Goal: Answer question/provide support

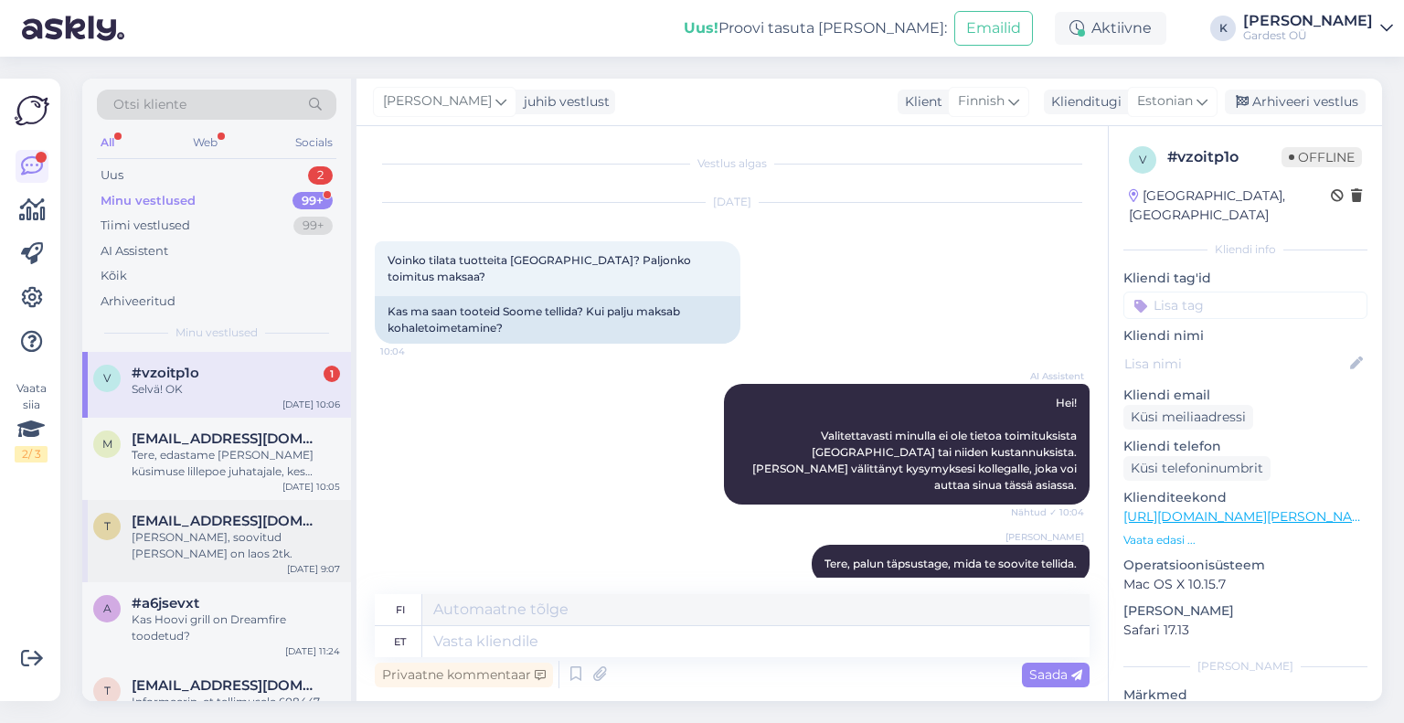
scroll to position [463, 0]
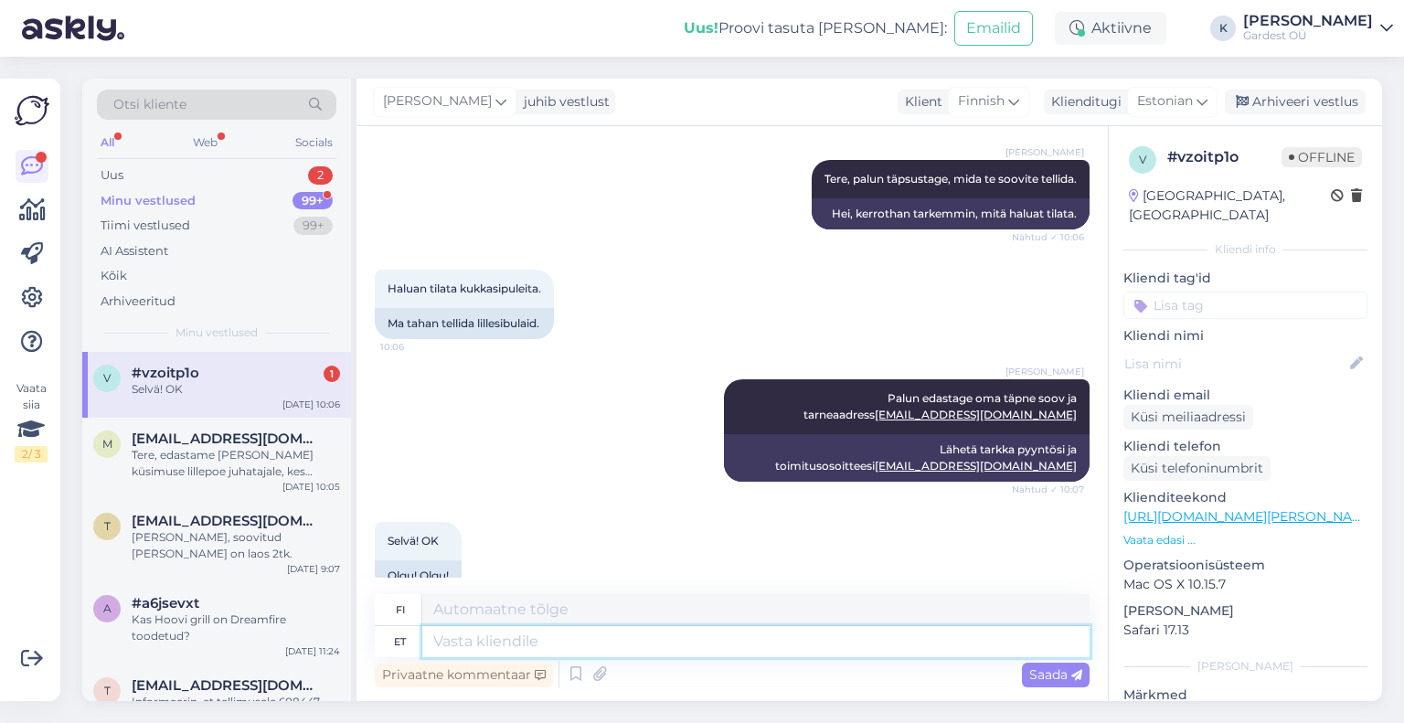
click at [628, 643] on textarea at bounding box center [755, 641] width 667 height 31
click at [622, 643] on textarea at bounding box center [755, 641] width 667 height 31
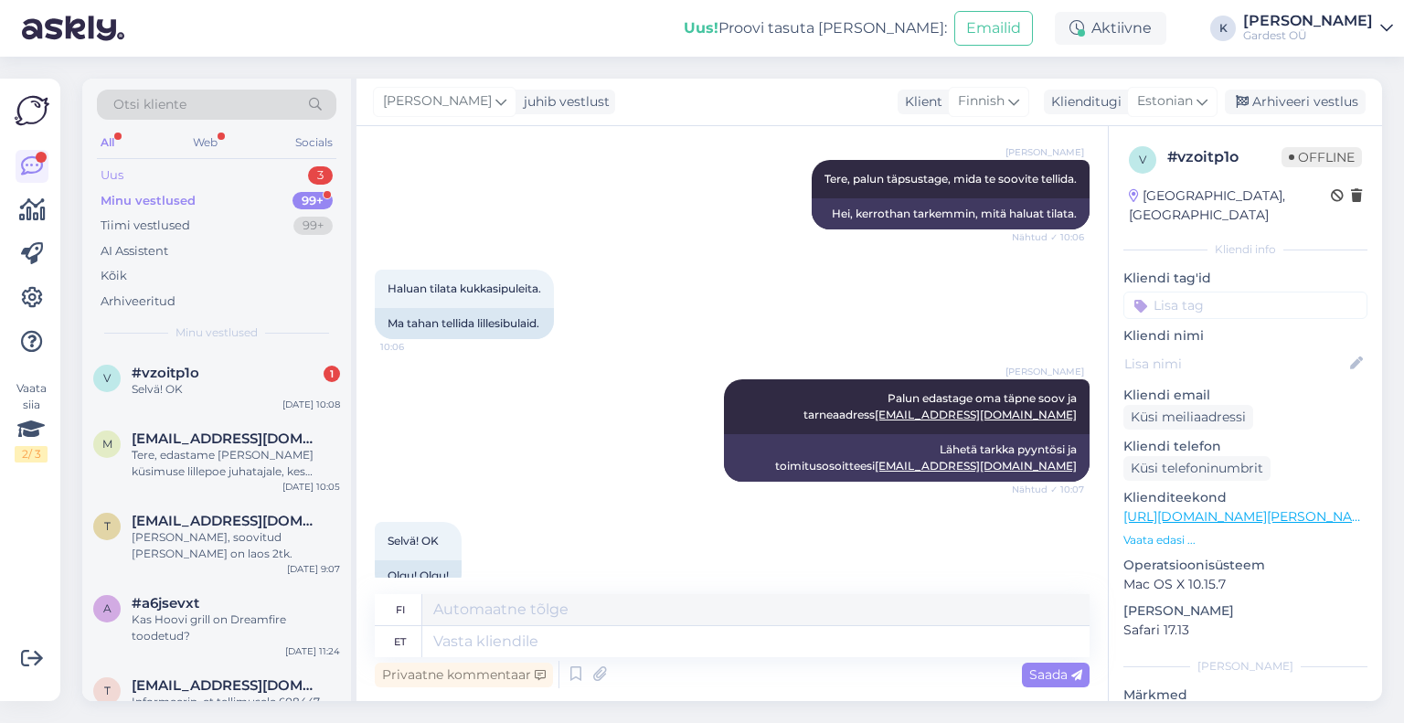
click at [180, 174] on div "Uus 3" at bounding box center [216, 176] width 239 height 26
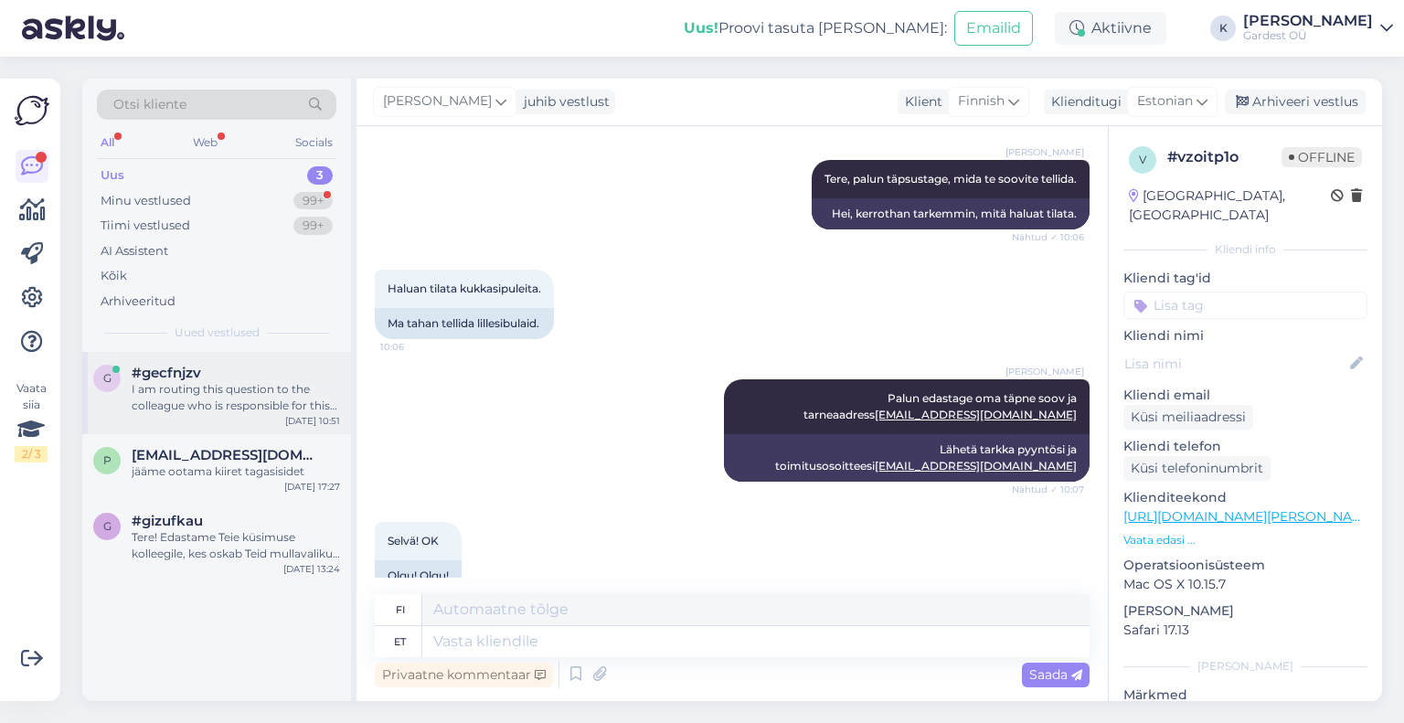
click at [249, 391] on div "I am routing this question to the colleague who is responsible for this topic. …" at bounding box center [236, 397] width 208 height 33
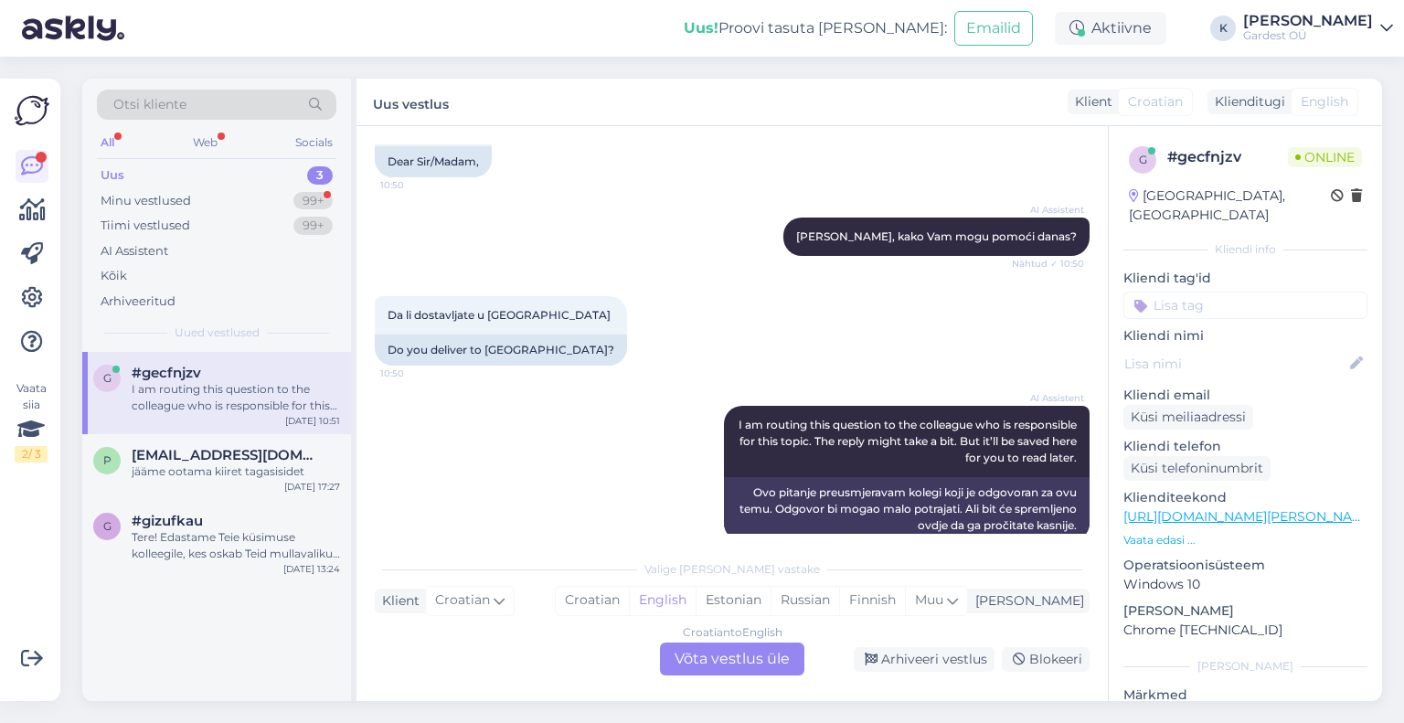
scroll to position [161, 0]
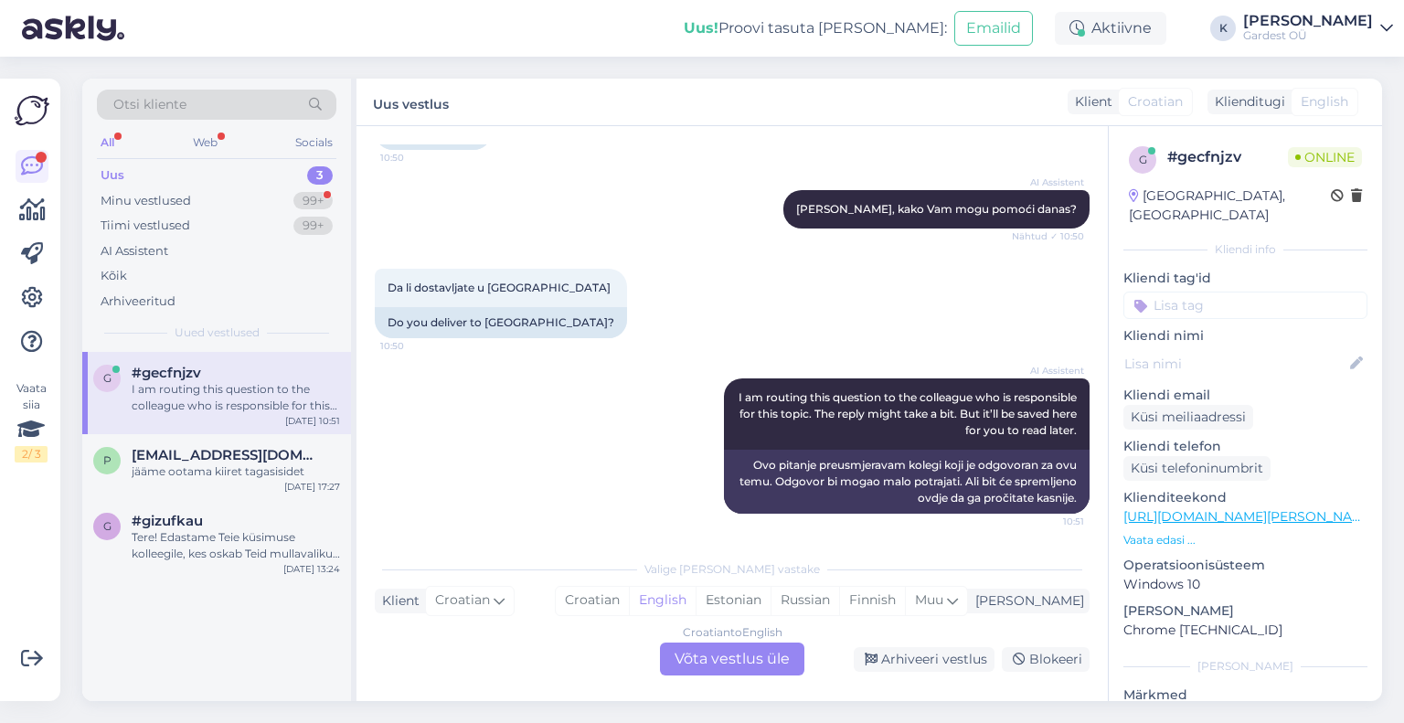
click at [715, 648] on div "Croatian to English Võta vestlus üle" at bounding box center [732, 659] width 144 height 33
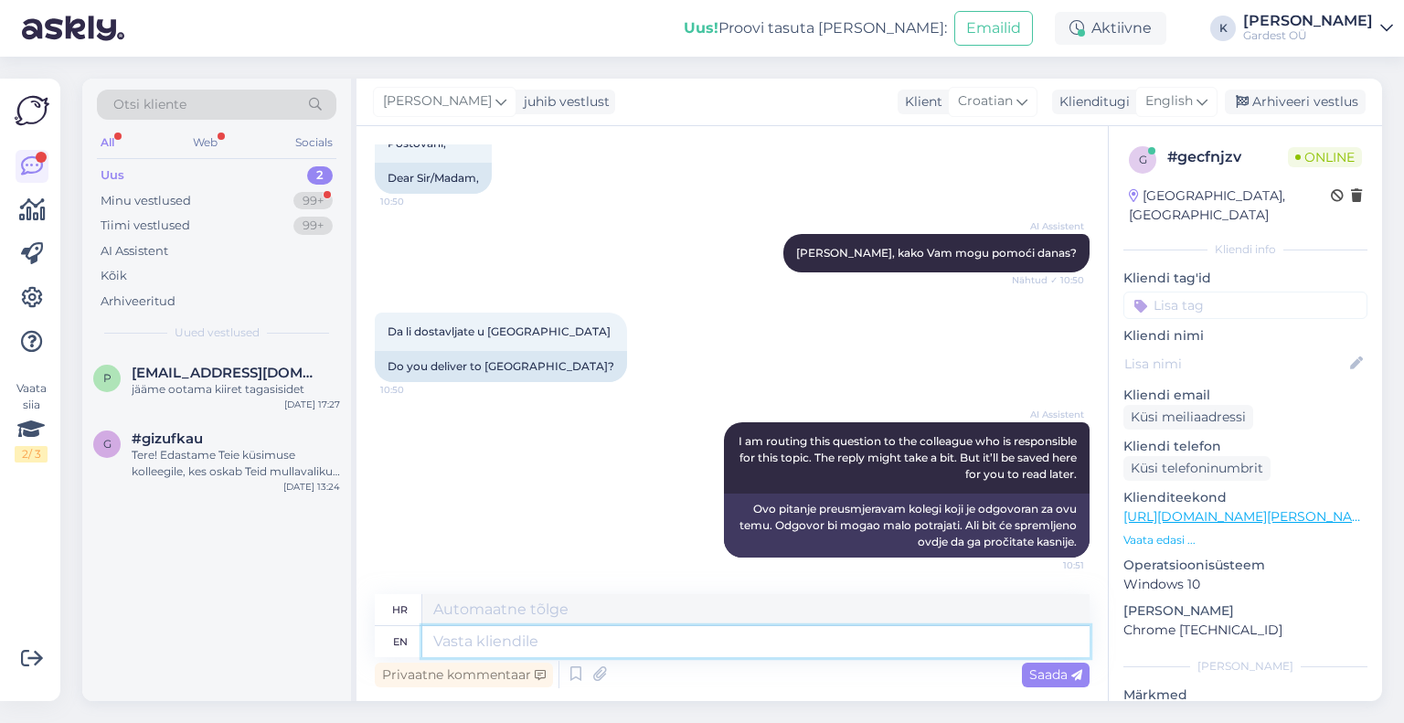
click at [684, 633] on textarea at bounding box center [755, 641] width 667 height 31
click at [1197, 101] on icon at bounding box center [1202, 101] width 11 height 20
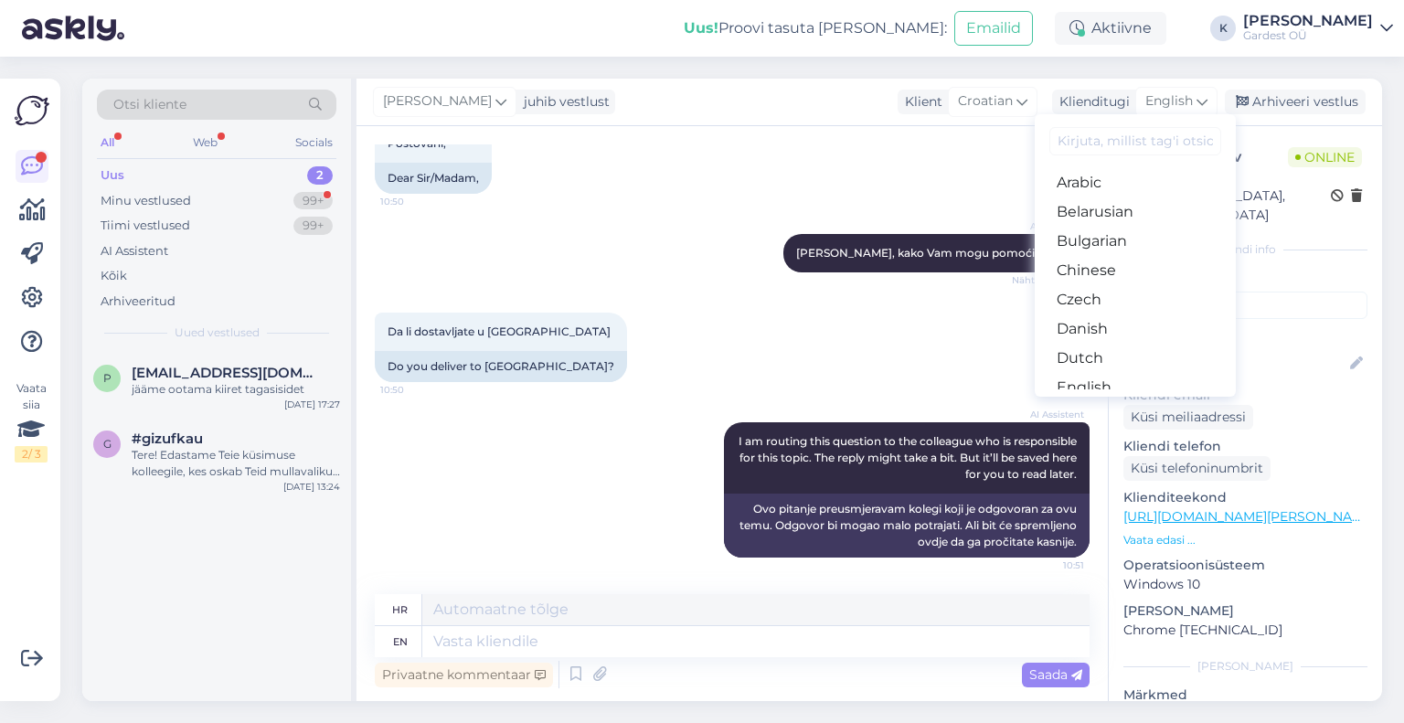
click at [1158, 402] on link "Estonian" at bounding box center [1135, 416] width 201 height 29
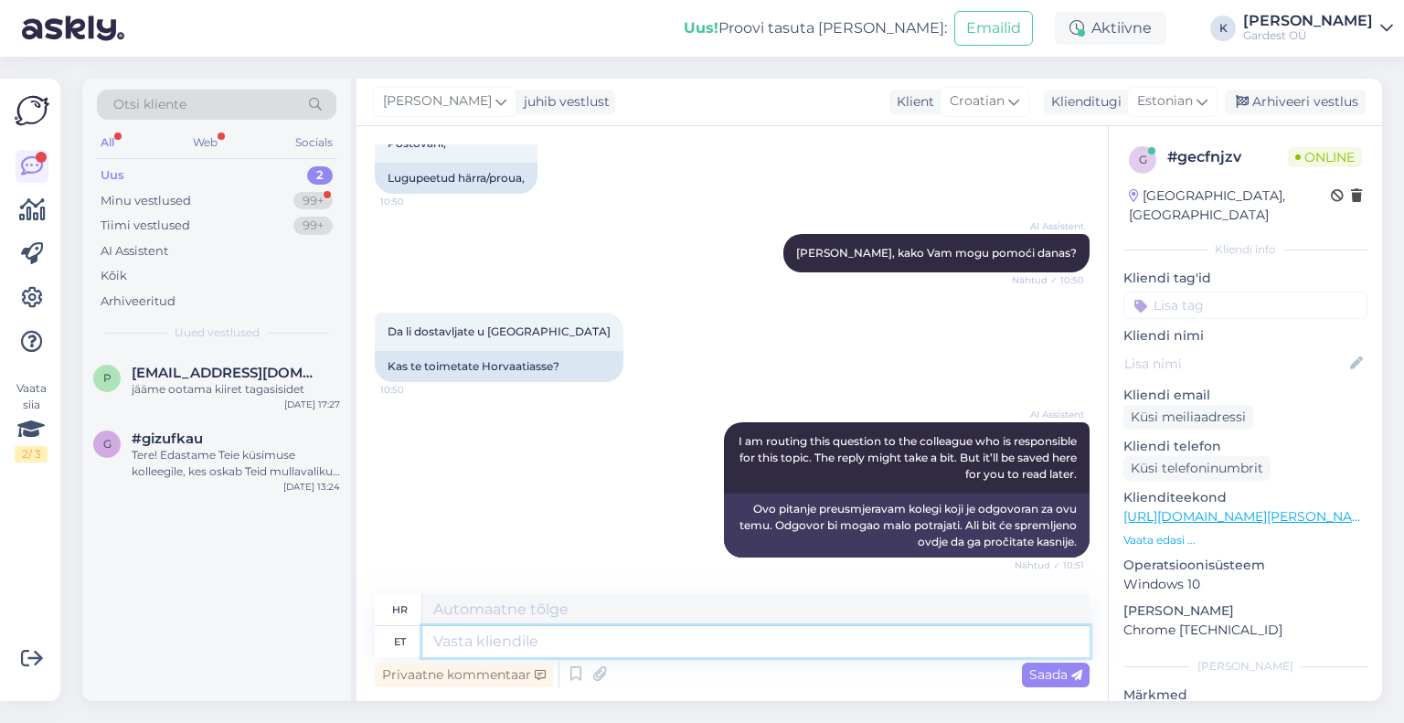
click at [572, 644] on textarea at bounding box center [755, 641] width 667 height 31
type textarea "Tere,"
type textarea "Zdravo,"
type textarea "Tere, üalun"
type textarea "Zdravo, učitelju/učiteljice."
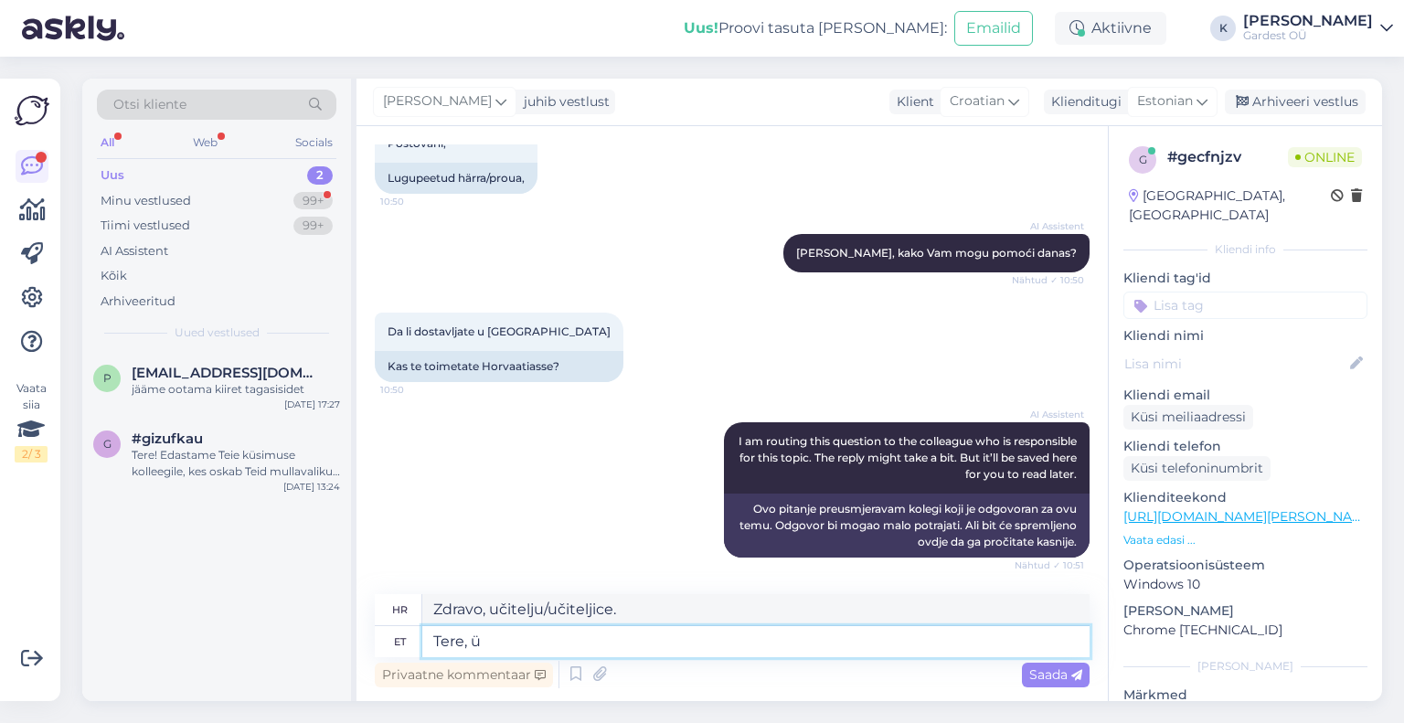
type textarea "Tere,"
type textarea "Zdravo,"
type textarea "Tere, palun"
type textarea "Halo, molim."
type textarea "Tere, palun täpsustage o"
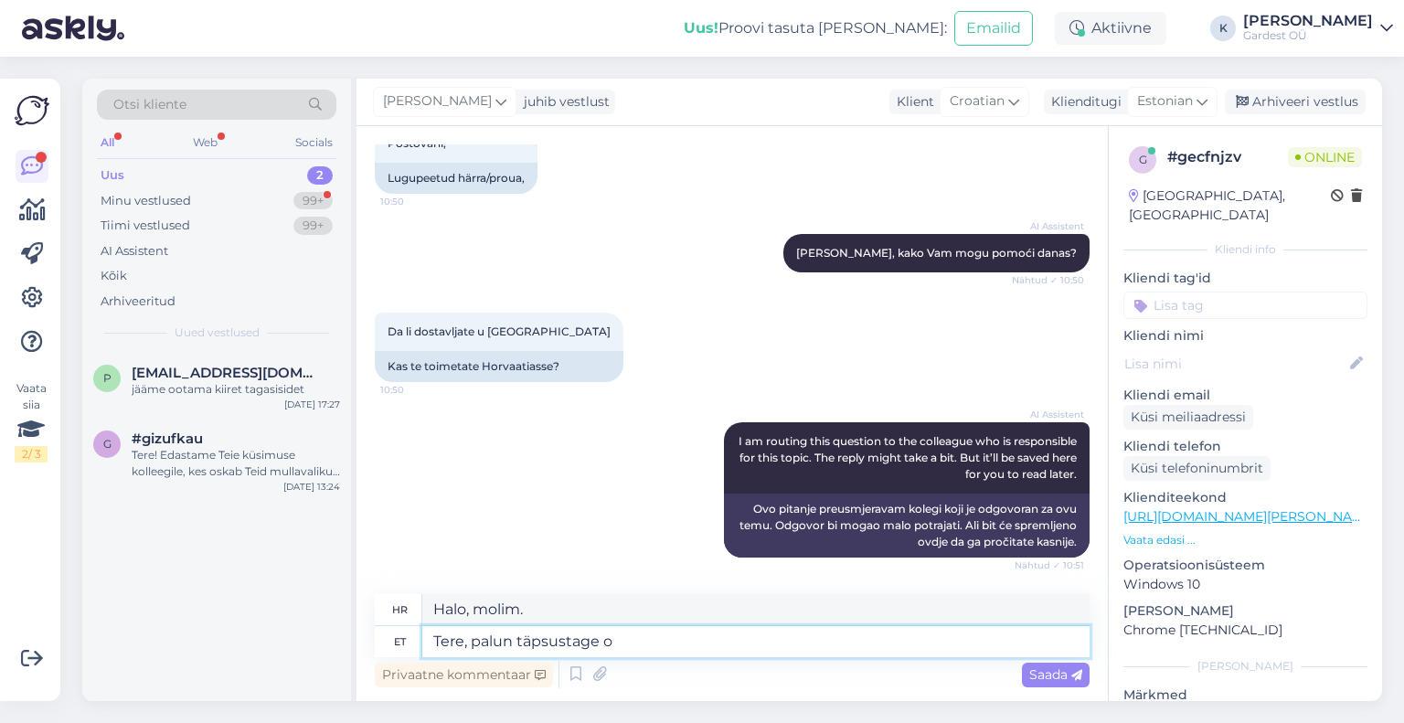
type textarea "Pozdrav, molim vas pojasnite."
type textarea "Tere, palun täpsustage oma t"
type textarea "[PERSON_NAME], molimo Vas da navedete Vaše"
type textarea "Tere, palun täpsustage oma täüne"
type textarea "[PERSON_NAME], molimo Vas da navedete Vaše podatke."
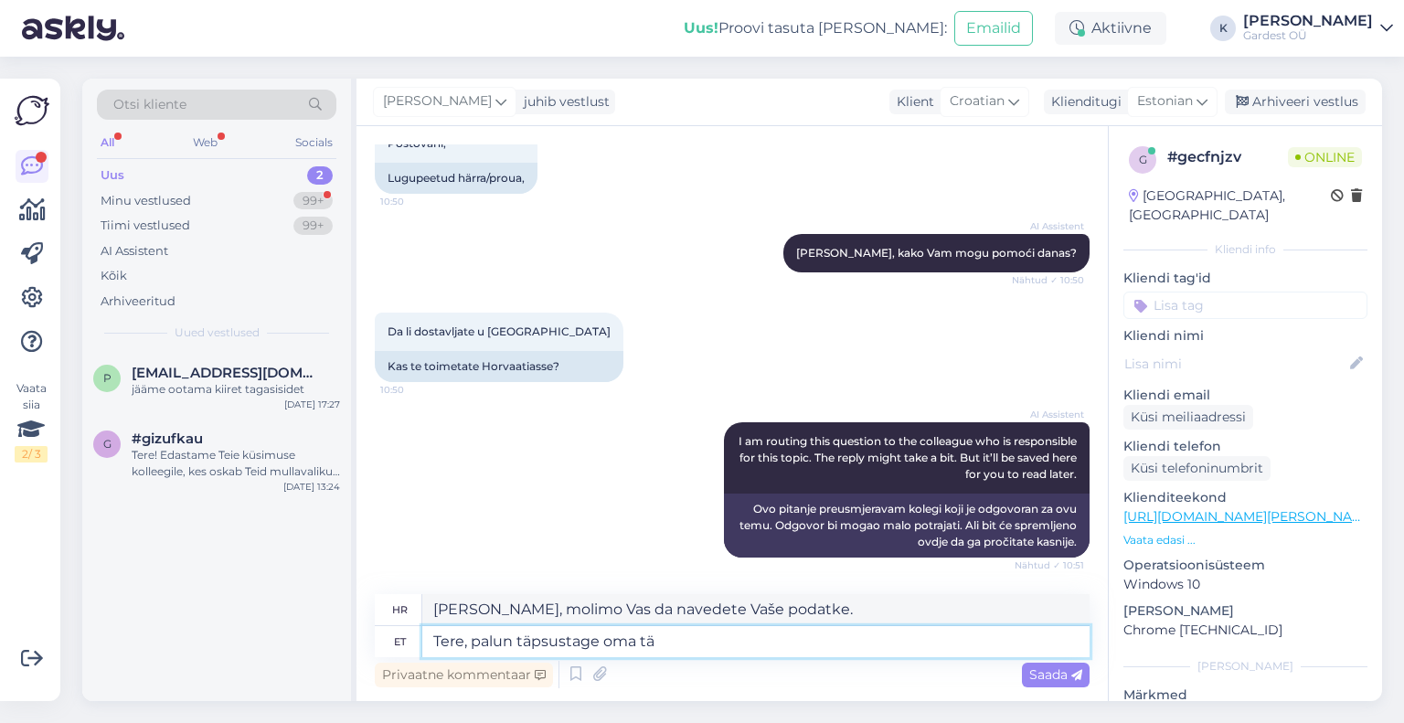
type textarea "Tere, palun täpsustage oma täp"
type textarea "[PERSON_NAME], molimo Vas da navedete Vaš datum."
type textarea "Tere, palun täpsustage oma täpne so"
type textarea "[PERSON_NAME], molim vas, navedite svoj točan"
type textarea "Tere, palun täpsustage oma täpne soov j"
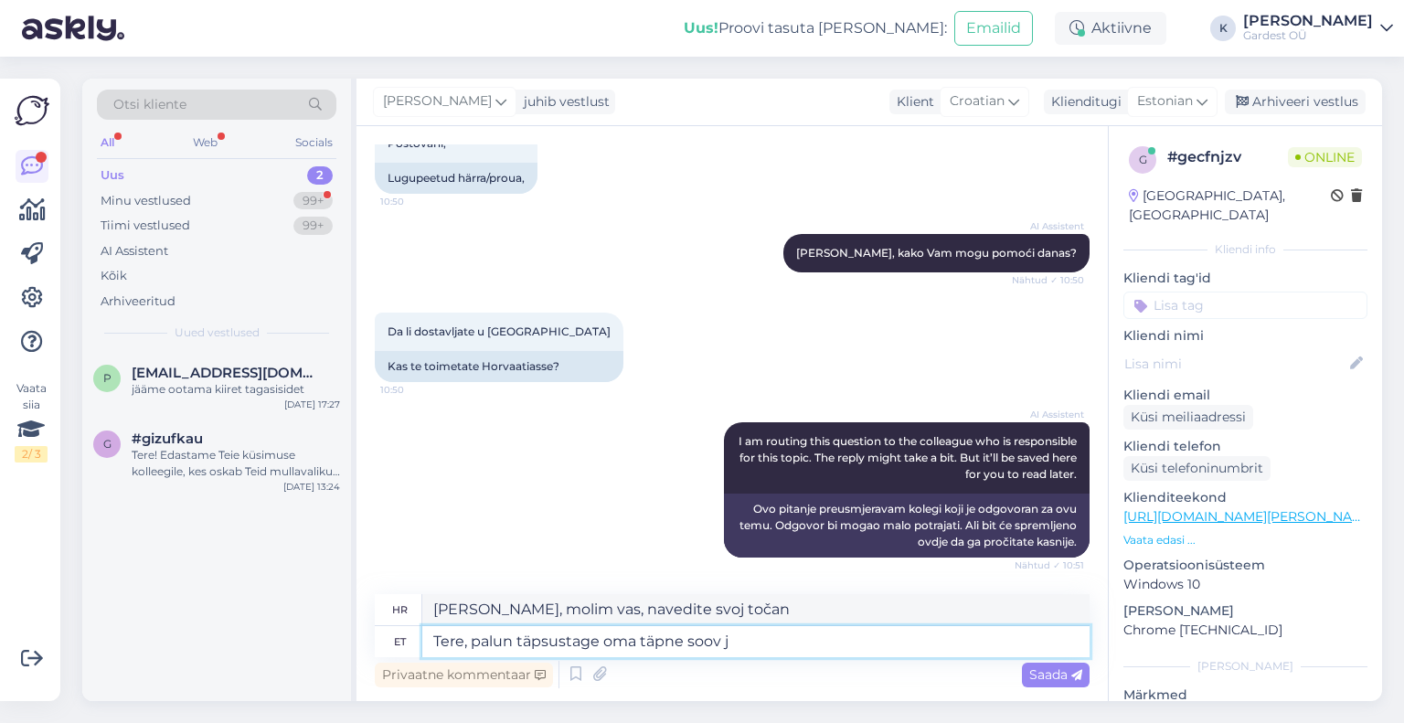
type textarea "[PERSON_NAME], molimo Vas da navedete točan zahtjev."
type textarea "Tere, palun täpsustage oma täpne soov ja"
type textarea "[PERSON_NAME], molimo Vas da navedete točan zahtjev i"
type textarea "Tere, palun täpsustage oma täpne soov ja [PERSON_NAME]"
type textarea "[PERSON_NAME], molimo Vas da navedete točan zahtjev i narudžbu."
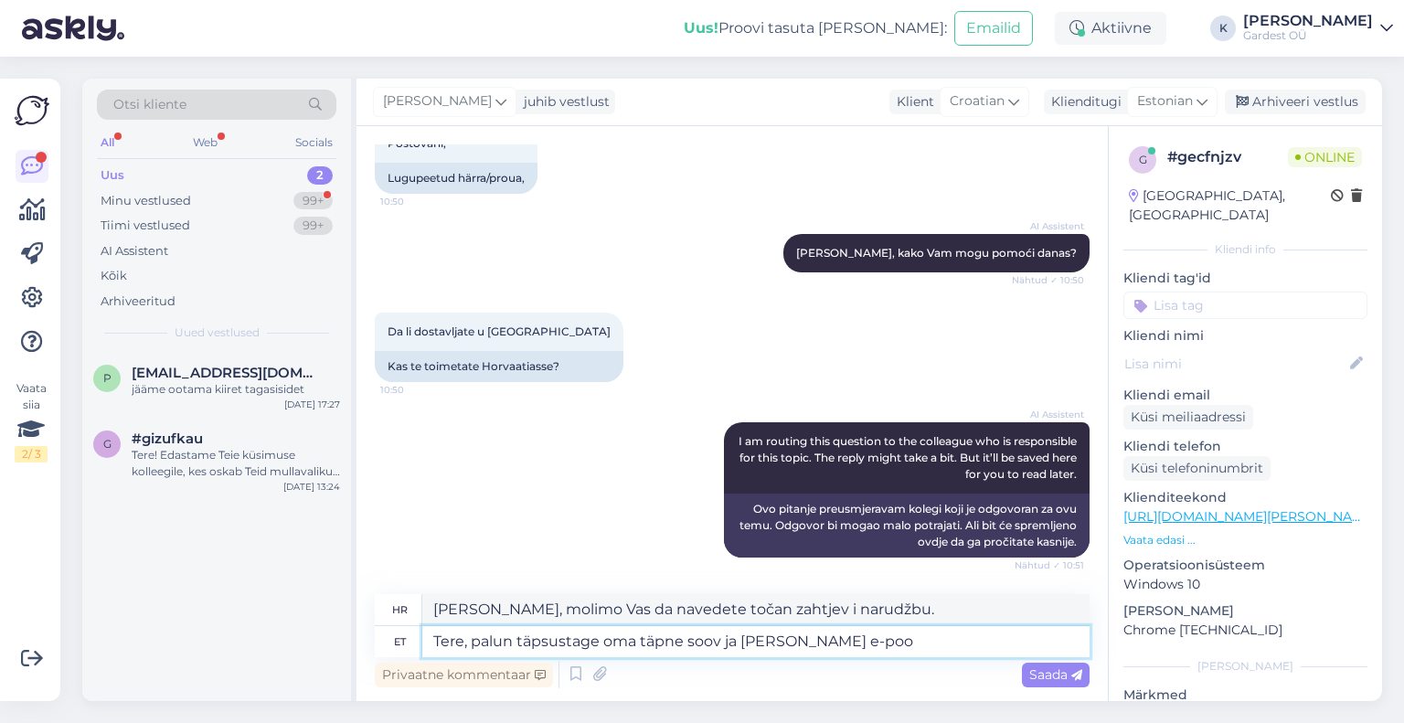
type textarea "Tere, palun täpsustage oma täpne soov ja [PERSON_NAME] e-pood"
type textarea "[PERSON_NAME], molimo Vas da navedete točan zahtjev i naručite putem internetsk…"
type textarea "Tere, palun täpsustage oma täpne soov ja [PERSON_NAME] [EMAIL_ADDRESS][DOMAIN_N…"
type textarea "[PERSON_NAME], molimo Vas da navedete točan zahtjev i naručite [EMAIL_ADDRESS][…"
type textarea "Tere, palun täpsustage oma täpne soov ja [PERSON_NAME] [EMAIL_ADDRESS][DOMAIN_N…"
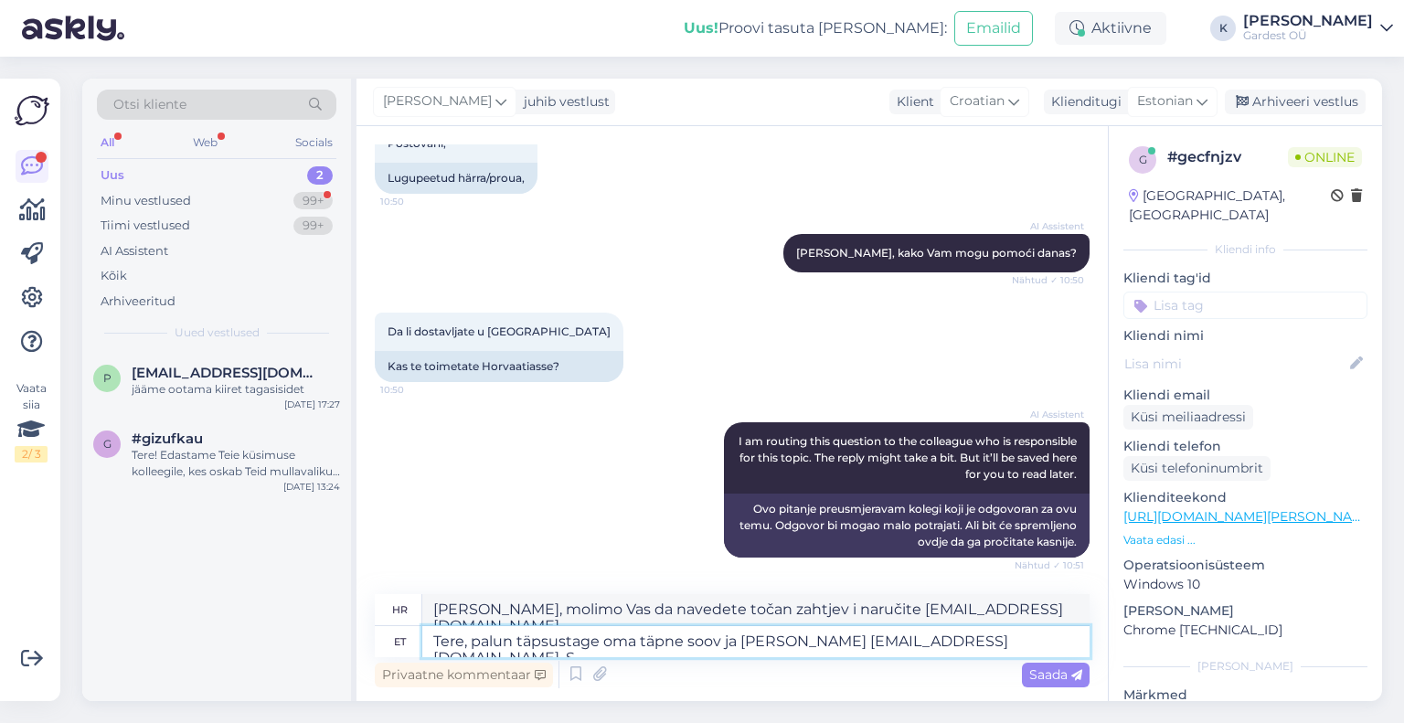
type textarea "[PERSON_NAME], molimo Vas da navedete točan zahtjev i naručite [EMAIL_ADDRESS][…"
click at [686, 646] on textarea "Tere, palun täpsustage oma täpne soov ja [PERSON_NAME] [EMAIL_ADDRESS][DOMAIN_N…" at bounding box center [755, 641] width 667 height 31
type textarea "Tere, palun täpsustage oma täpne tesoov ja [PERSON_NAME] [EMAIL_ADDRESS][DOMAIN…"
type textarea "[PERSON_NAME], molimo Vas da navedete [PERSON_NAME] točnu lokaciju i naručite […"
type textarea "Tere, palun täpsustage oma täpne [PERSON_NAME] ja [PERSON_NAME] [EMAIL_ADDRESS]…"
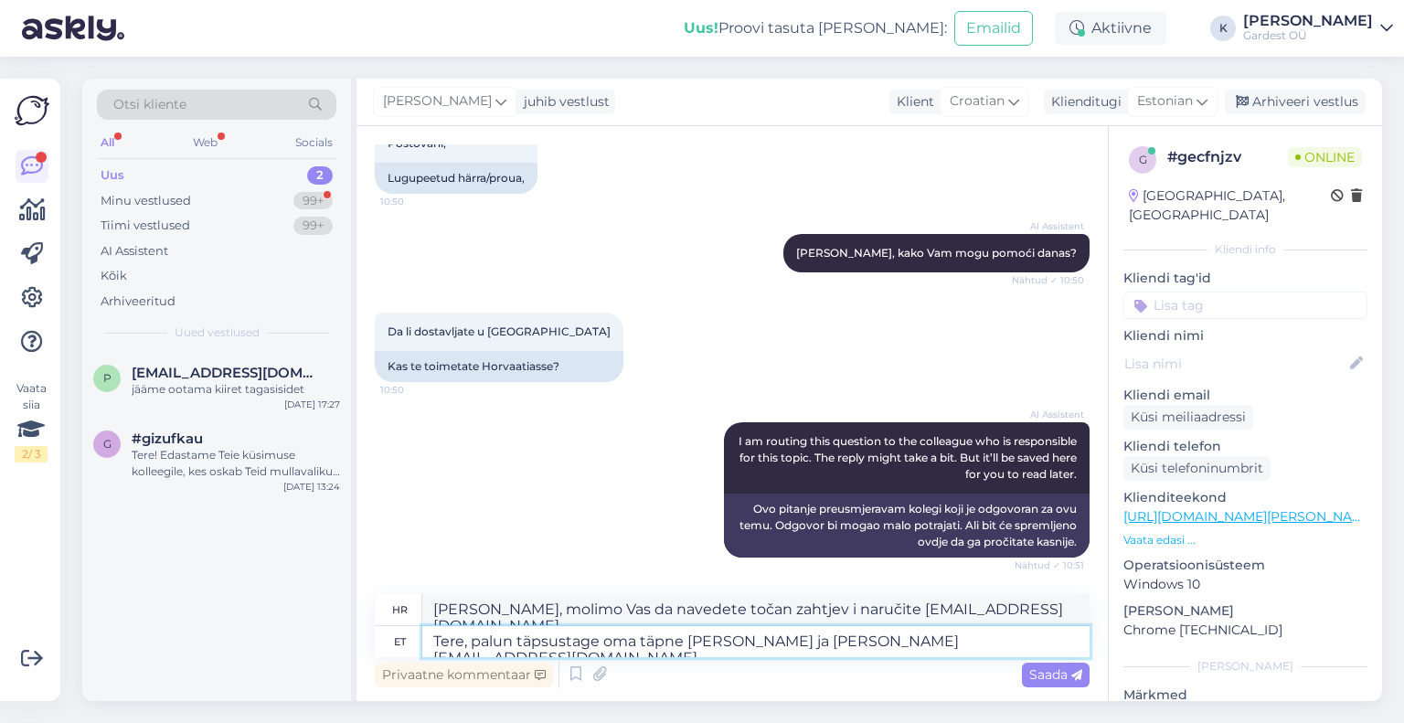
type textarea "[PERSON_NAME], molimo Vas da navedete točan telefonski zahtjev i naručite [EMAI…"
type textarea "Tere, palun täpsustage oma täpne tellisoov ja [PERSON_NAME] [EMAIL_ADDRESS][DOM…"
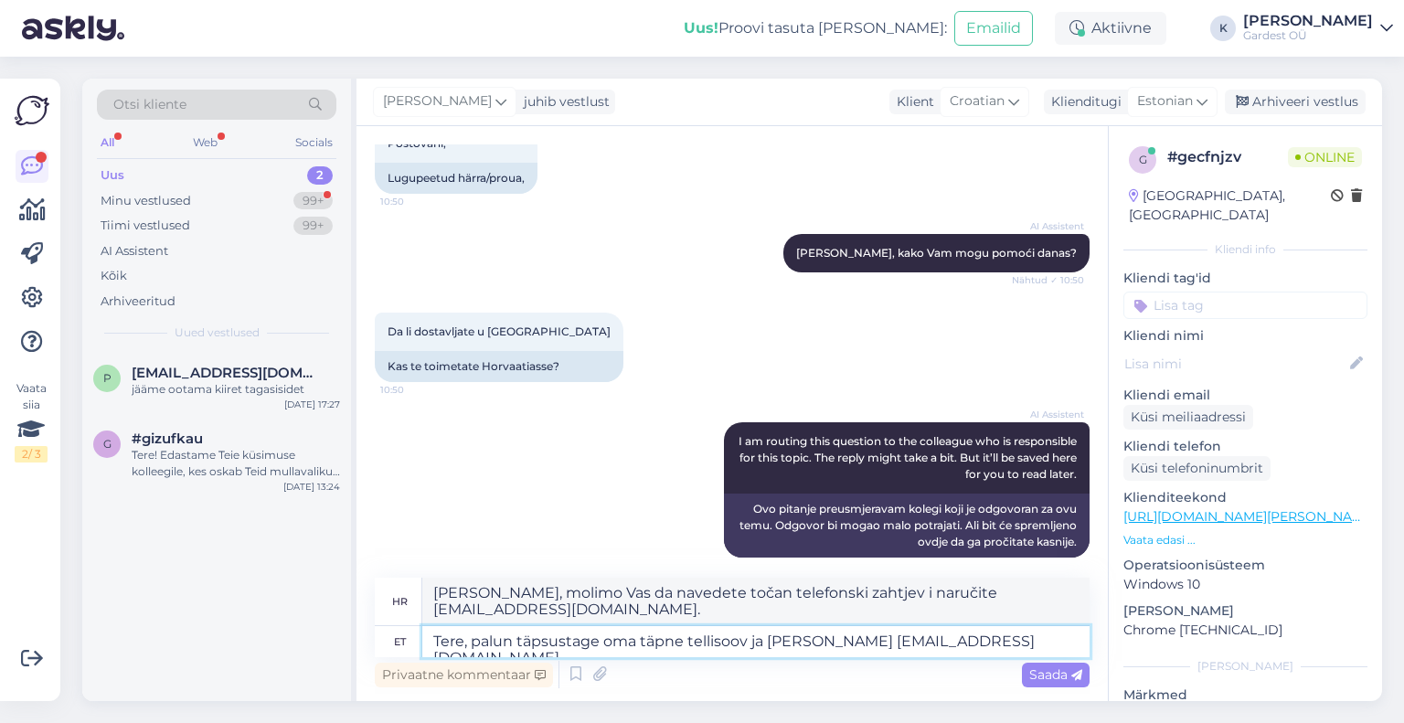
scroll to position [133, 0]
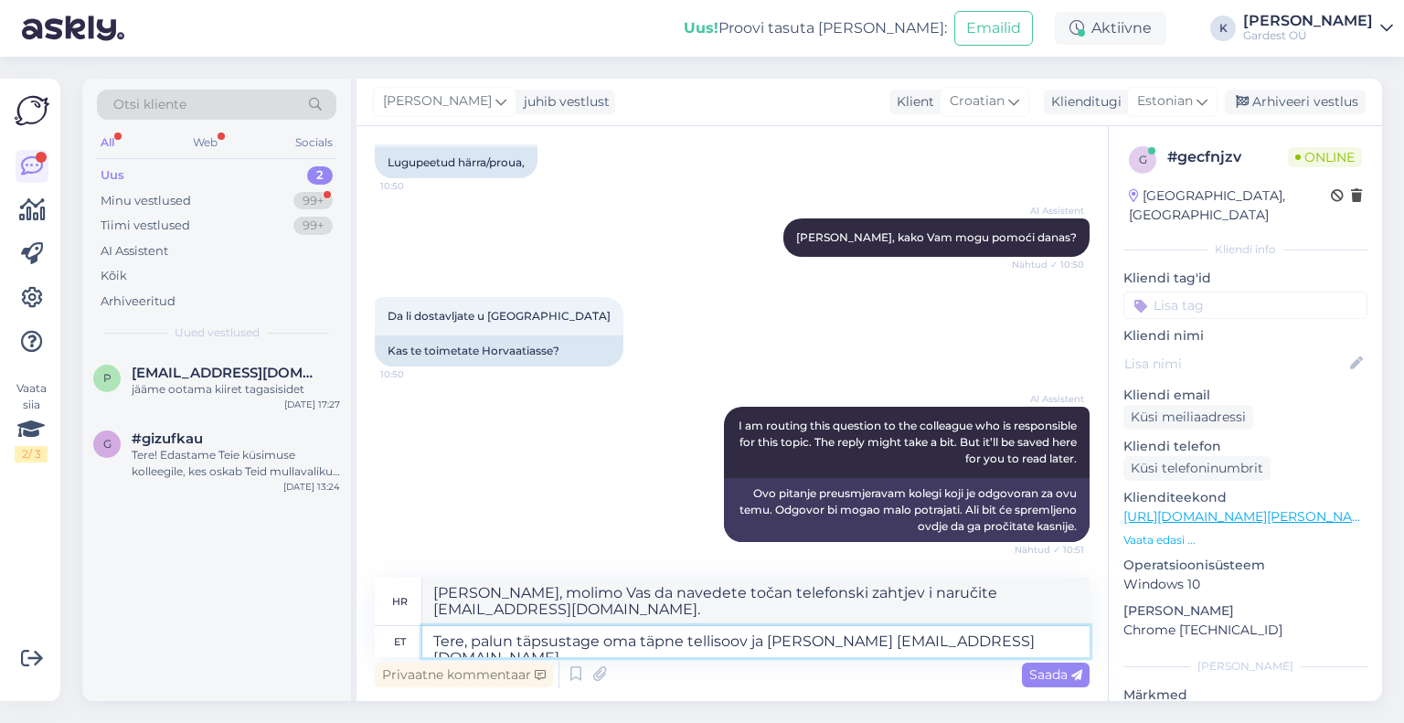
type textarea "[PERSON_NAME], molimo Vas da navedete točan zahtjev za narudžbu i pošaljete nar…"
drag, startPoint x: 865, startPoint y: 640, endPoint x: 811, endPoint y: 640, distance: 53.9
click at [811, 640] on textarea "Tere, palun täpsustage oma täpne tellimuse soov ja [PERSON_NAME] [EMAIL_ADDRESS…" at bounding box center [755, 641] width 667 height 31
type textarea "Tere, palun täpsustage oma täpne tellimuse soov ja [EMAIL_ADDRESS][DOMAIN_NAME]."
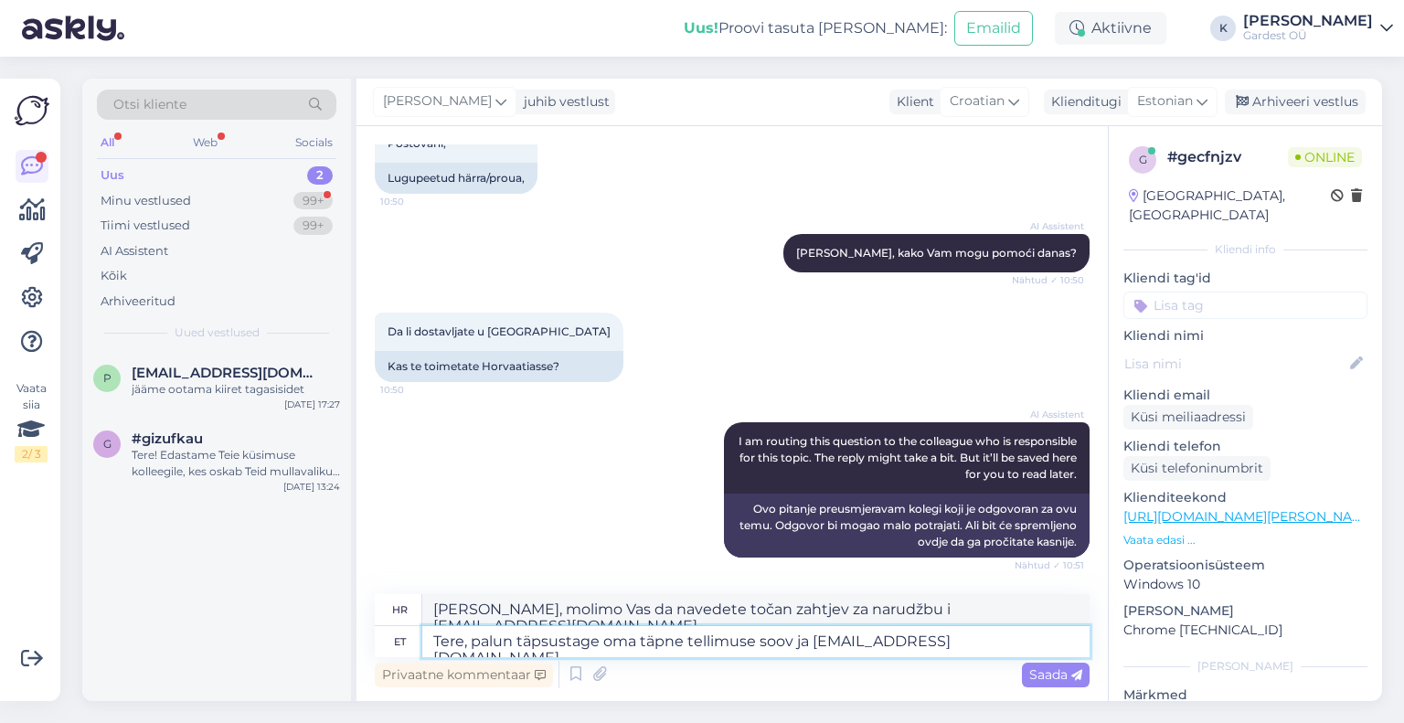
type textarea "[PERSON_NAME], molimo Vas da navedete točan zahtjev za narudžbu i [EMAIL_ADDRES…"
type textarea "Tere, palun täpsustage oma täpne tellimuse soov ja [EMAIL_ADDRESS][DOMAIN_NAME]."
type textarea "[PERSON_NAME], molimo Vas da navedete točan zahtjev za narudžbu i [EMAIL_ADDRES…"
type textarea "Tere, palun täpsustage oma täpne tellimuse soov ja [PERSON_NAME][EMAIL_ADDRESS]…"
type textarea "[PERSON_NAME], molimo Vas da navedete točan zahtjev za narudžbu i pošaljete ga …"
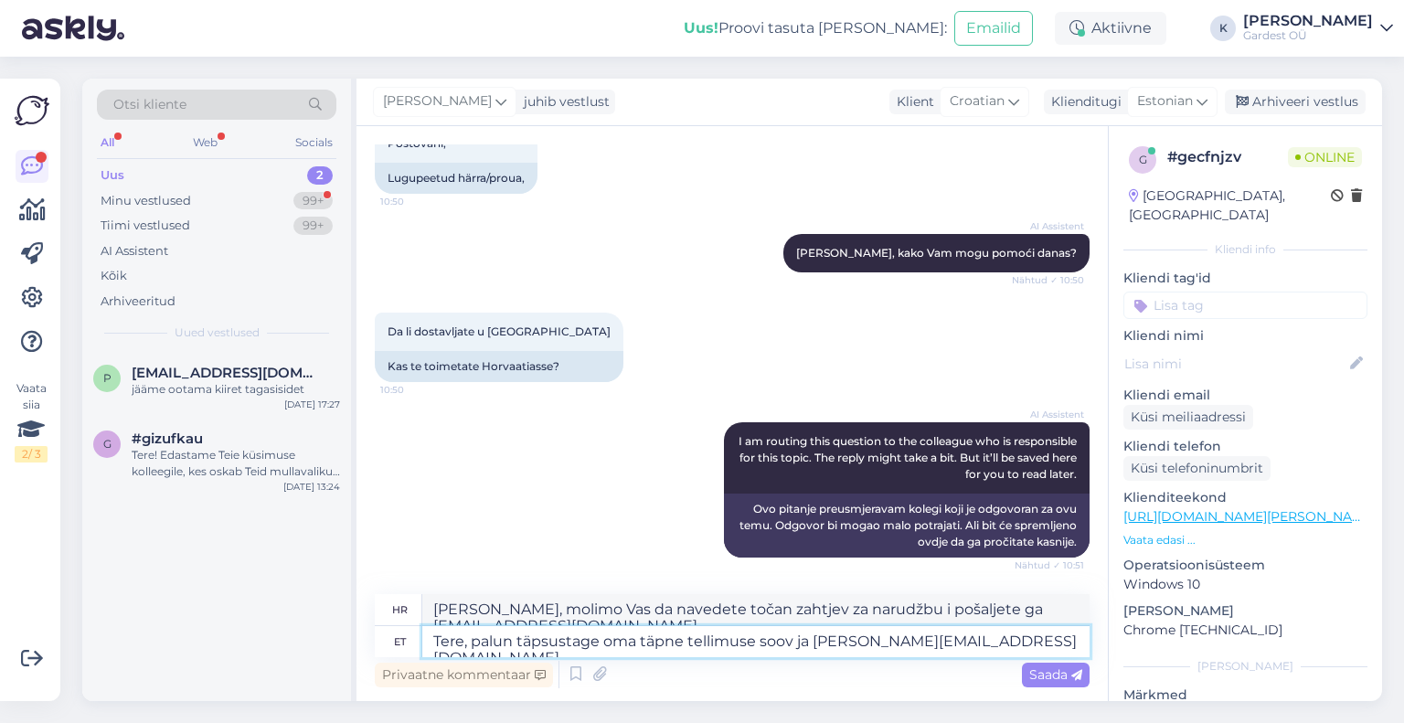
type textarea "Tere, palun täpsustage oma täpne tellimuse soov ja [EMAIL_ADDRESS][DOMAIN_NAME]."
type textarea "[PERSON_NAME], molimo Vas da navedete točan zahtjev za narudžbu i pošaljete ga …"
type textarea "Tere, palun täpsustage oma täpne tellimuse soov ja [EMAIL_ADDRESS][DOMAIN_NAME]."
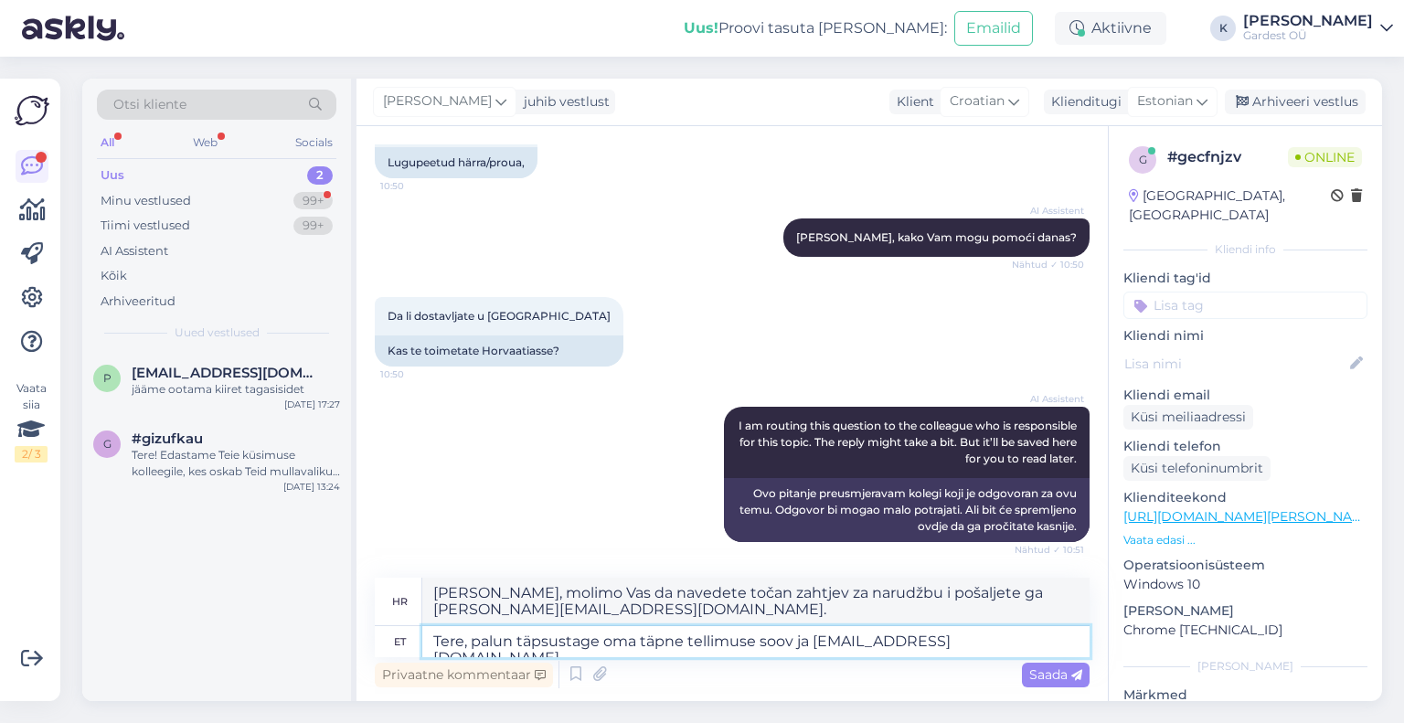
type textarea "[PERSON_NAME], molimo Vas da navedete točan zahtjev za narudžbu i [EMAIL_ADDRES…"
type textarea "Tere, palun täpsustage oma täpne tellimuse soov ja [EMAIL_ADDRESS][DOMAIN_NAME]."
type textarea "[PERSON_NAME], molimo Vas da navedete točan zahtjev za narudžbu i pošaljete ga …"
type textarea "Tere, palun täpsustage oma täpne tellimuse soov ja [EMAIL_ADDRESS][DOMAIN_NAME]."
type textarea "[PERSON_NAME], molimo Vas da navedete točan zahtjev za narudžbu i [EMAIL_ADDRES…"
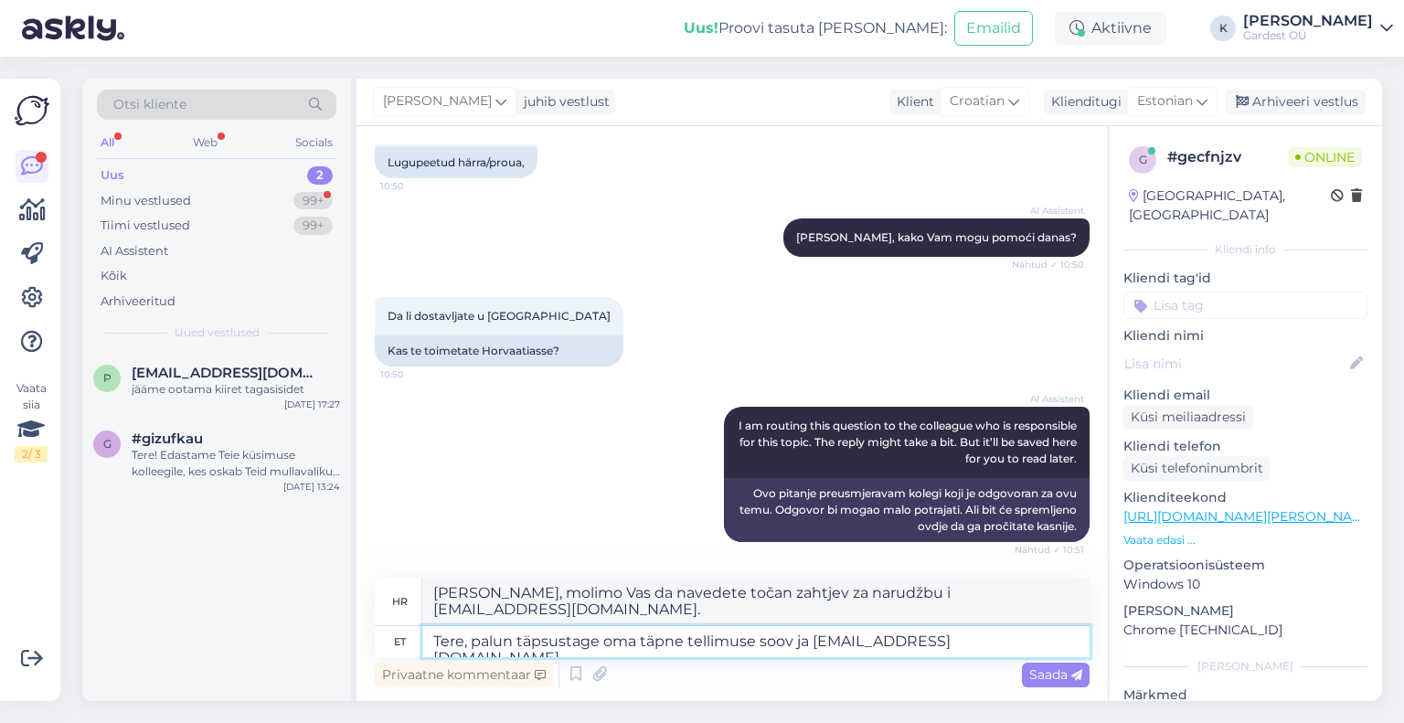
type textarea "Tere, palun täpsustage oma täpne tellimuse soov ja [EMAIL_ADDRESS][DOMAIN_NAME]."
type textarea "[PERSON_NAME], molimo Vas da navedete točnu [EMAIL_ADDRESS][DOMAIN_NAME]."
type textarea "Tere, palun täpsustage oma täpne tellimuse soov ja [EMAIL_ADDRESS][DOMAIN_NAME]."
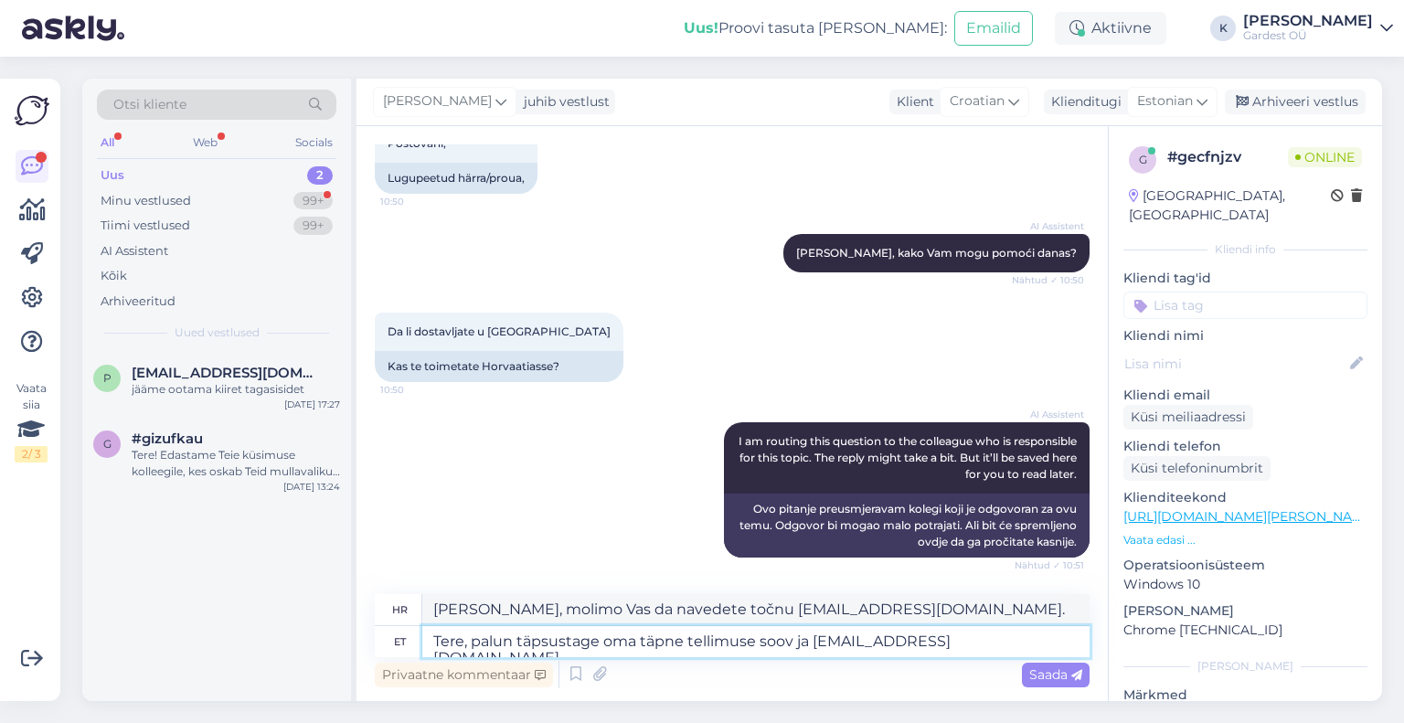
scroll to position [117, 0]
type textarea "[PERSON_NAME], molimo Vas da navedete točnu [EMAIL_ADDRESS][DOMAIN_NAME]."
type textarea "Tere, palun täpsustage oma täpne tellimuse soov ja tarneaadress [EMAIL_ADDRESS]…"
type textarea "[PERSON_NAME], molimo Vas da navedete točnu adresu za narudžbu i dostavu [EMAIL…"
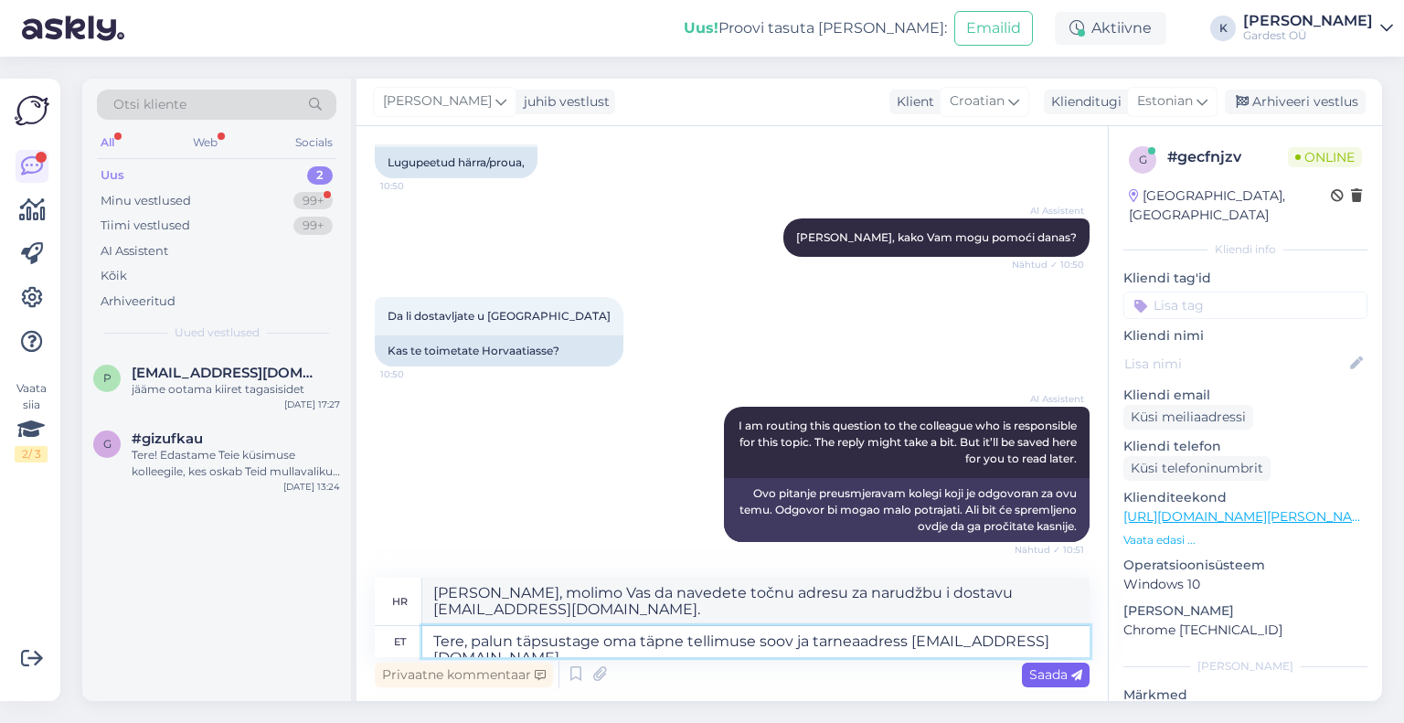
type textarea "Tere, palun täpsustage oma täpne tellimuse soov ja tarneaadress [EMAIL_ADDRESS]…"
click at [1035, 672] on span "Saada" at bounding box center [1055, 674] width 53 height 16
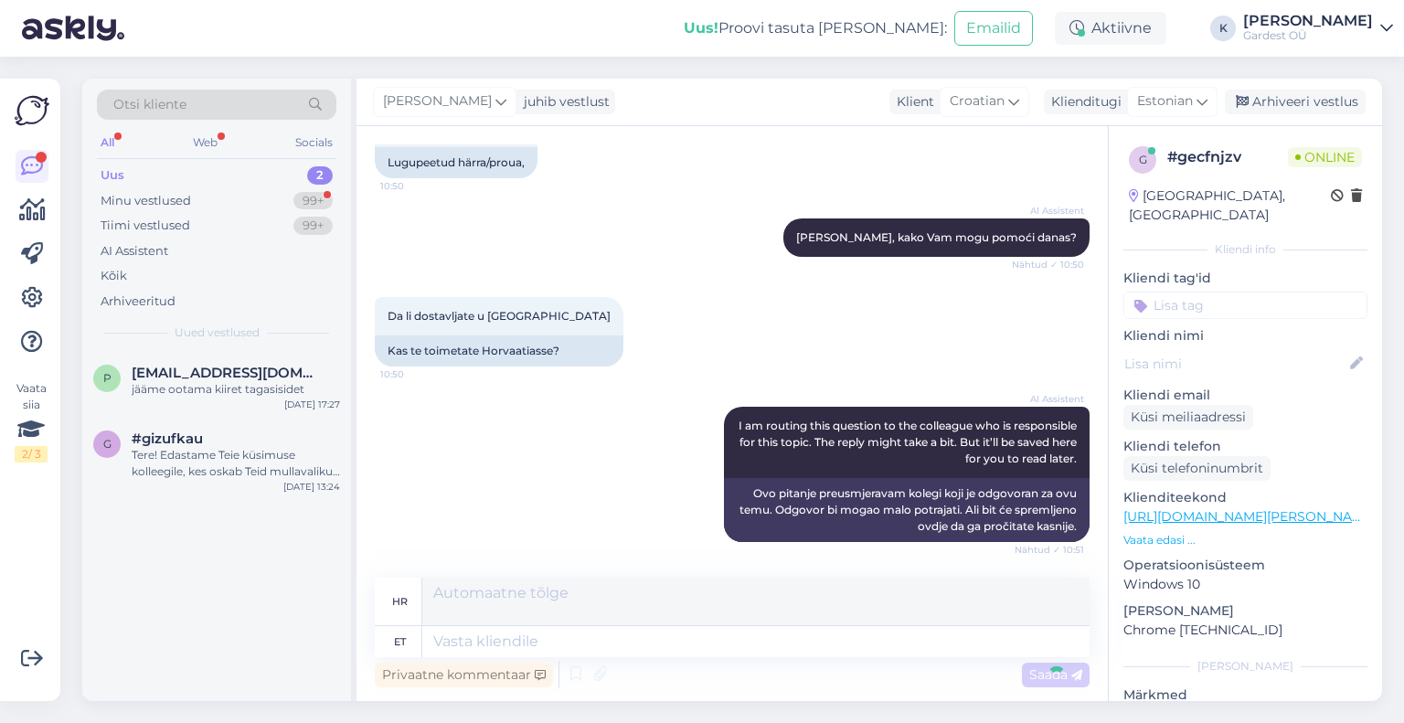
scroll to position [260, 0]
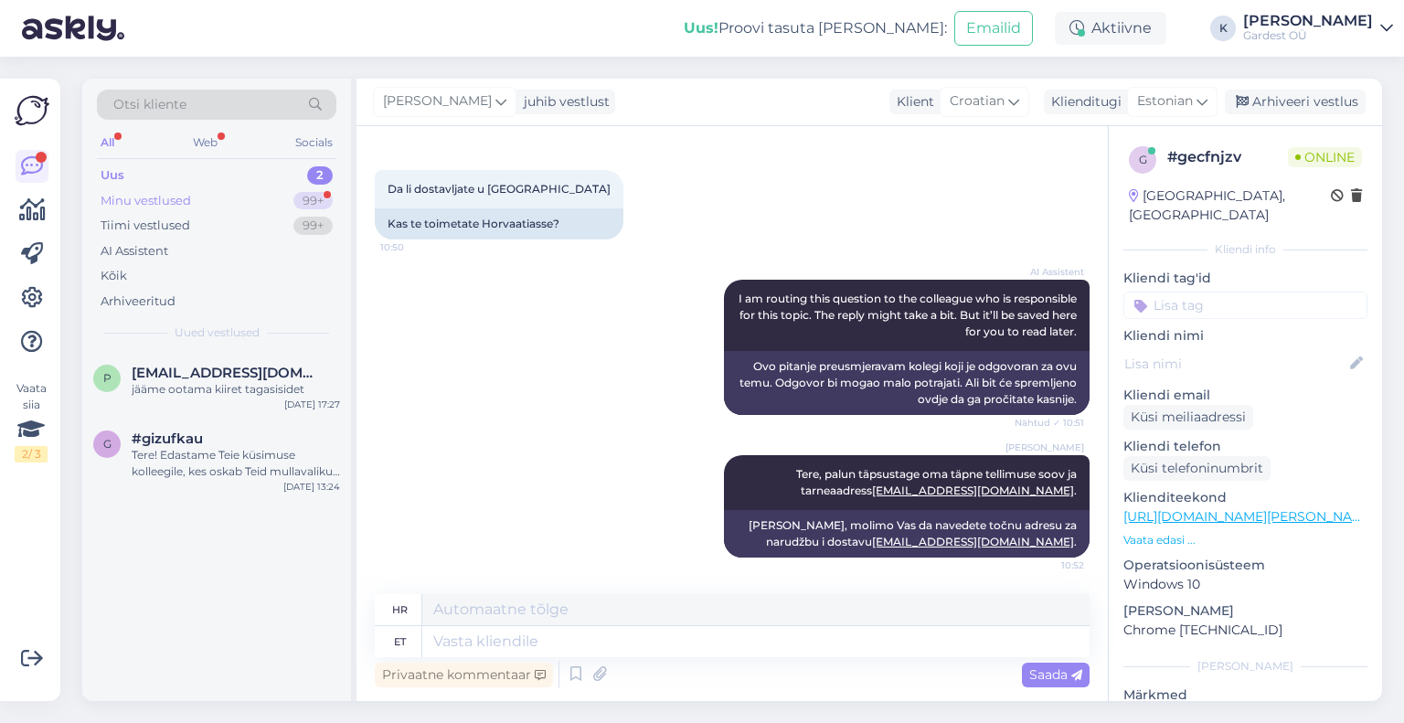
click at [191, 198] on div "Minu vestlused 99+" at bounding box center [216, 201] width 239 height 26
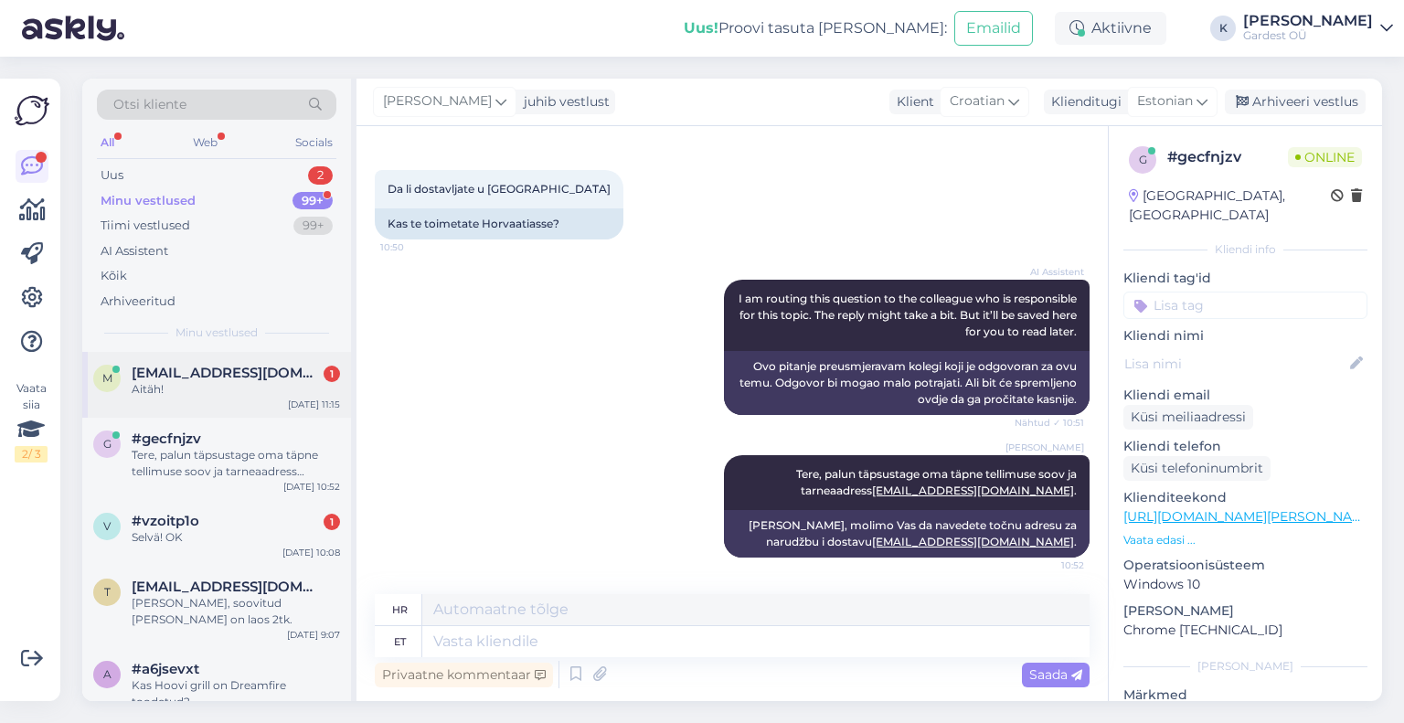
click at [206, 388] on div "Aitäh!" at bounding box center [236, 389] width 208 height 16
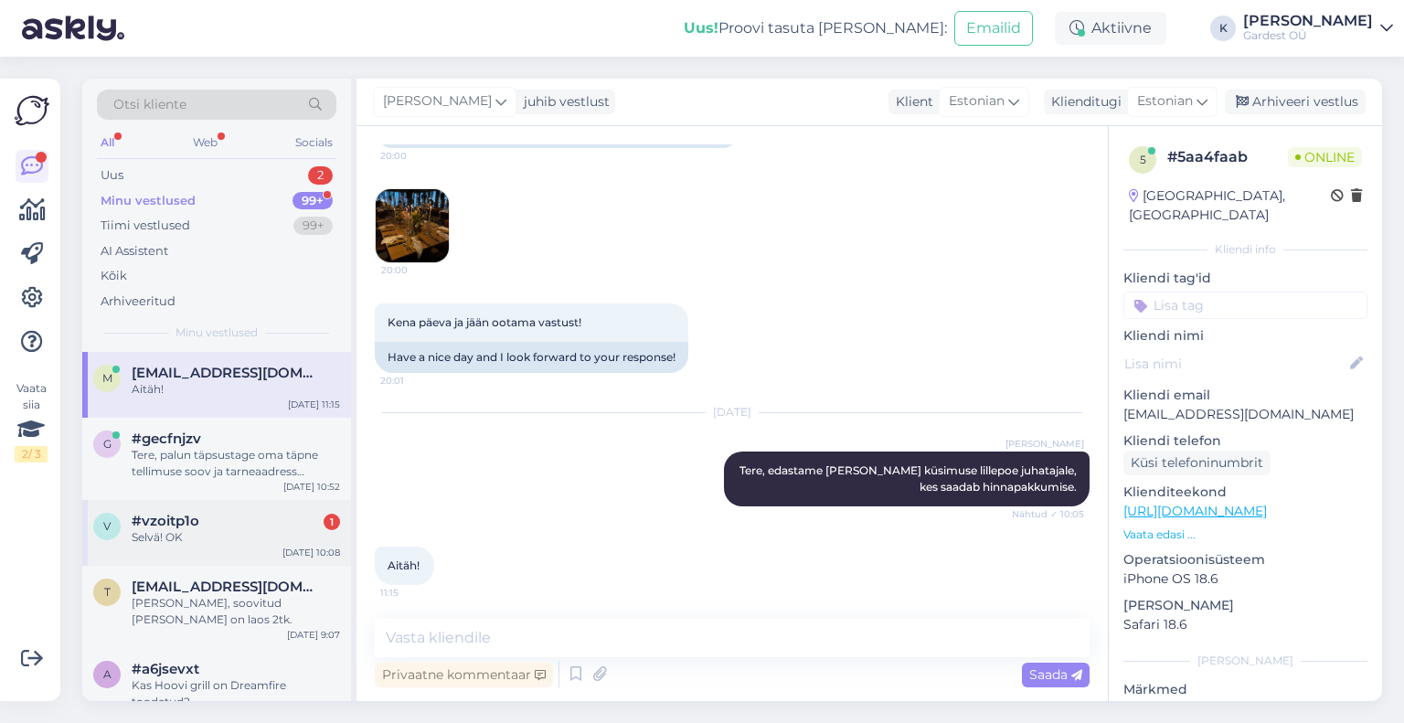
click at [201, 531] on div "Selvä! OK" at bounding box center [236, 537] width 208 height 16
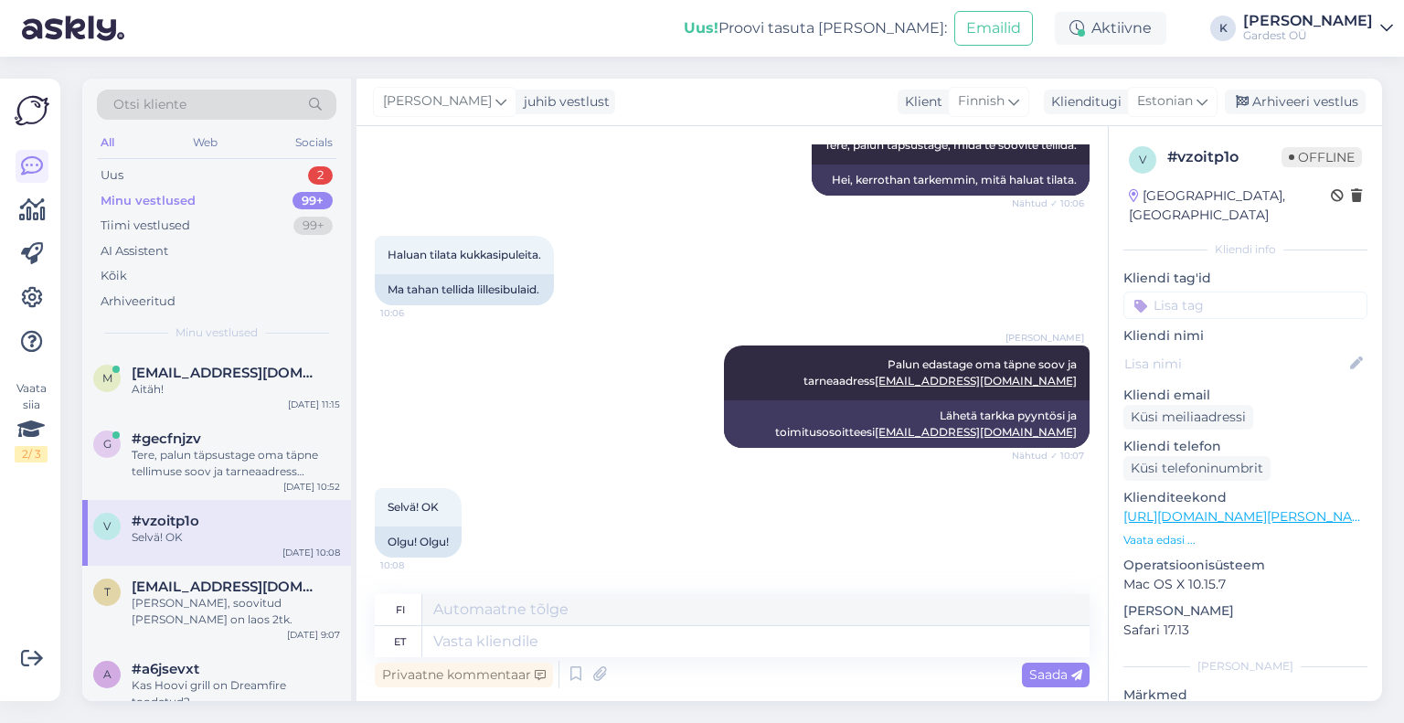
scroll to position [464, 0]
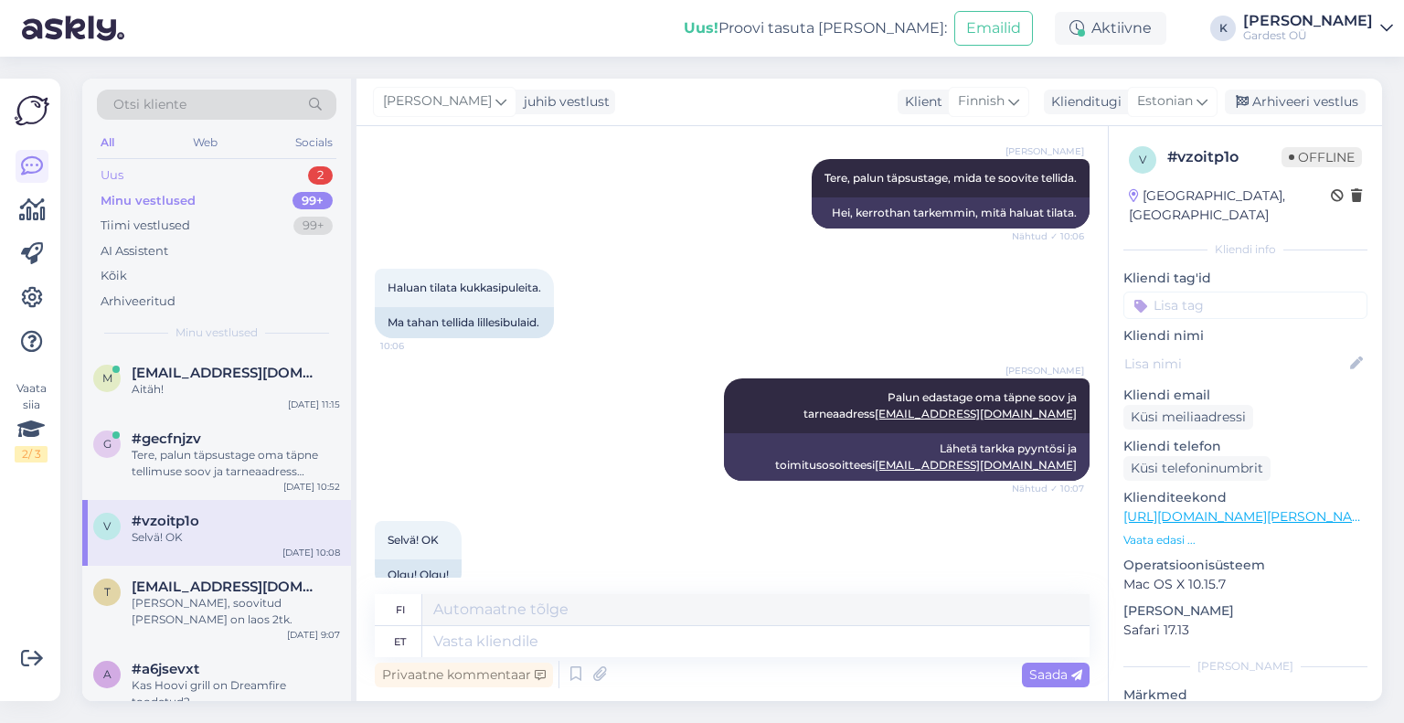
click at [154, 171] on div "Uus 2" at bounding box center [216, 176] width 239 height 26
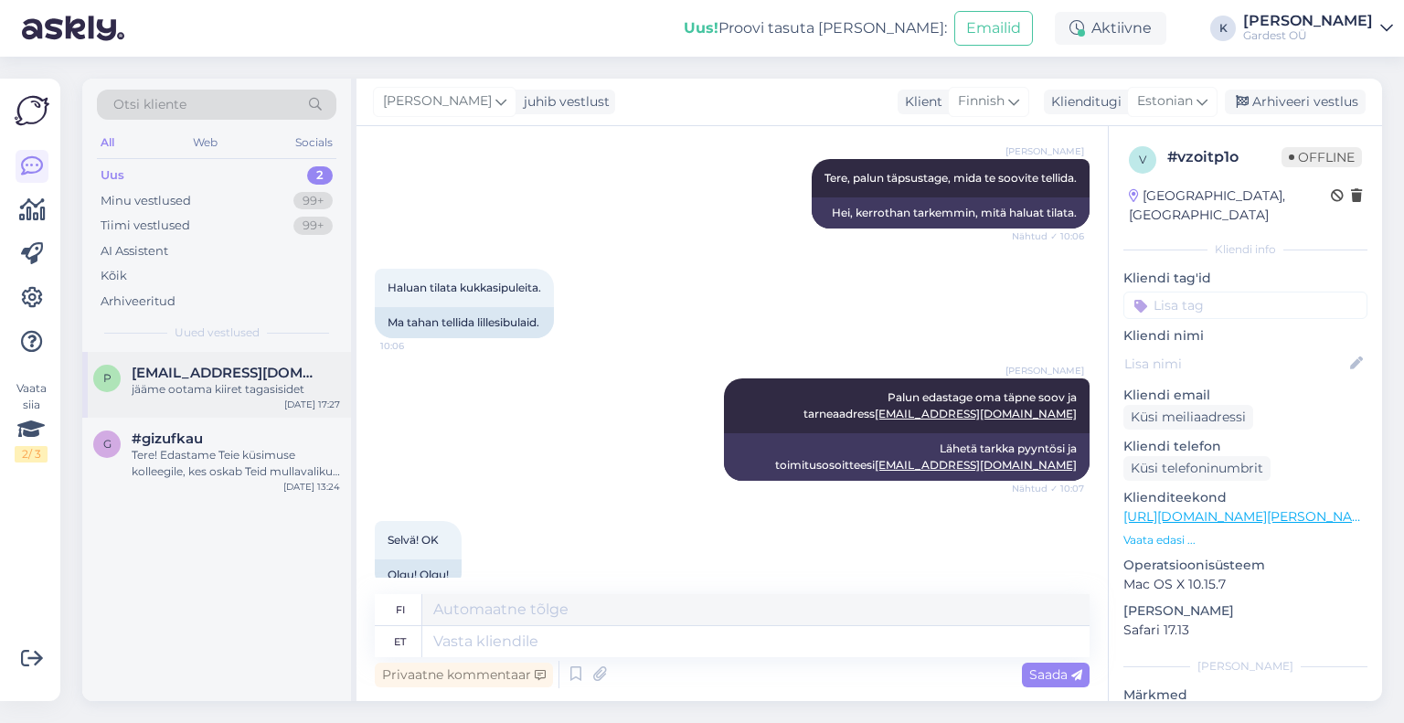
click at [201, 365] on span "[EMAIL_ADDRESS][DOMAIN_NAME]" at bounding box center [227, 373] width 190 height 16
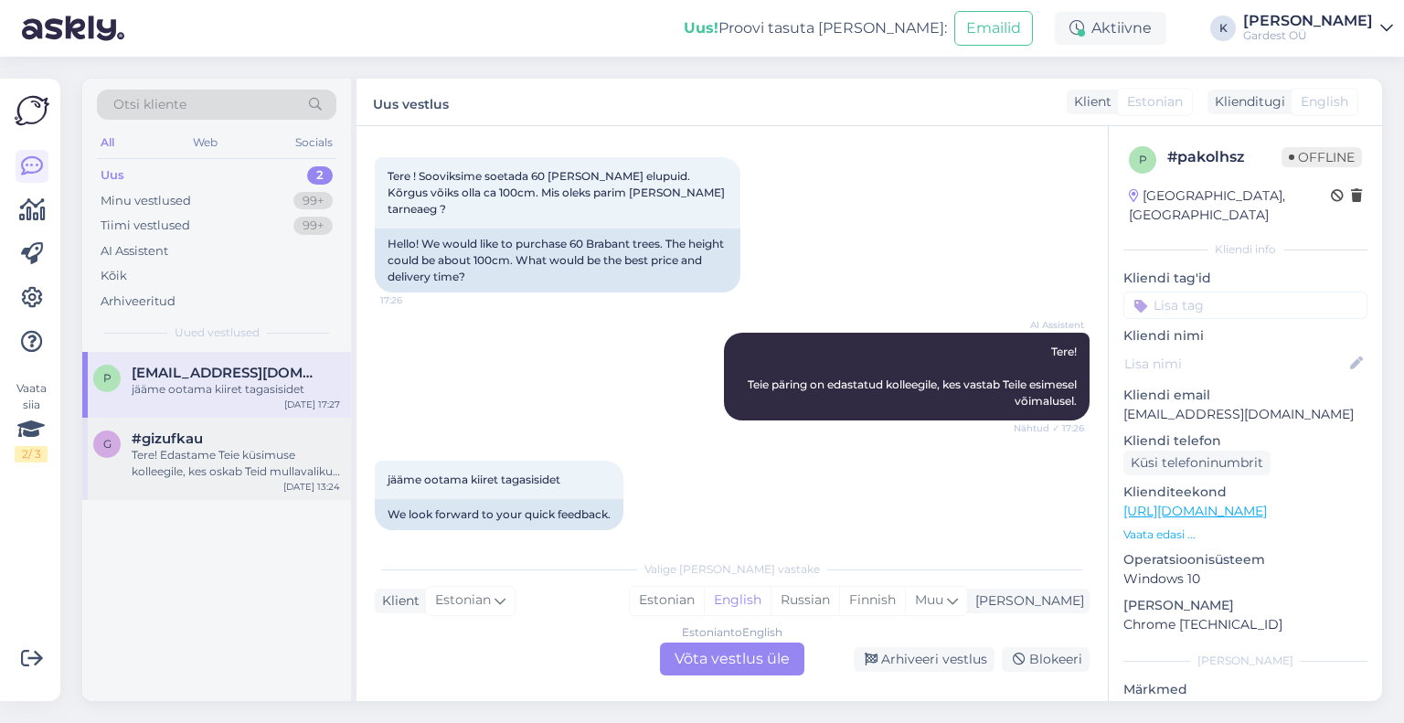
click at [219, 455] on div "Tere! Edastame Teie küsimuse kolleegile, kes oskab Teid mullavaliku osas paremi…" at bounding box center [236, 463] width 208 height 33
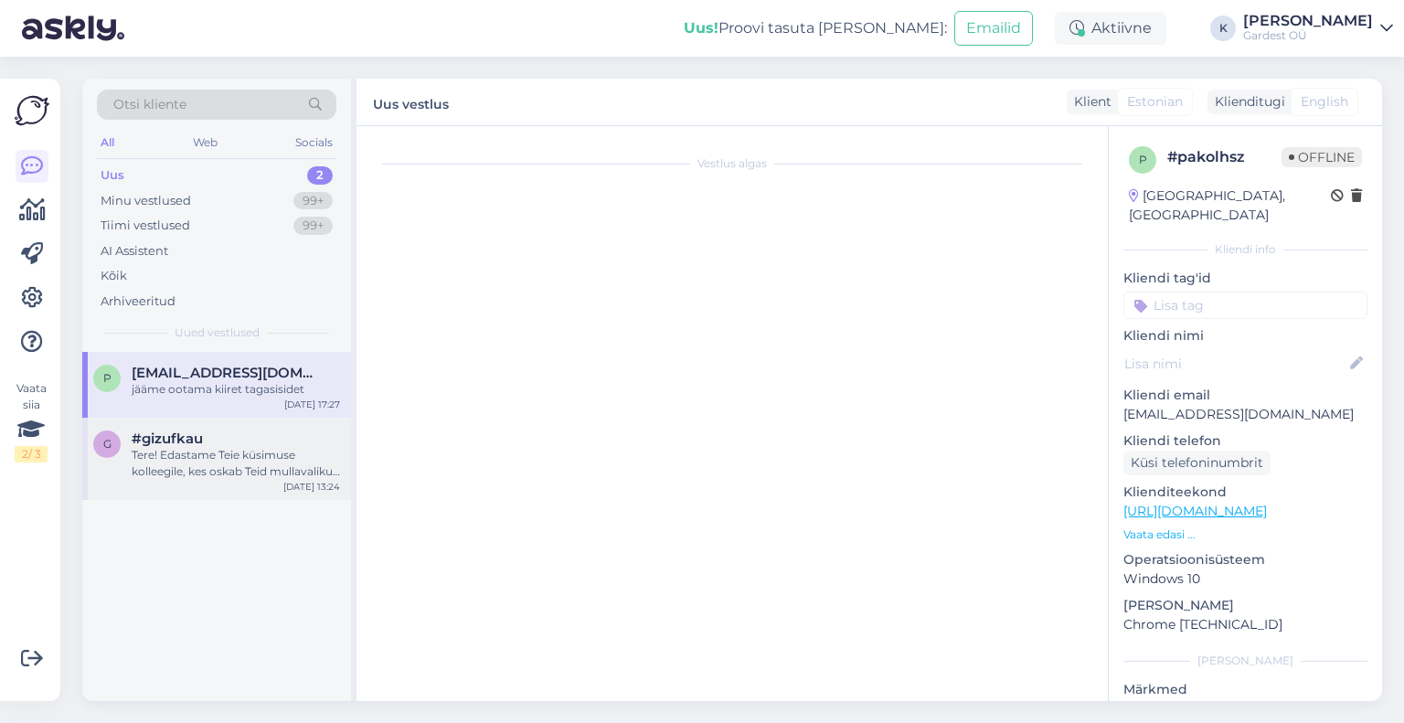
scroll to position [73, 0]
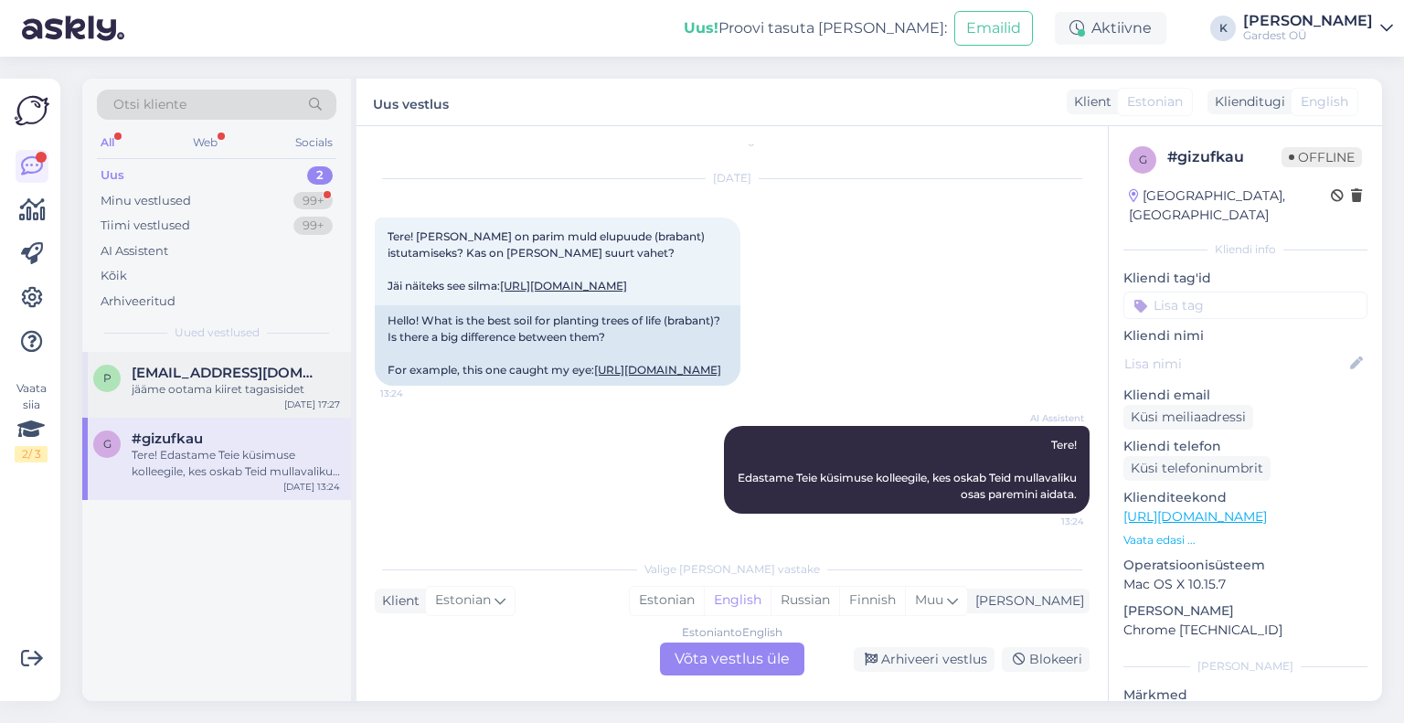
click at [223, 393] on div "jääme ootama kiiret tagasisidet" at bounding box center [236, 389] width 208 height 16
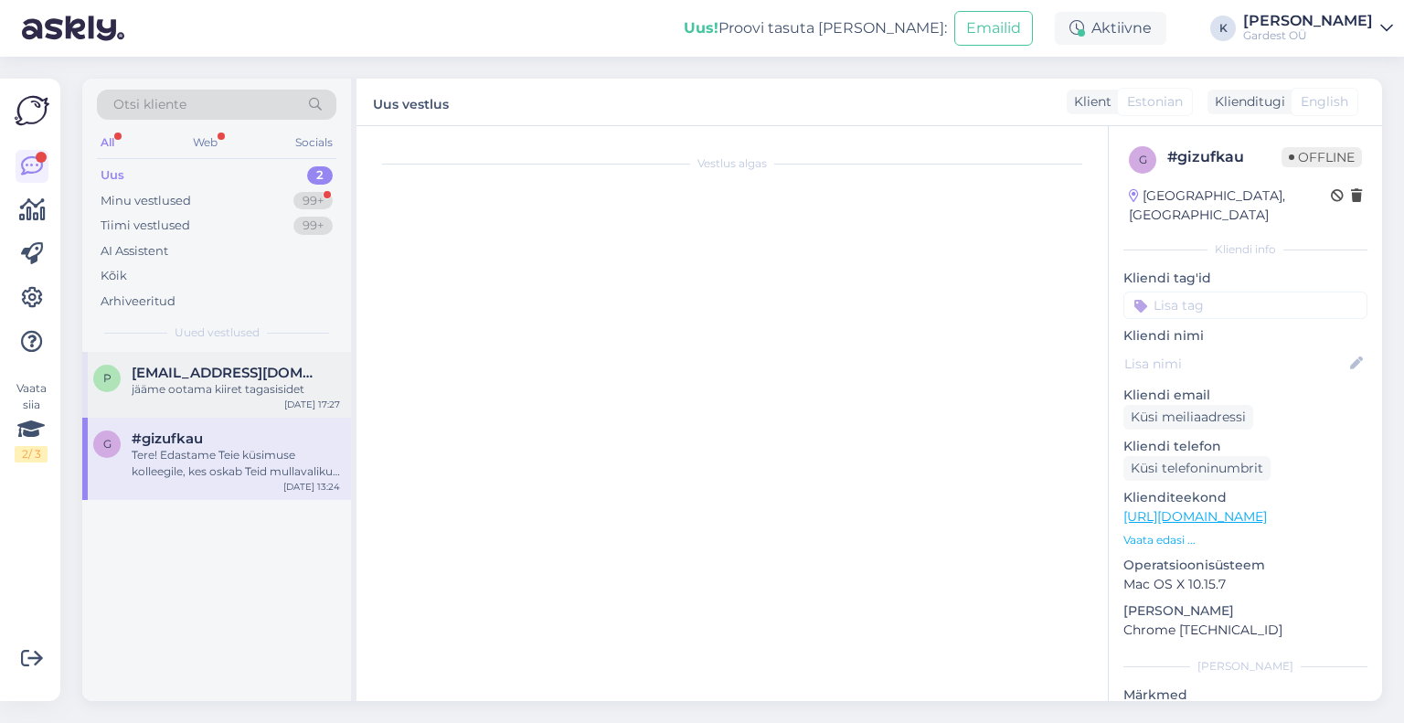
scroll to position [84, 0]
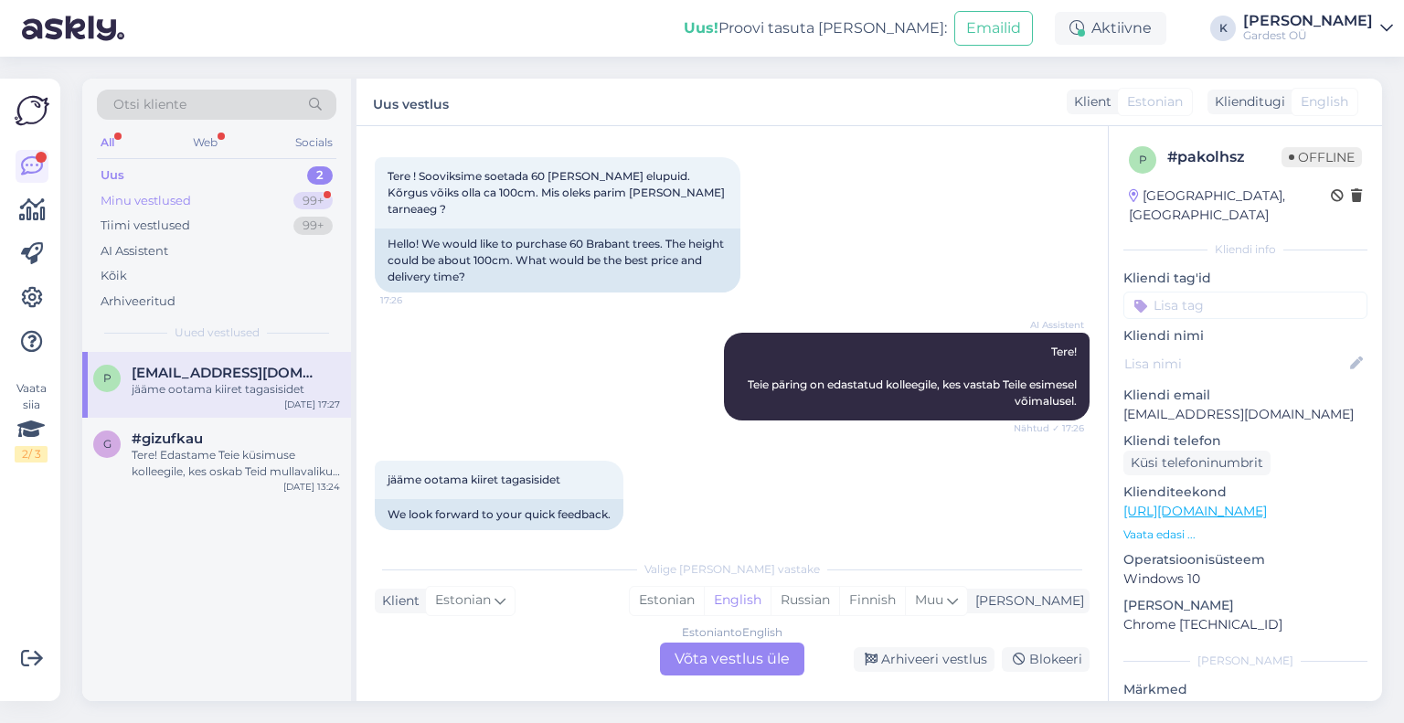
click at [178, 197] on div "Minu vestlused" at bounding box center [146, 201] width 90 height 18
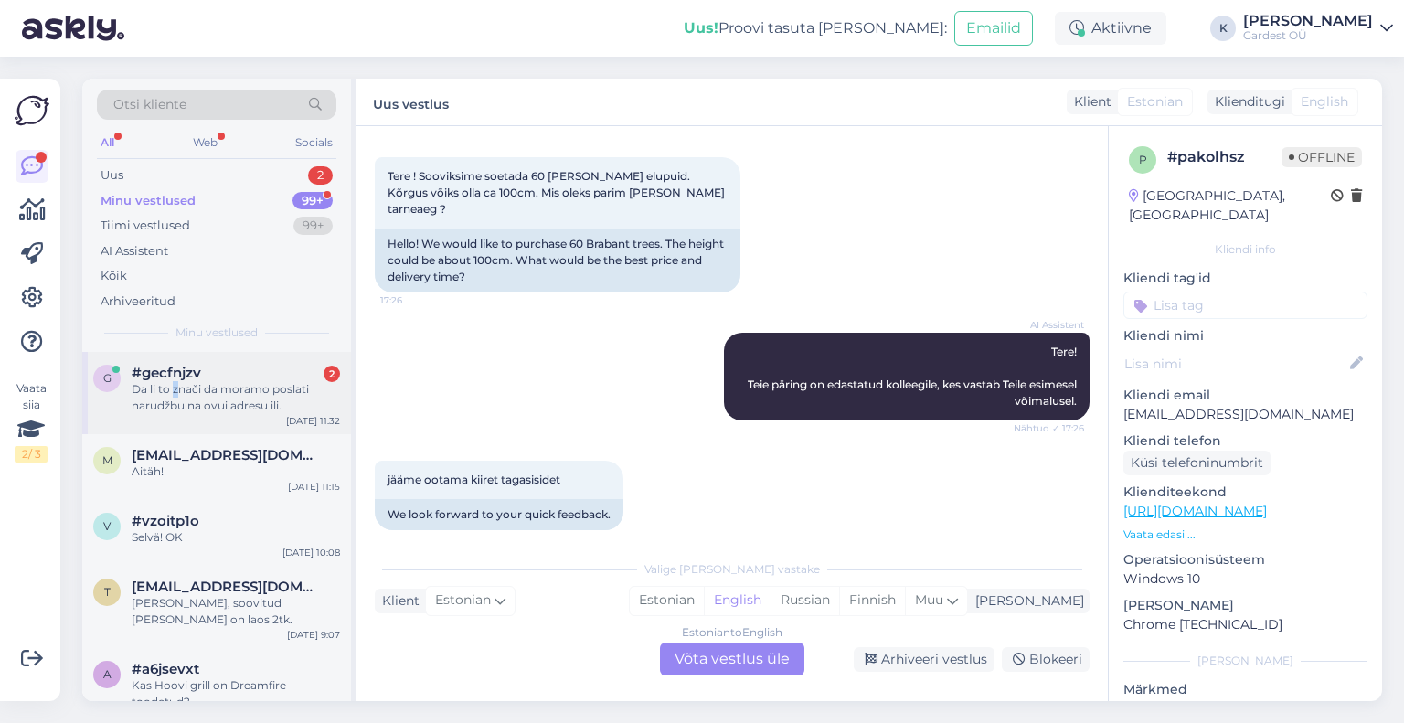
click at [176, 388] on div "Da li to znači da moramo poslati narudžbu na ovui adresu ili." at bounding box center [236, 397] width 208 height 33
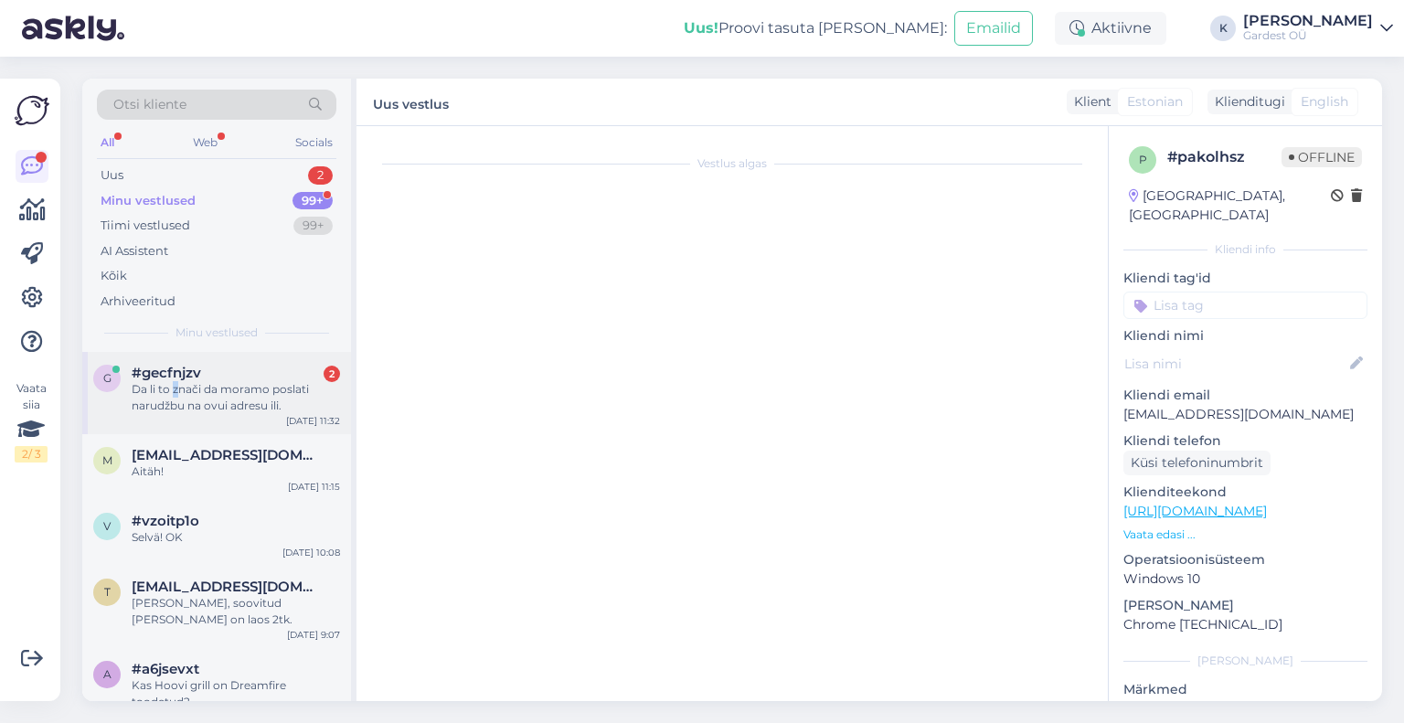
scroll to position [512, 0]
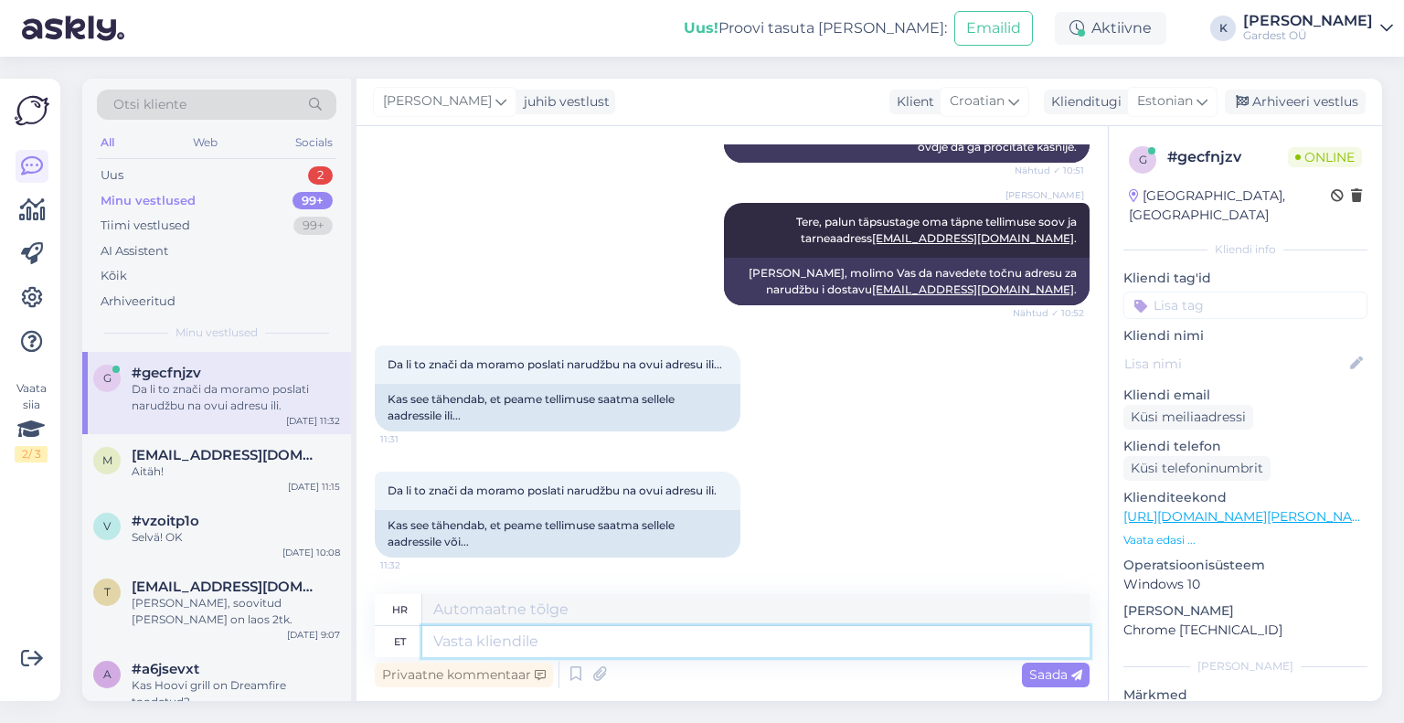
click at [484, 644] on textarea at bounding box center [755, 641] width 667 height 31
type textarea "Jah o"
type textarea "Da"
type textarea "Jah o"
type textarea "Da, grah"
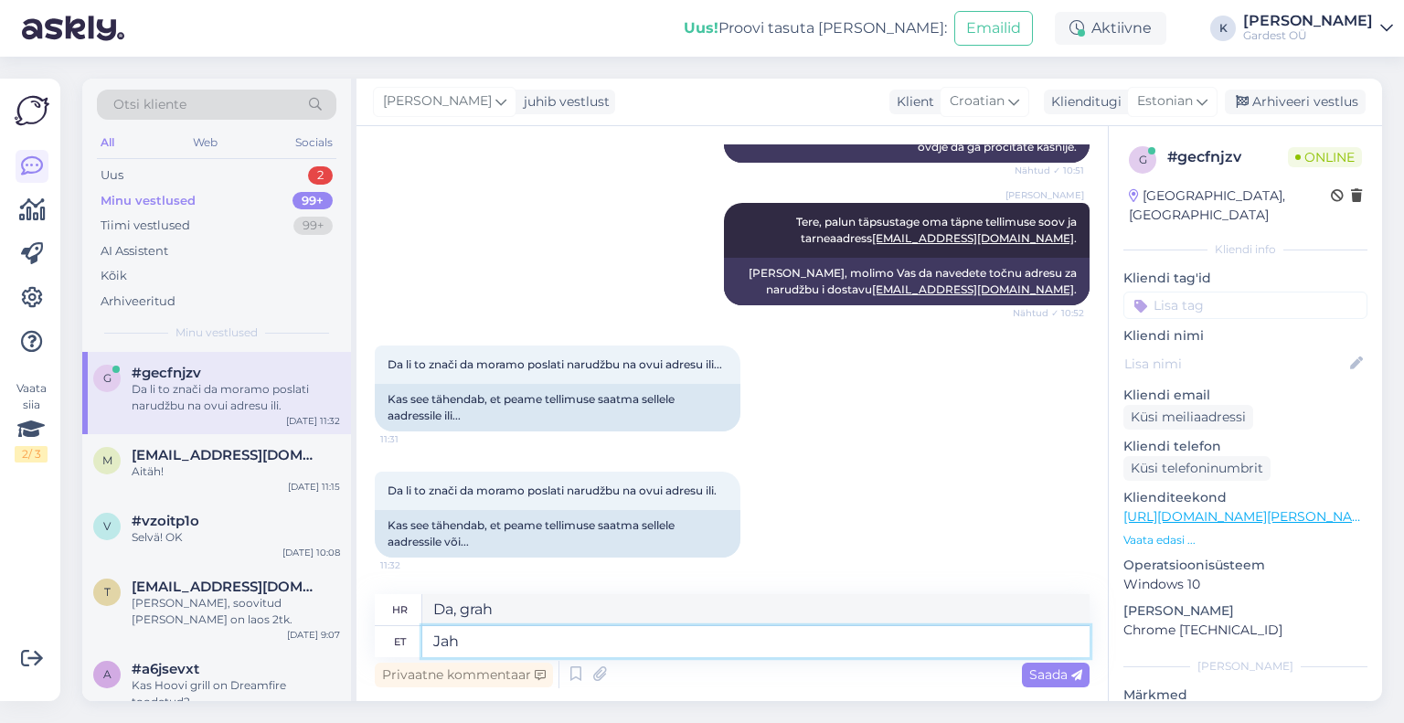
type textarea "Jah p"
type textarea "Da"
type textarea "Jah palun s"
type textarea "Da, molim"
type textarea "Jah palun saatje o"
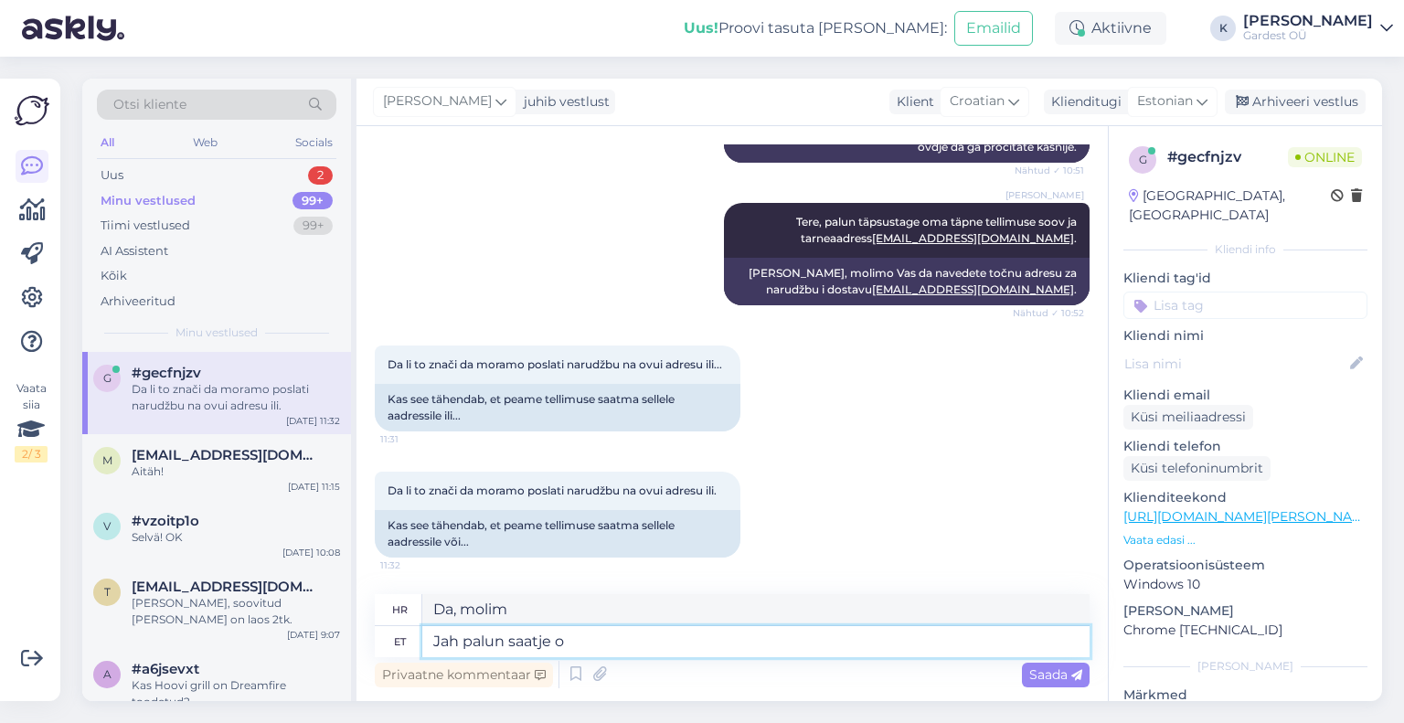
type textarea "Da, molim vas pošaljite."
type textarea "Jah palun saatj"
type textarea "Da, molim, pošiljatelju"
type textarea "Jah palun saatke om"
type textarea "Da, molim vas pošaljite"
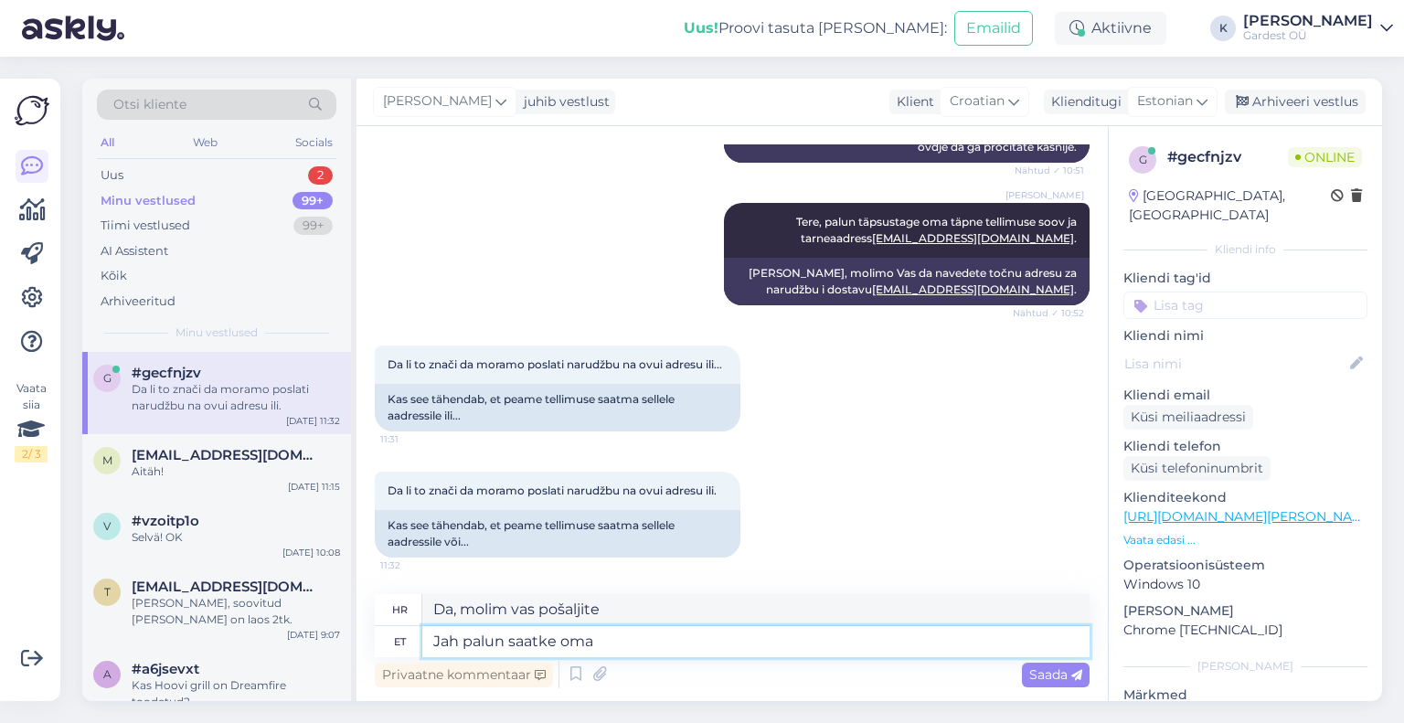
type textarea "Jah palun saatke oma t"
type textarea "Da, molim vas, pošaljite svoje"
type textarea "Jah palun saatke oma tellimuse so"
type textarea "Da, molimo pošaljite svoju narudžbu"
type textarea "Jah palun saatke oma tellimuse soov"
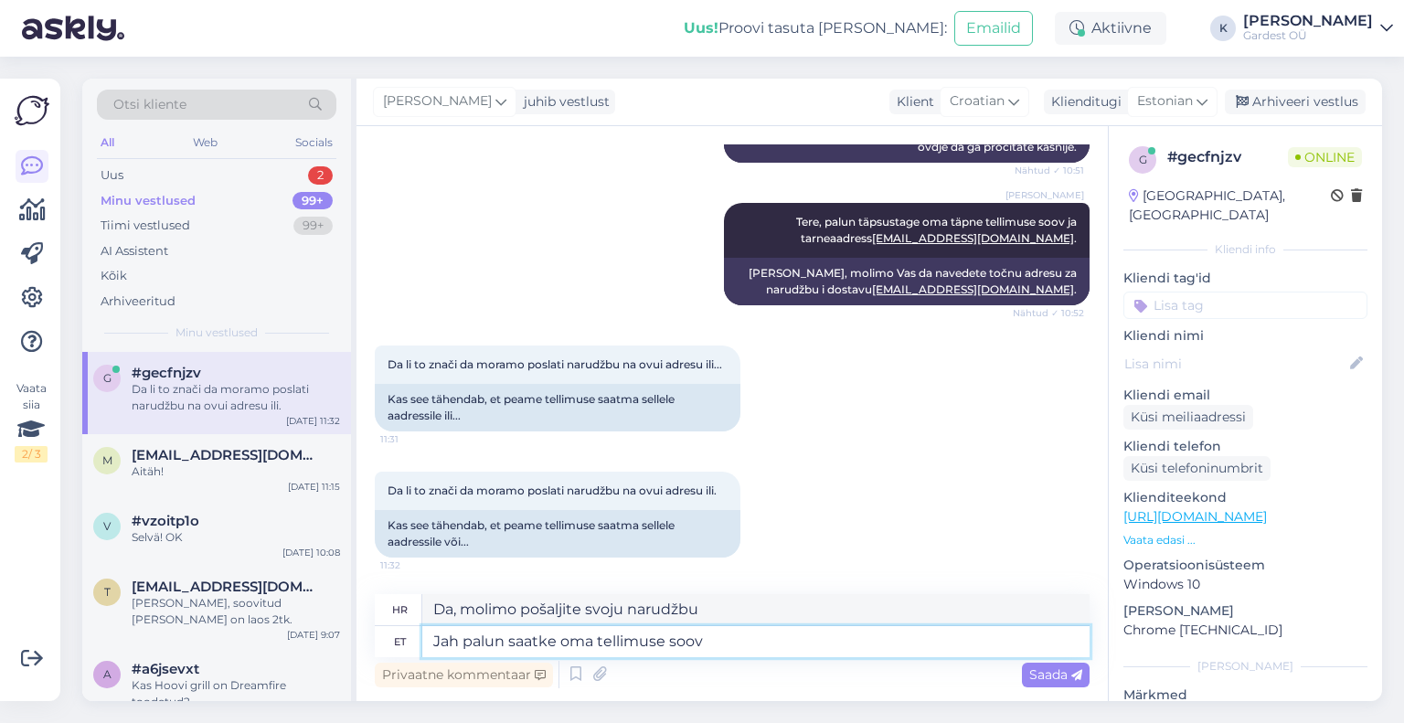
type textarea "Da, molimo vas da pošaljete zahtjev za narudžbu."
type textarea "Jah palun saatke oma tellimuse soov"
type textarea "Da, molimo vas da pošaljete zahtjev za narudžbu."
type textarea "Jah palun saatke oma tellimuse soov e-pood"
type textarea "Da, molimo vas da pošaljete zahtjev za narudžbu u e-trgovinu."
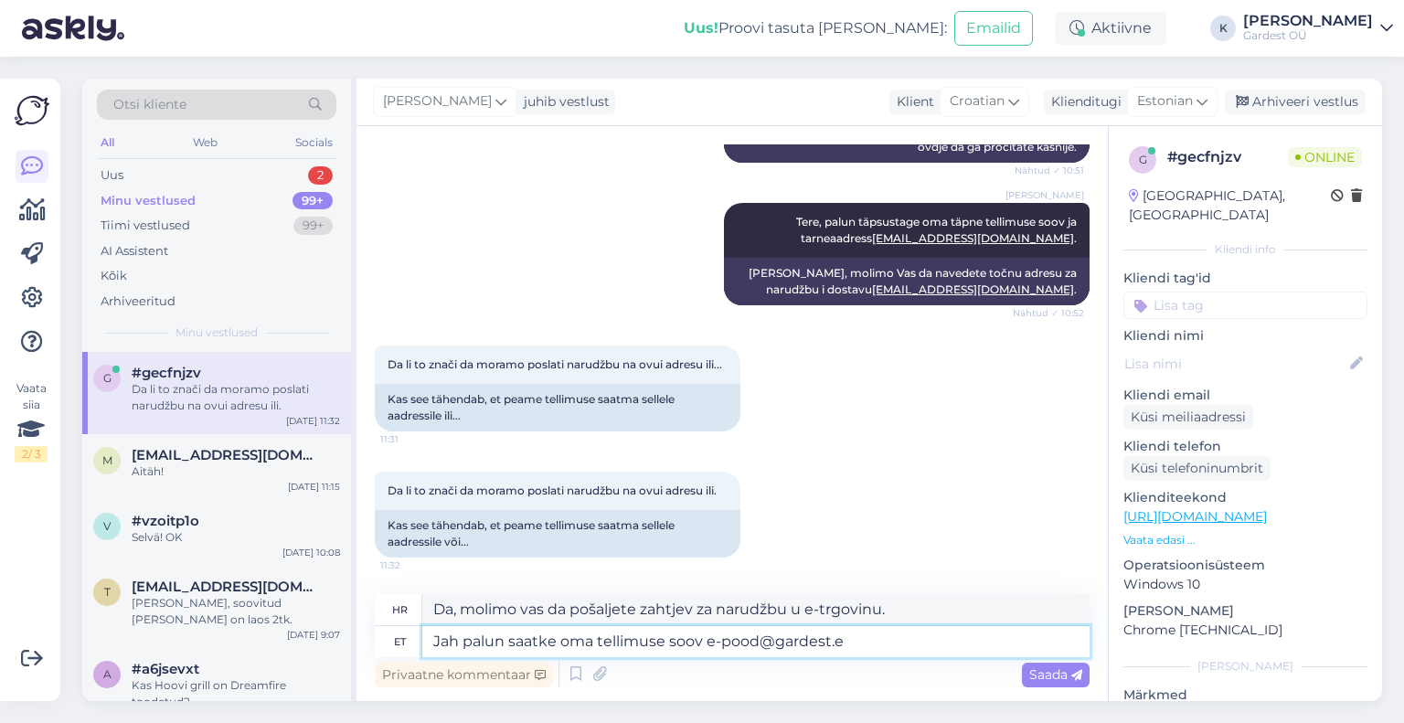
type textarea "Jah palun saatke oma tellimuse soov [EMAIL_ADDRESS][DOMAIN_NAME]"
type textarea "Da, molimo vas da pošaljete svoj zahtjev za narudžbu na [EMAIL_ADDRESS][DOMAIN_…"
type textarea "Jah palun saatke oma tellimuse soov [EMAIL_ADDRESS][DOMAIN_NAME]"
click at [1038, 675] on span "Saada" at bounding box center [1055, 674] width 53 height 16
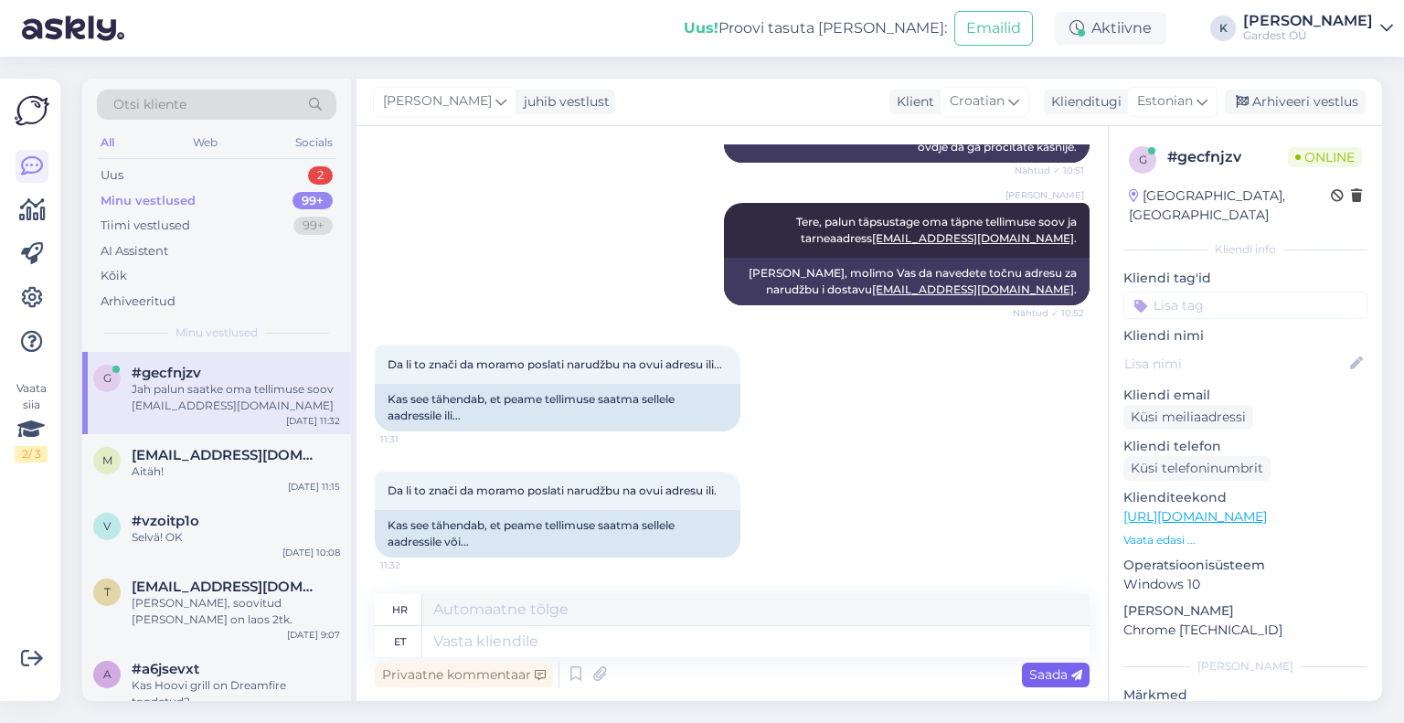
scroll to position [637, 0]
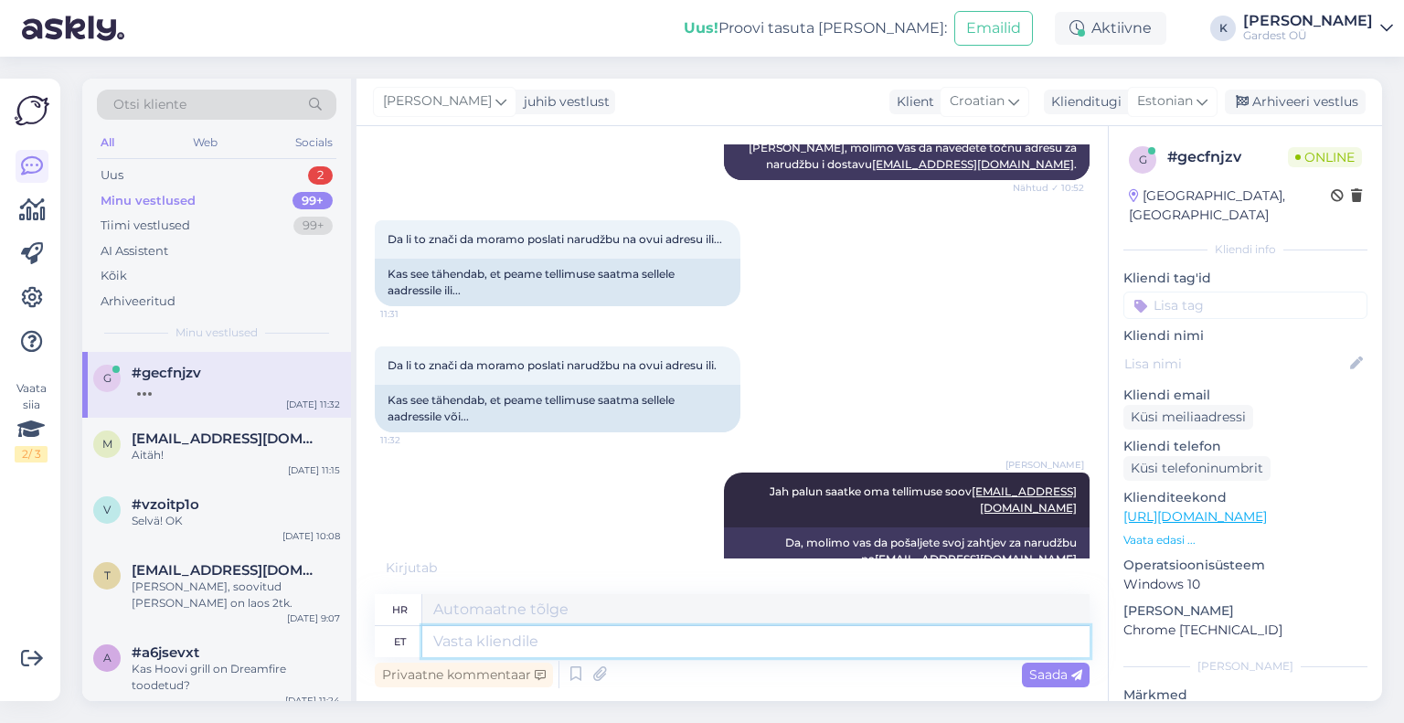
click at [533, 635] on textarea at bounding box center [755, 641] width 667 height 31
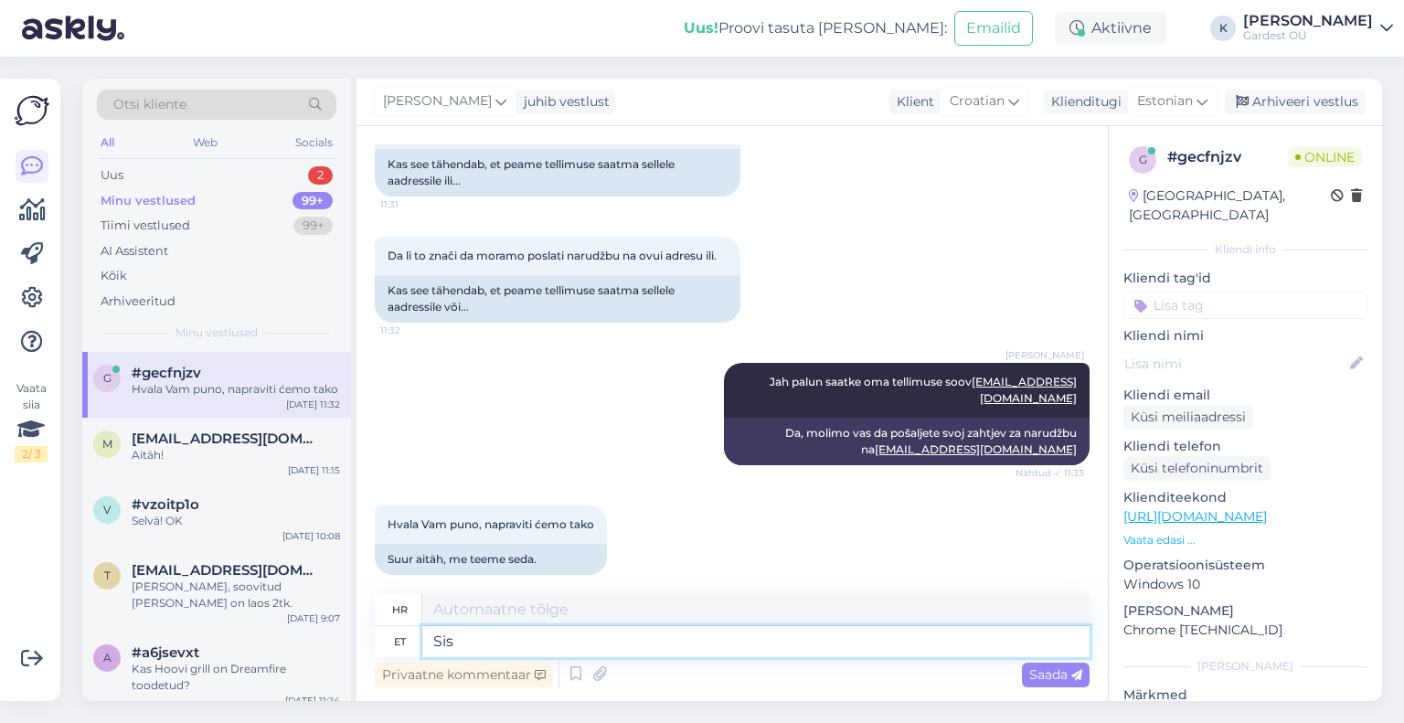
type textarea "Sis"
type textarea "Unutra"
type textarea "Sis me s"
type textarea "Mi smo ovdje"
type textarea "Sis me saame"
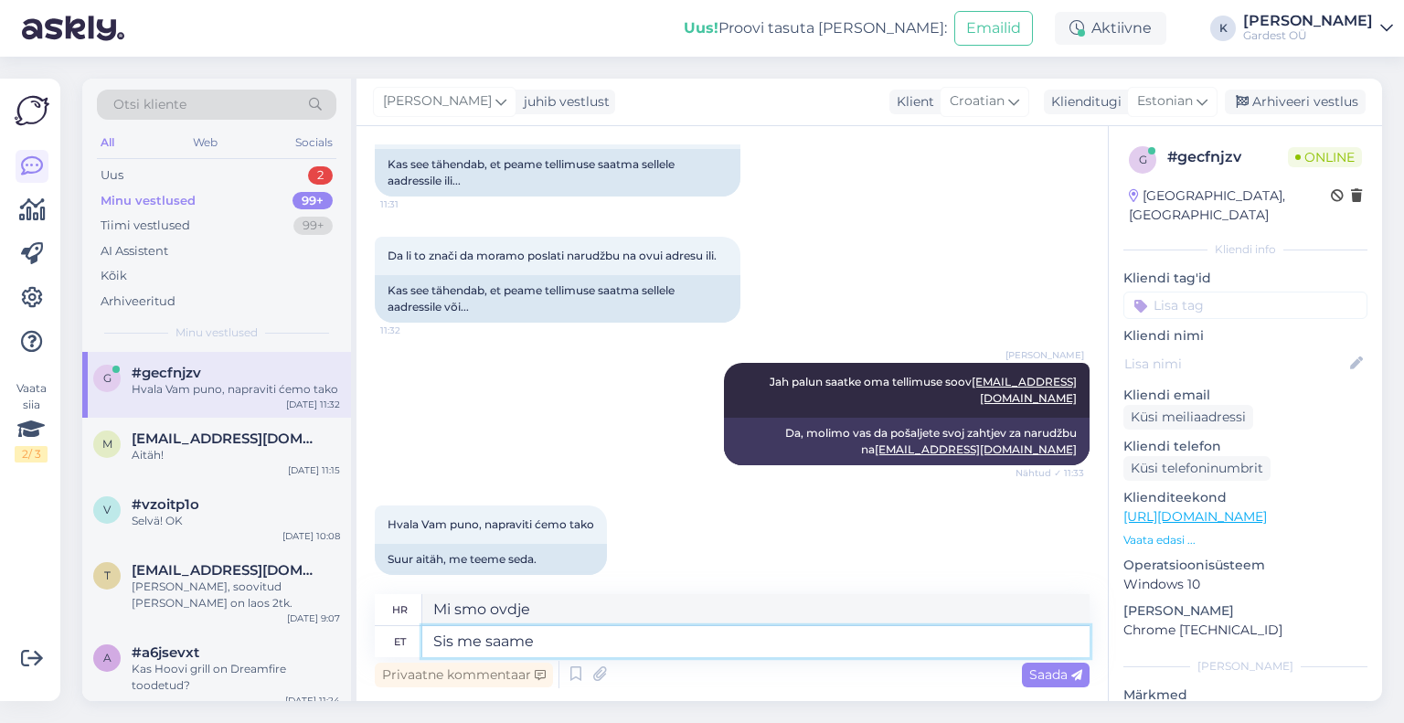
type textarea "Možemo."
type textarea "Sis me saame vastata, ka"
type textarea "Možemo odgovoriti,"
type textarea "Sis me saame vastata, kas me"
type textarea "[PERSON_NAME] odgovoriti [PERSON_NAME]"
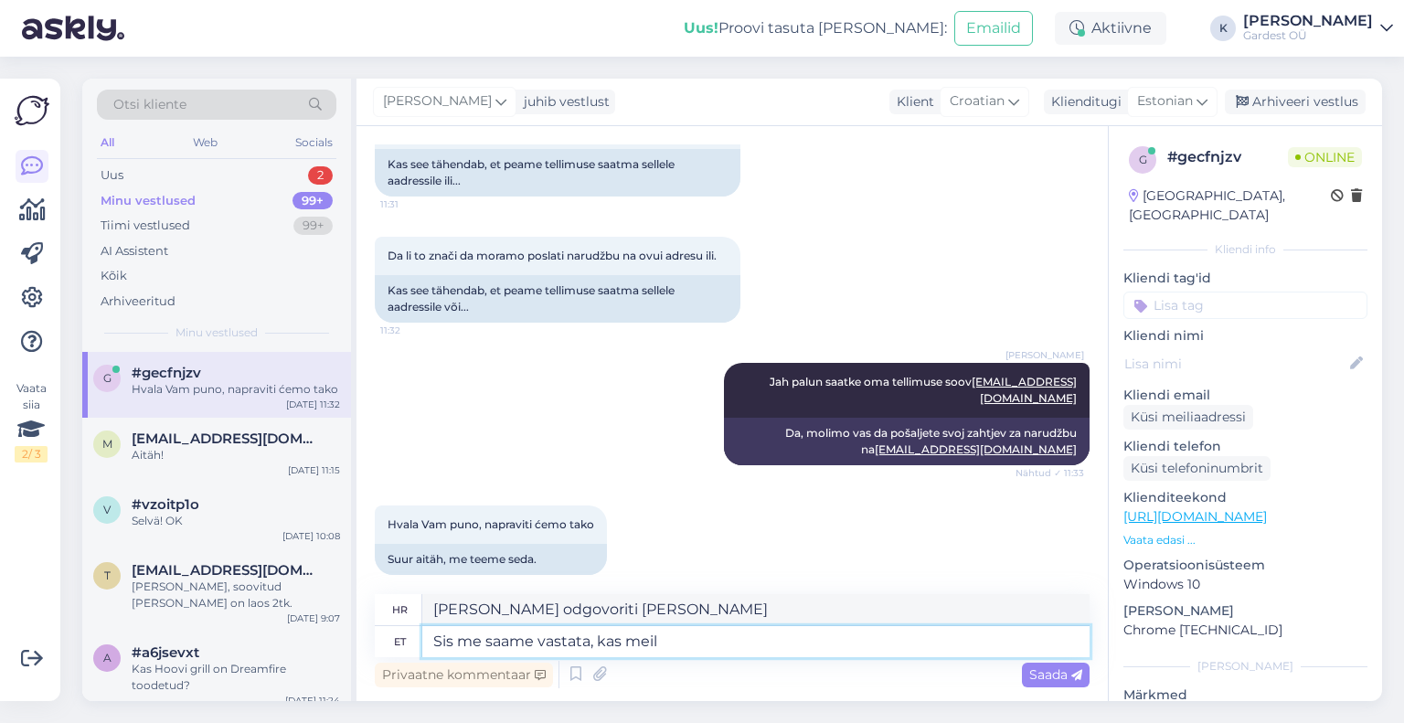
type textarea "Sis me saame vastata, kas meil o"
type textarea "Unutra možemo odgovoriti imamo li"
type textarea "Sis me saame vastata, kas meil on"
type textarea "Možemo odgovoriti imamo li"
type textarea "Sis me saame vastata, kas meil on võimalik"
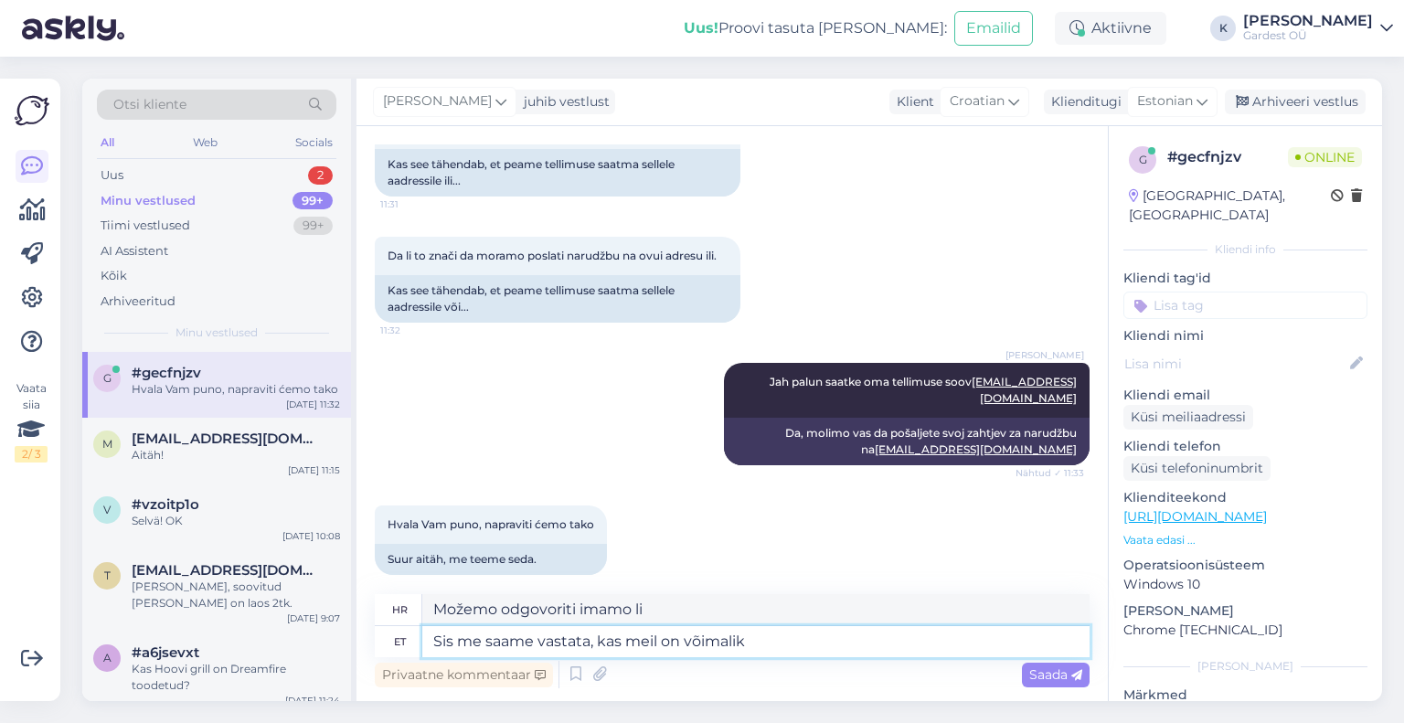
type textarea "Možemo odgovoriti možemo li"
type textarea "Sis me saame vastata, kas me"
type textarea "Možemo odgovoriti imamo li"
type textarea "Sis me saame vastata, ka"
type textarea "Unutra možemo odgovoriti imamo li"
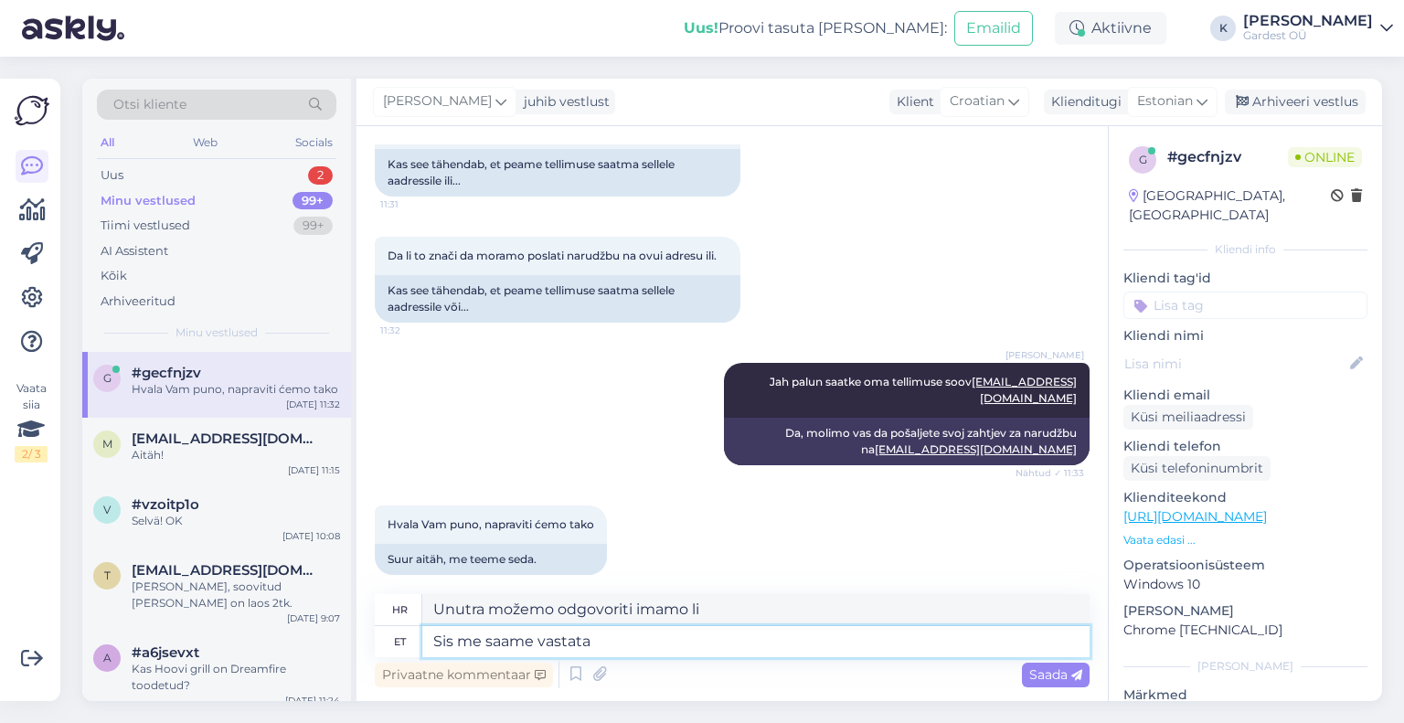
type textarea "Sis me saame vastat"
type textarea "[PERSON_NAME] odgovoriti [PERSON_NAME]"
type textarea "Sis me saame"
type textarea "Možemo odgovoriti,"
type textarea "Sis me"
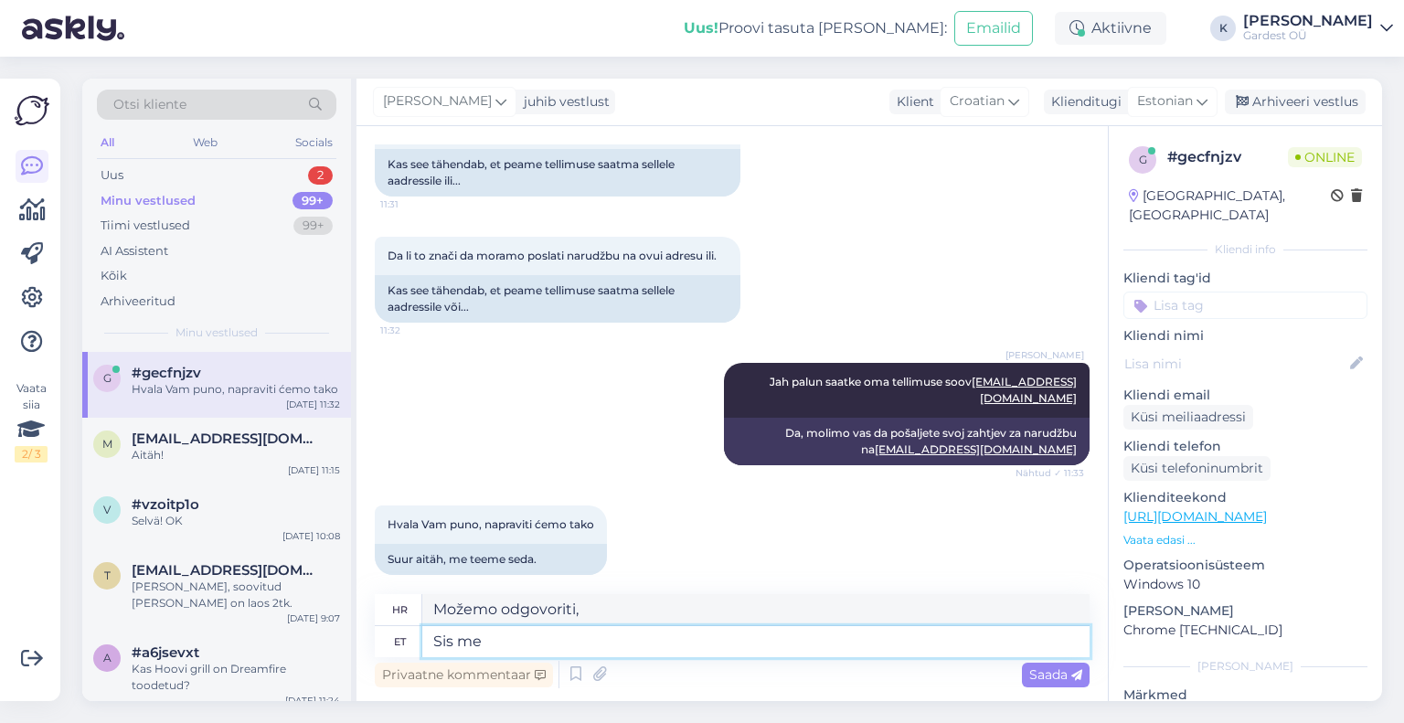
type textarea "Možemo."
type textarea "Sis"
type textarea "Unutra"
type textarea "S"
type textarea "K"
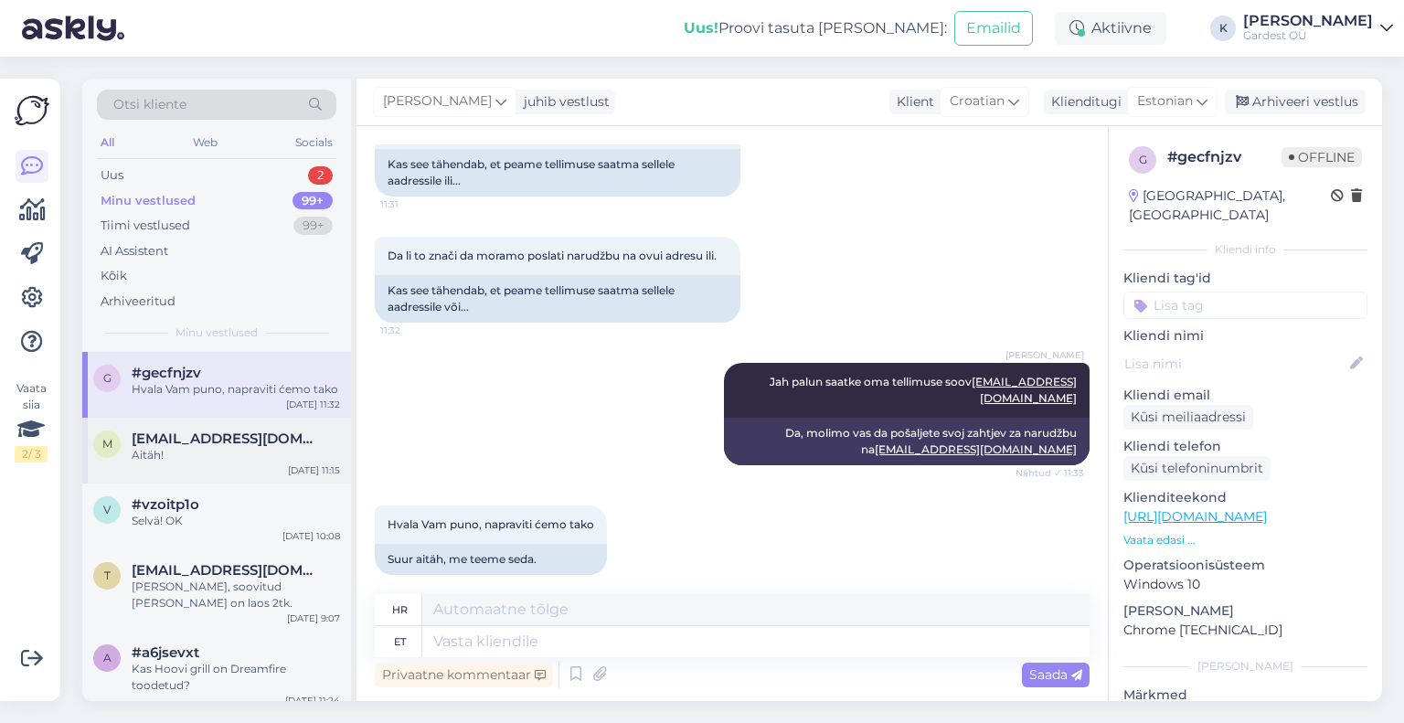
click at [242, 460] on div "Aitäh!" at bounding box center [236, 455] width 208 height 16
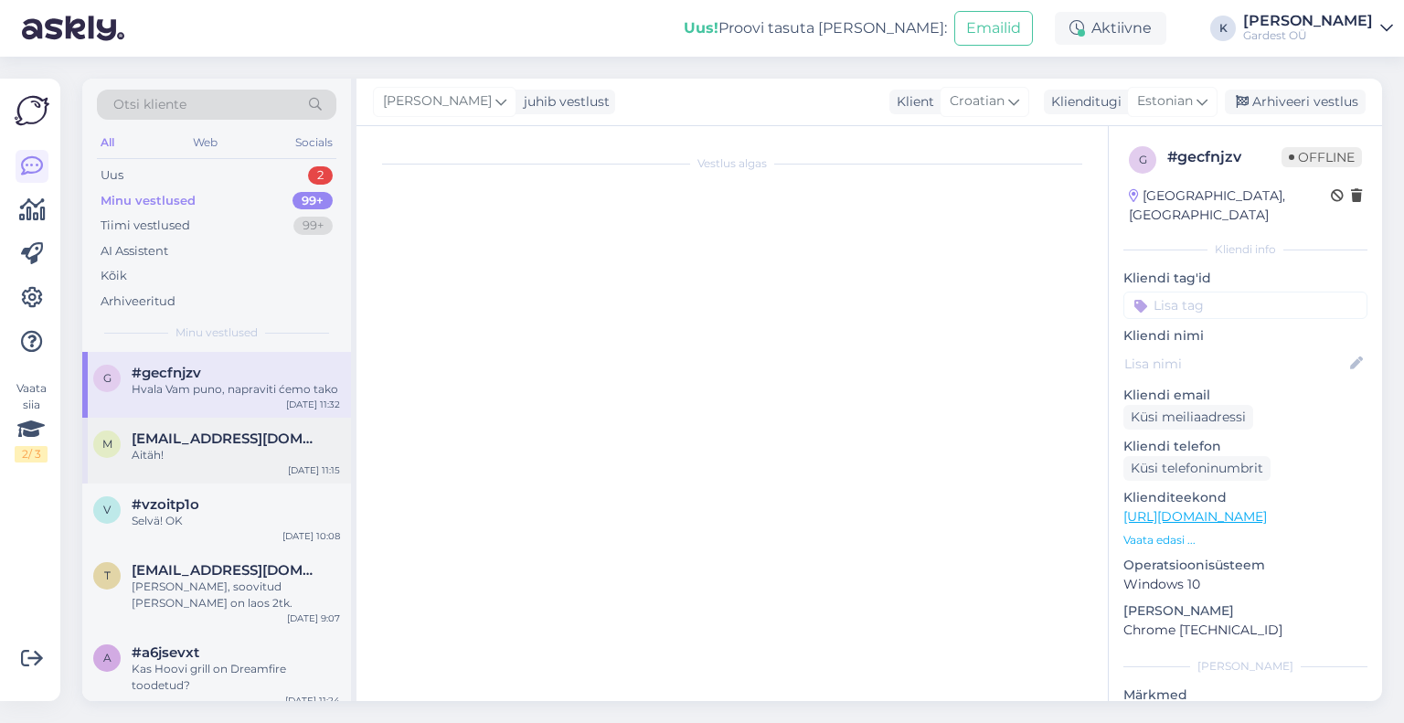
scroll to position [1007, 0]
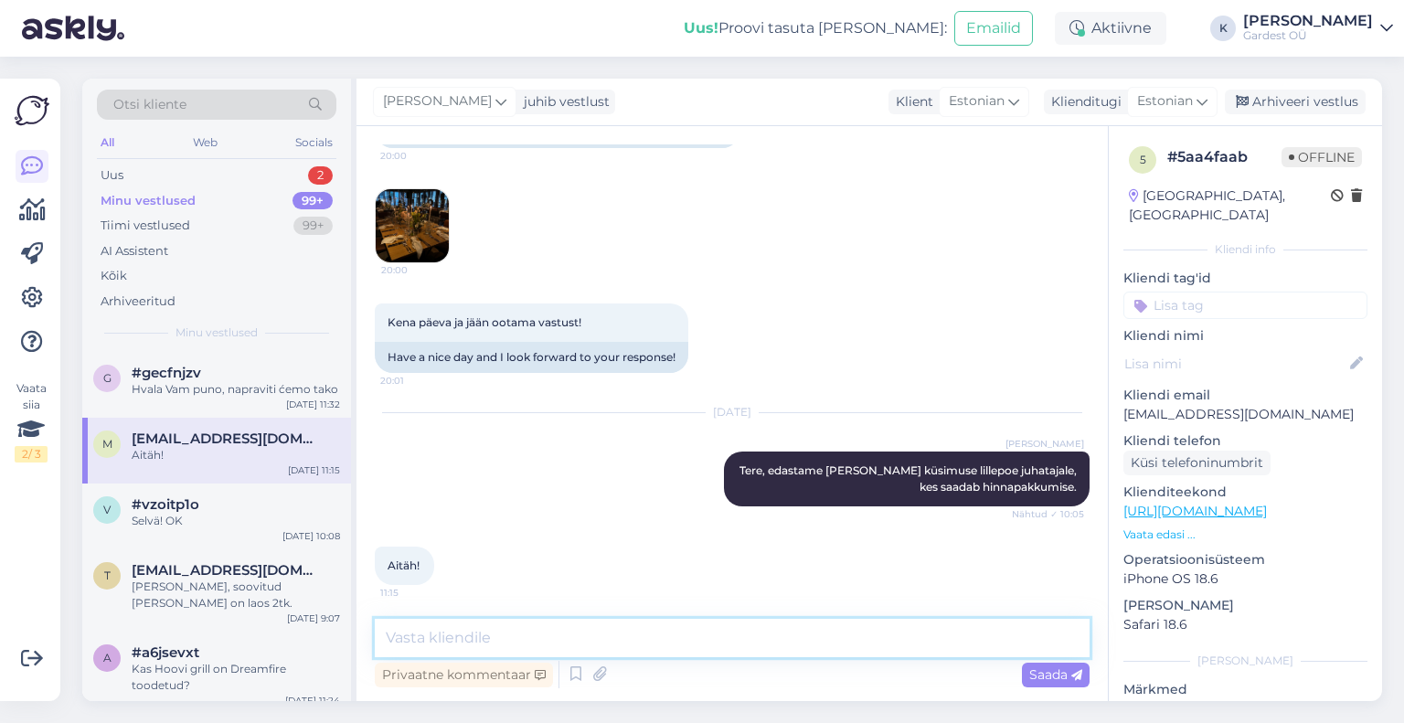
click at [622, 636] on textarea at bounding box center [732, 638] width 715 height 38
click at [208, 522] on div "Selvä! OK" at bounding box center [236, 521] width 208 height 16
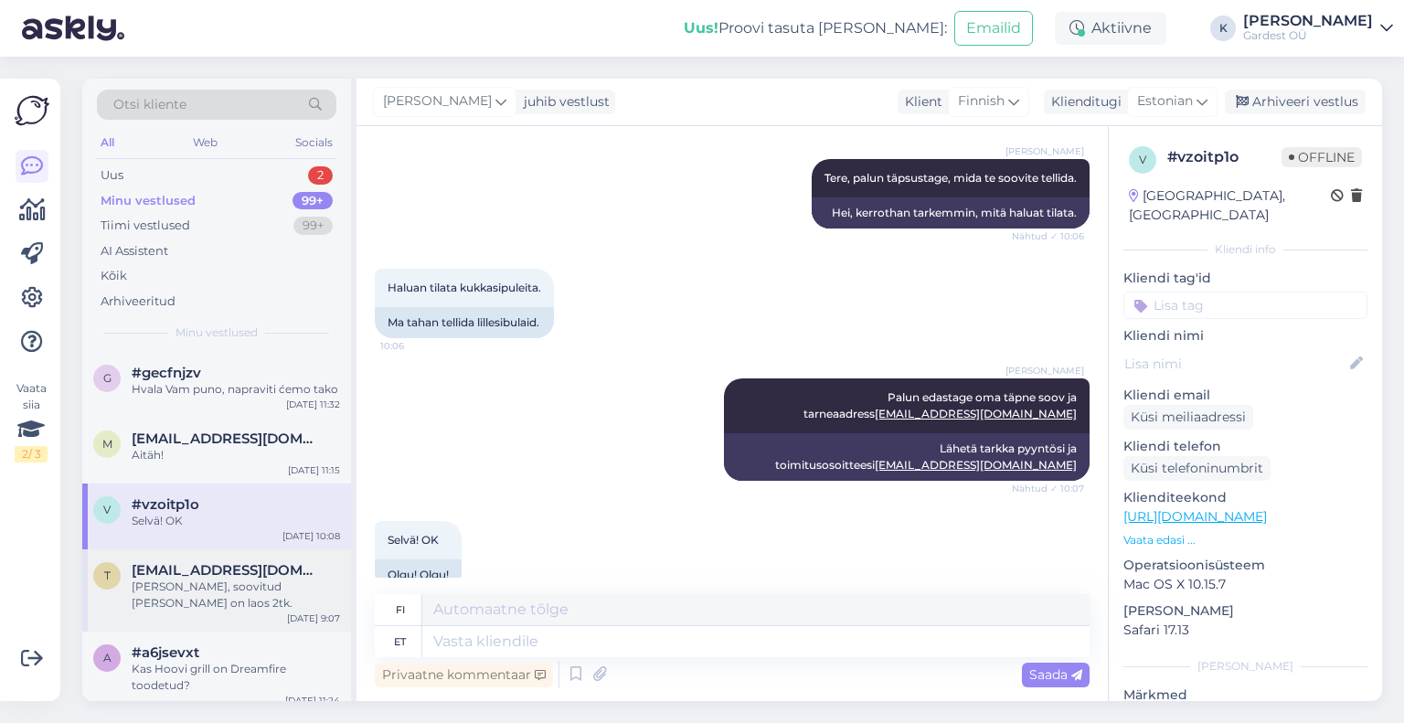
click at [211, 574] on span "[EMAIL_ADDRESS][DOMAIN_NAME]" at bounding box center [227, 570] width 190 height 16
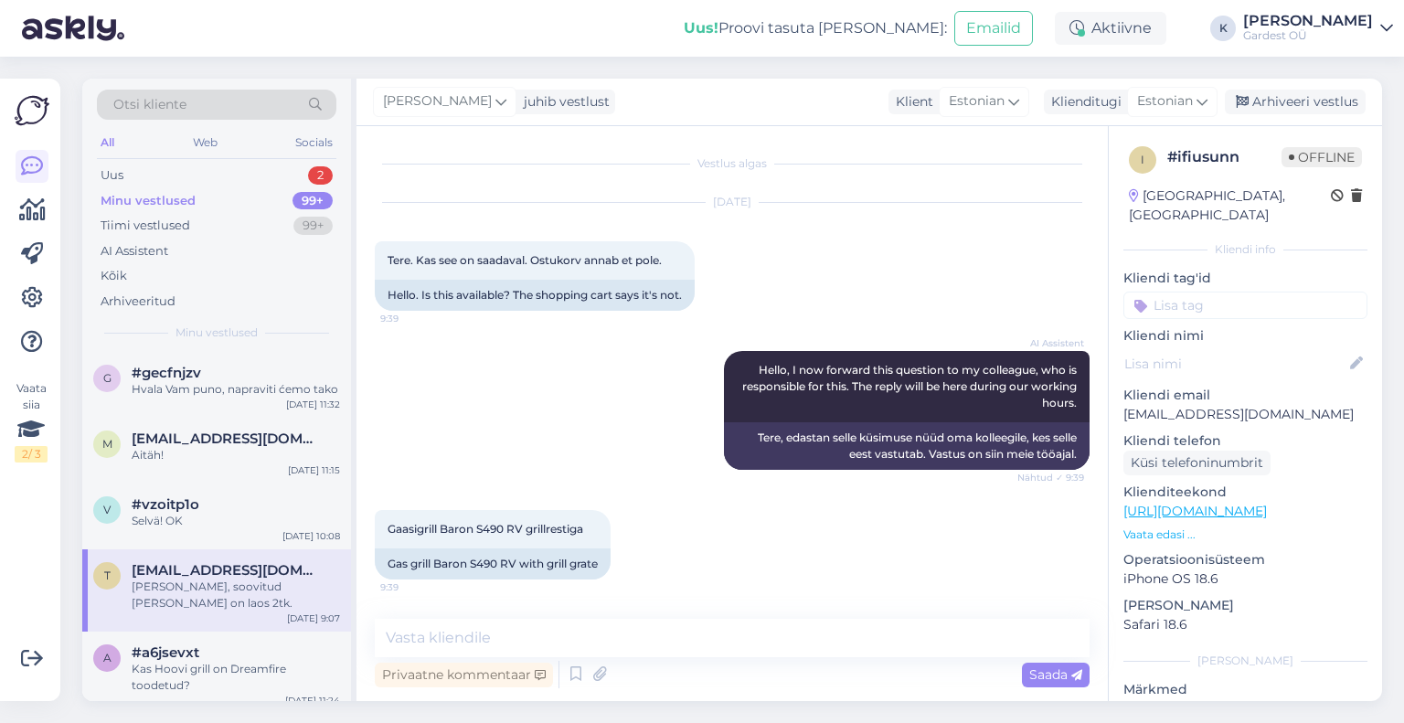
scroll to position [113, 0]
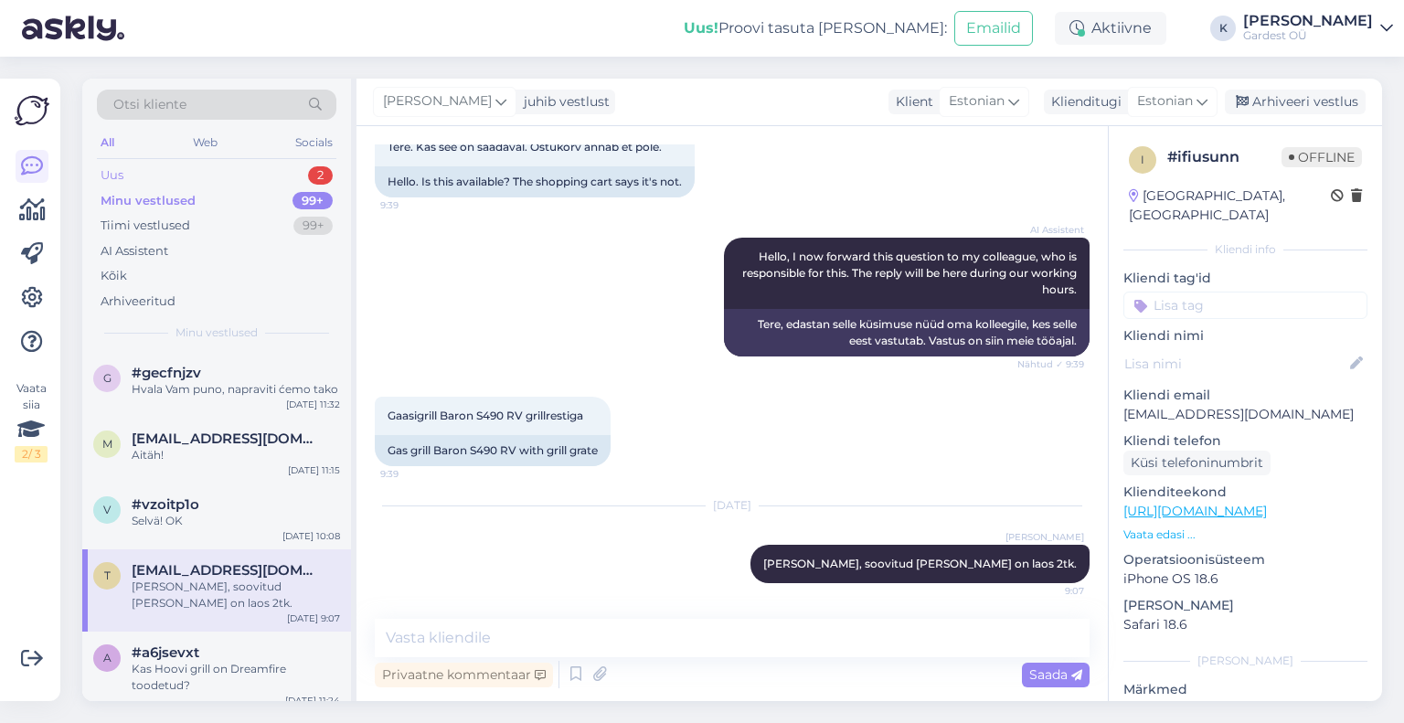
click at [154, 167] on div "Uus 2" at bounding box center [216, 176] width 239 height 26
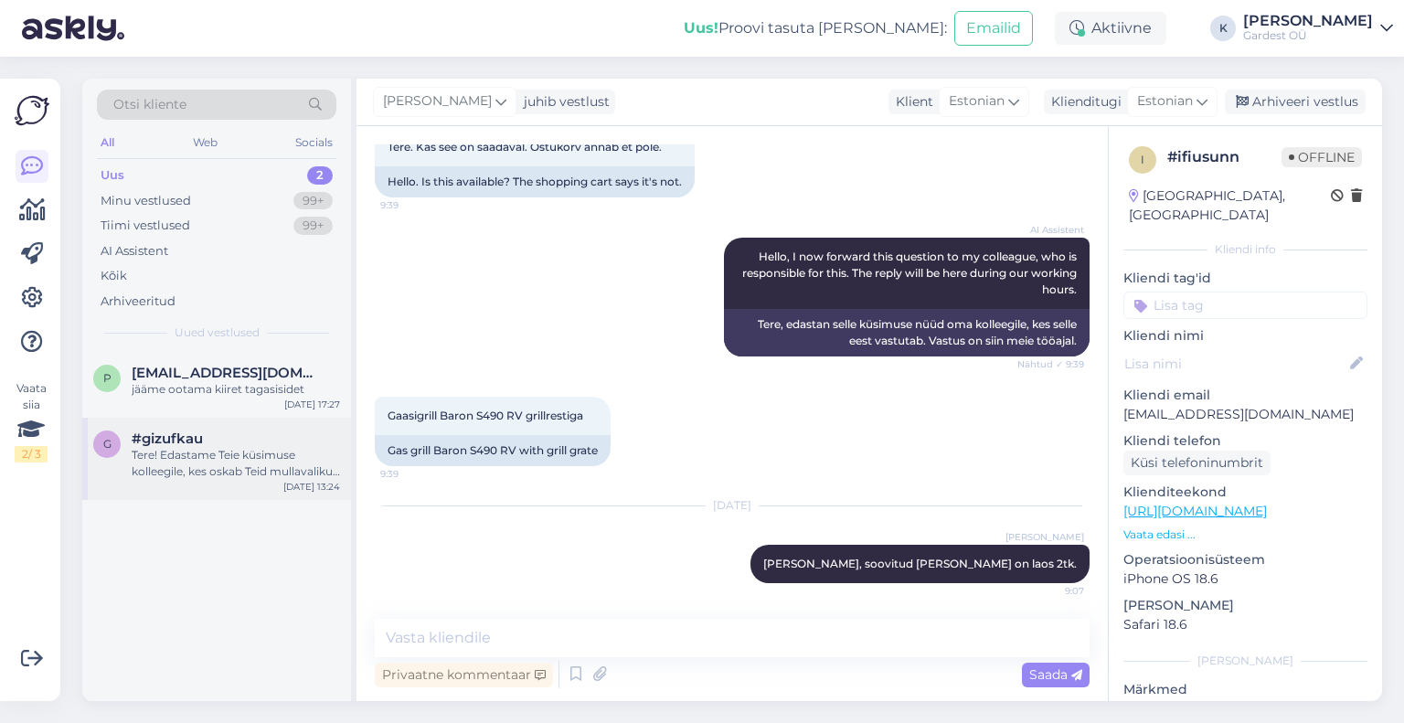
click at [198, 450] on div "Tere! Edastame Teie küsimuse kolleegile, kes oskab Teid mullavaliku osas paremi…" at bounding box center [236, 463] width 208 height 33
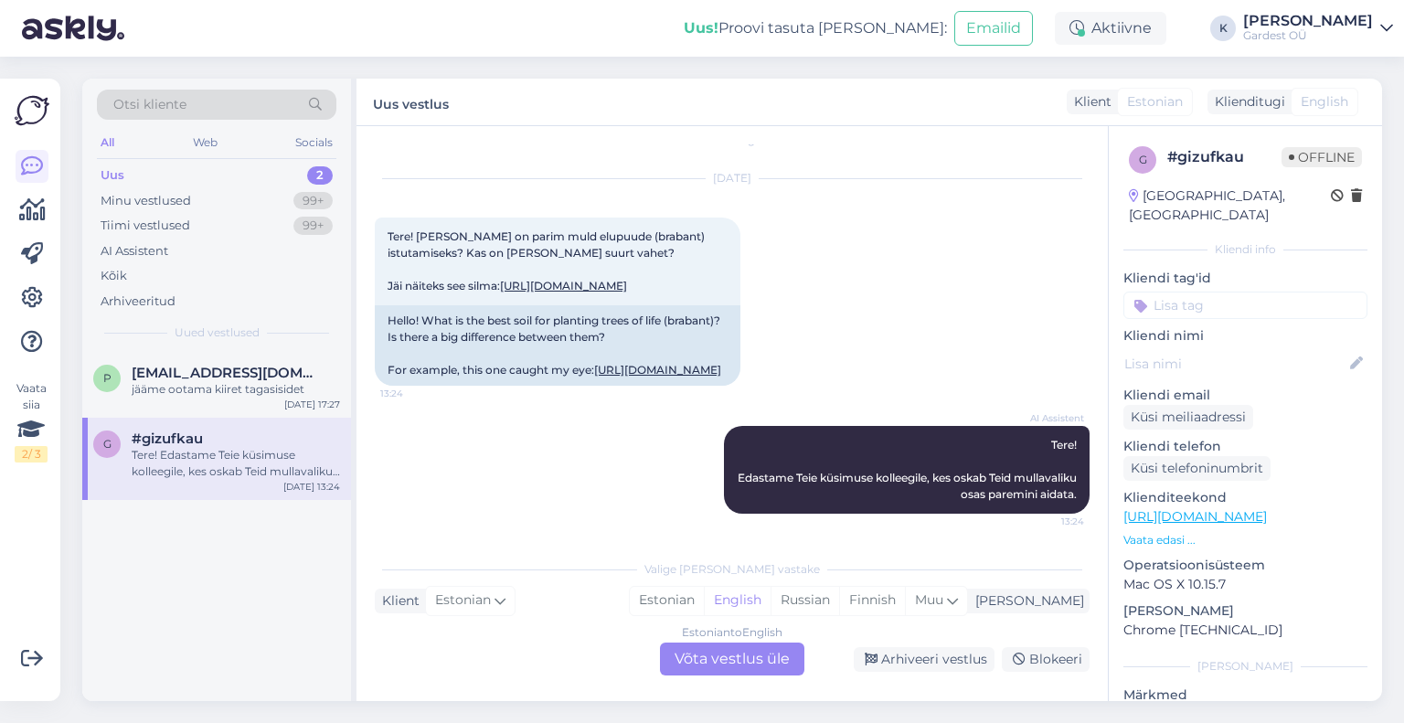
click at [748, 666] on div "Estonian to English Võta vestlus üle" at bounding box center [732, 659] width 144 height 33
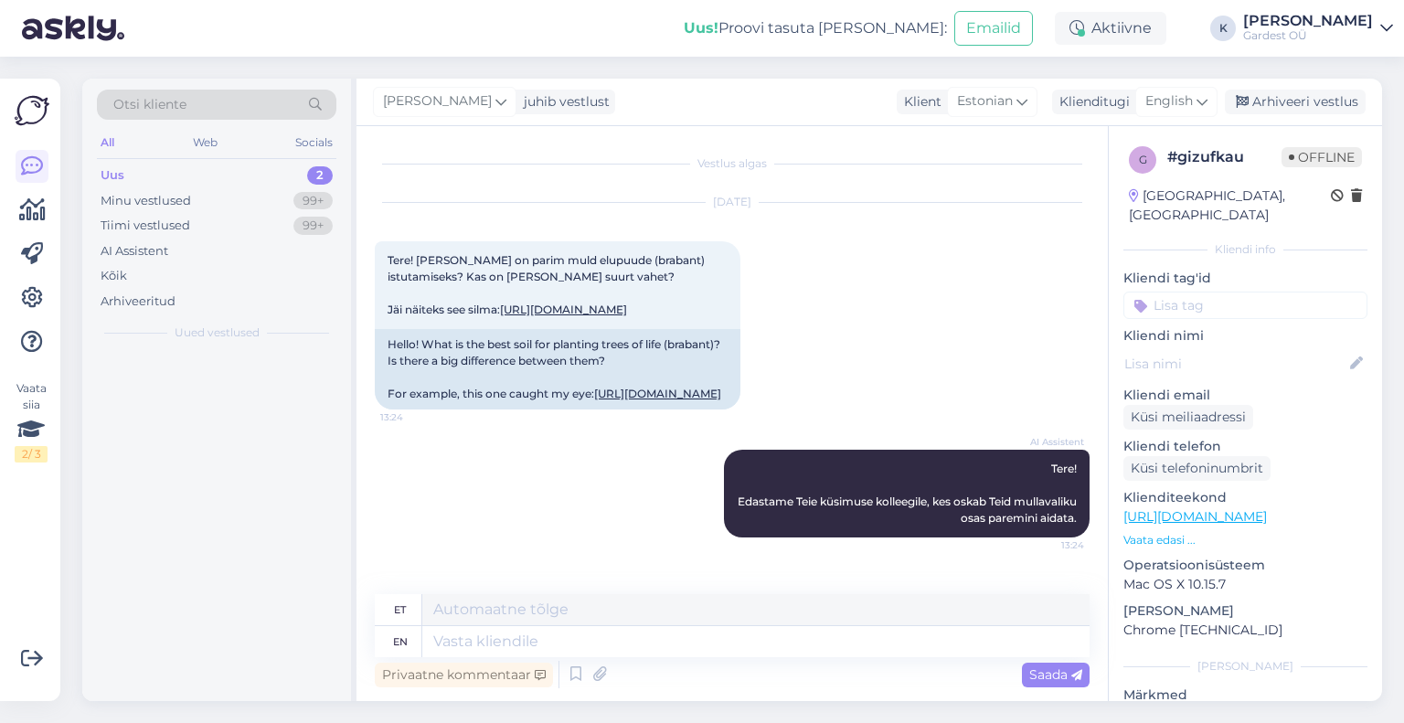
scroll to position [29, 0]
click at [1201, 101] on icon at bounding box center [1202, 101] width 11 height 20
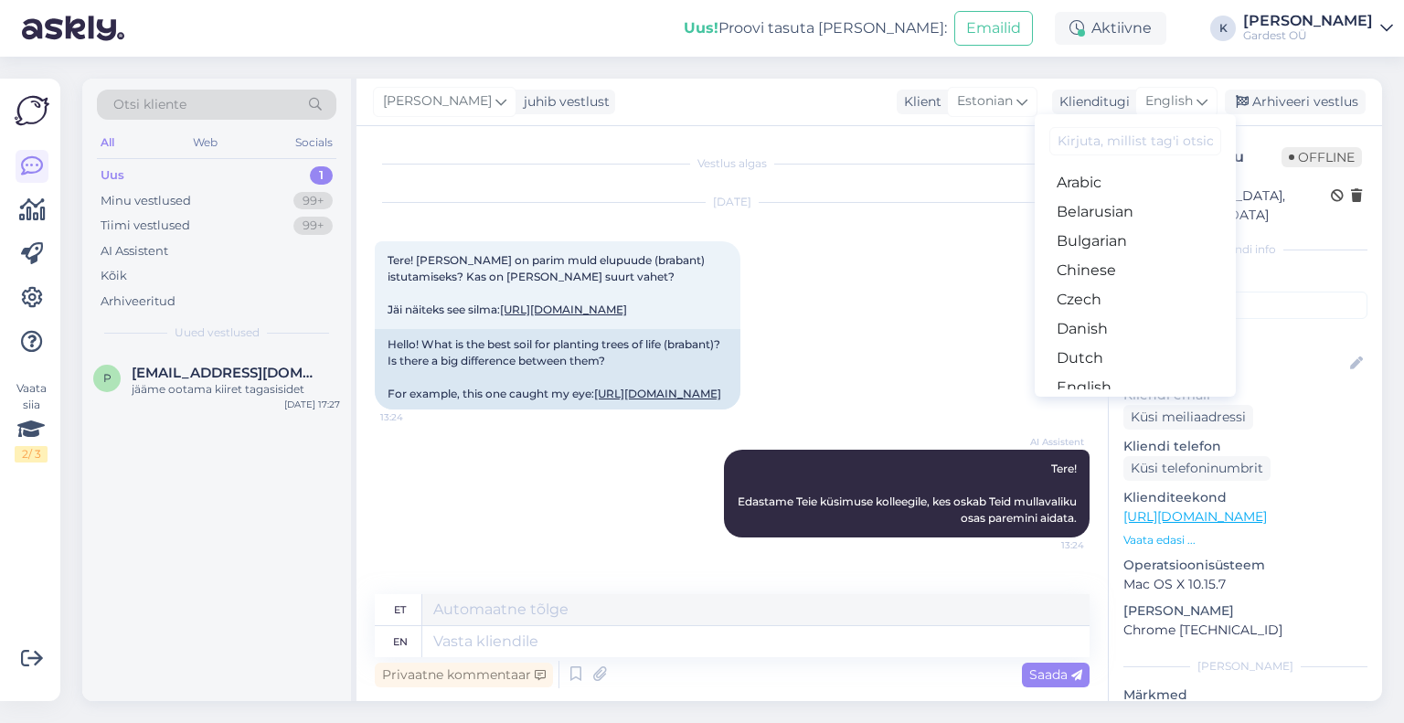
click at [1140, 402] on link "Estonian" at bounding box center [1135, 416] width 201 height 29
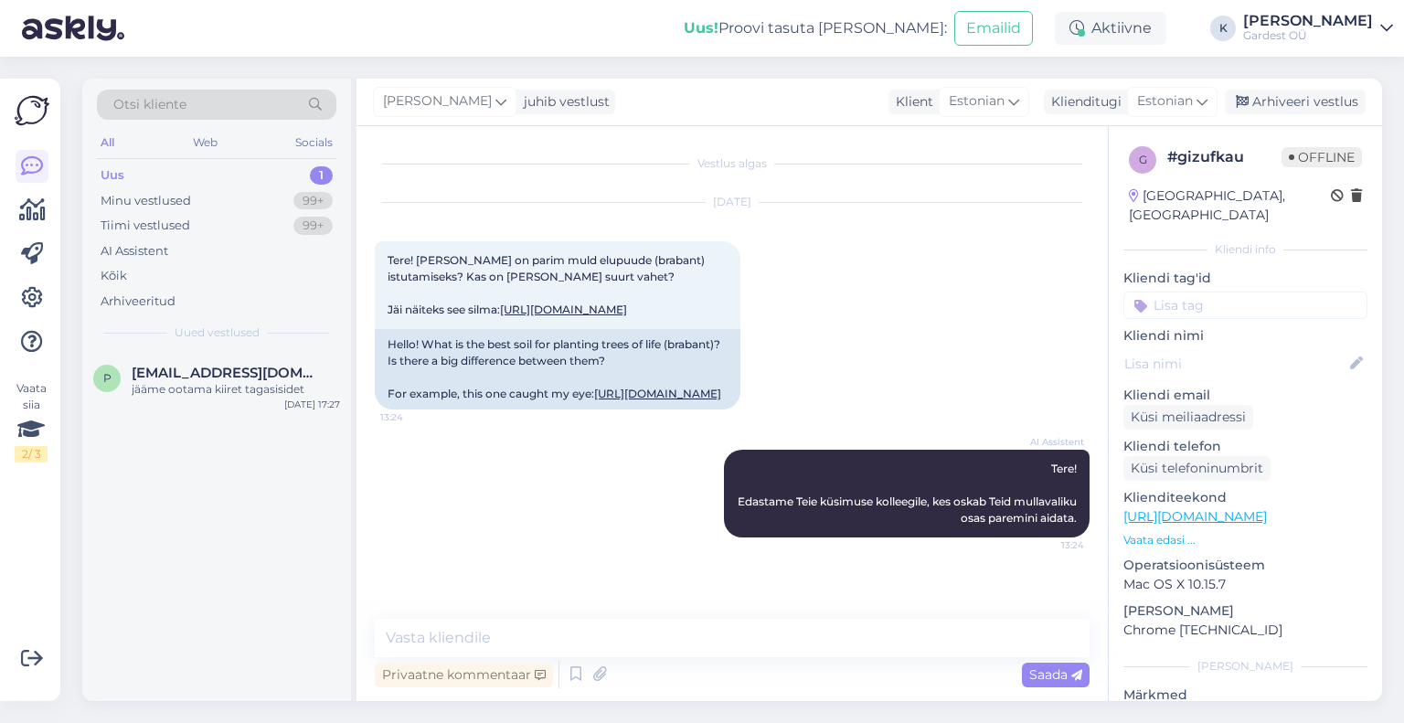
scroll to position [4, 0]
click at [553, 653] on textarea at bounding box center [732, 638] width 715 height 38
click at [789, 642] on textarea "Tere," at bounding box center [732, 638] width 715 height 38
paste textarea "Elupuu istutamiseks tuleks kindlasti kasutada happelist mulda. Gardesti kategoo…"
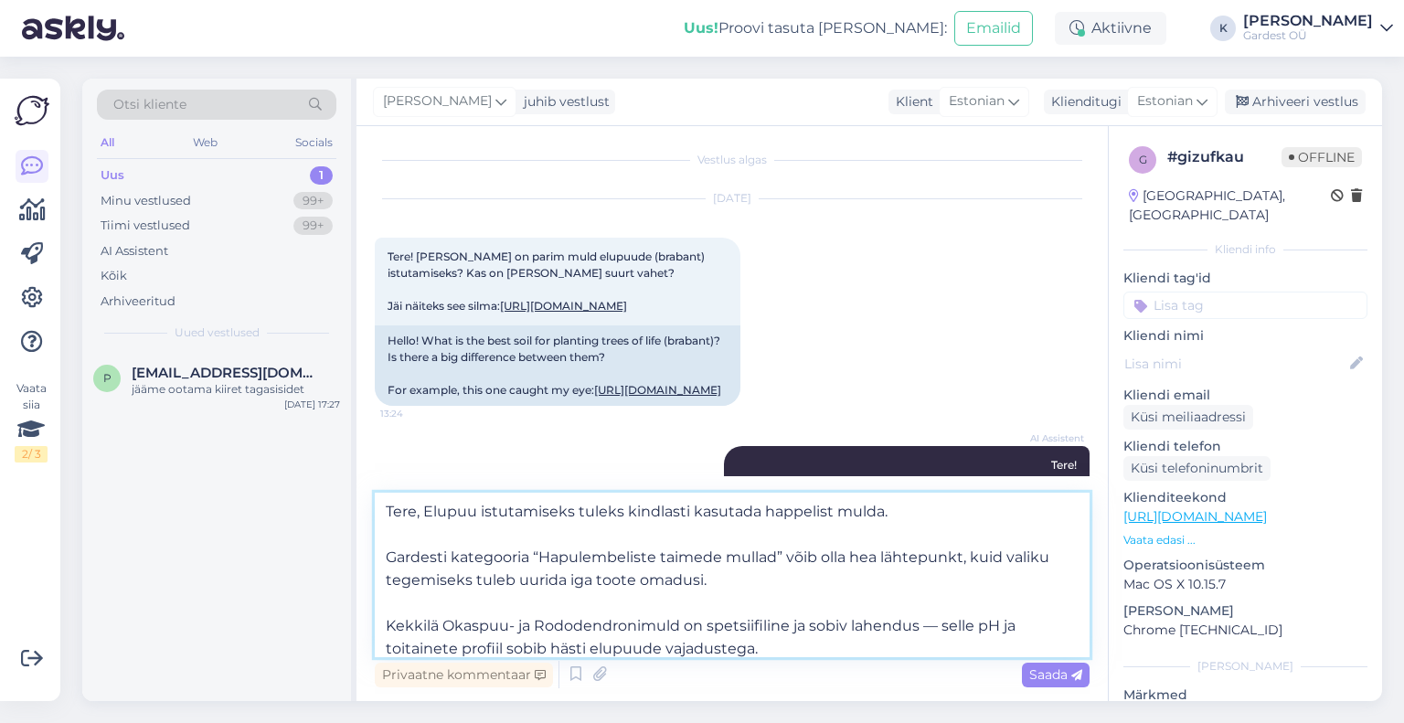
scroll to position [73, 0]
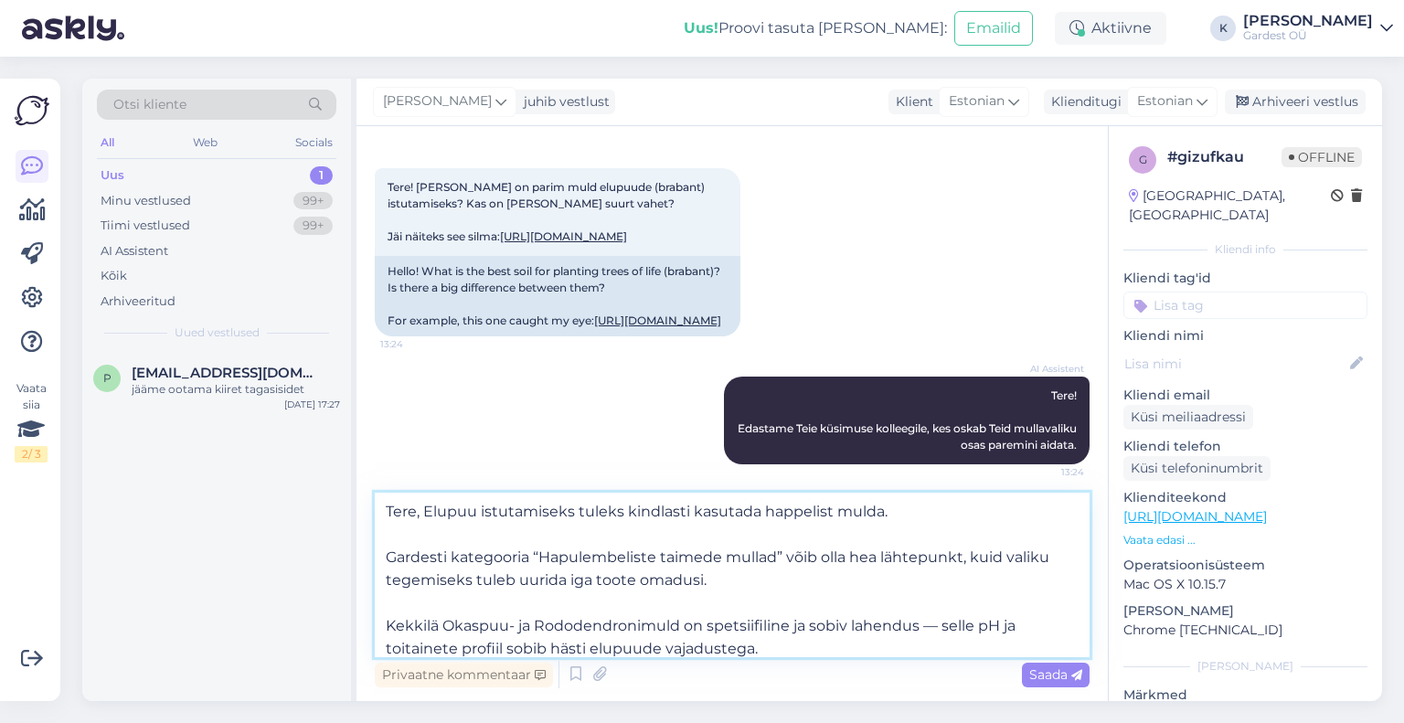
drag, startPoint x: 391, startPoint y: 552, endPoint x: 696, endPoint y: 602, distance: 308.5
click at [695, 602] on textarea "Tere, Elupuu istutamiseks tuleks kindlasti kasutada happelist mulda. Gardesti k…" at bounding box center [732, 575] width 715 height 165
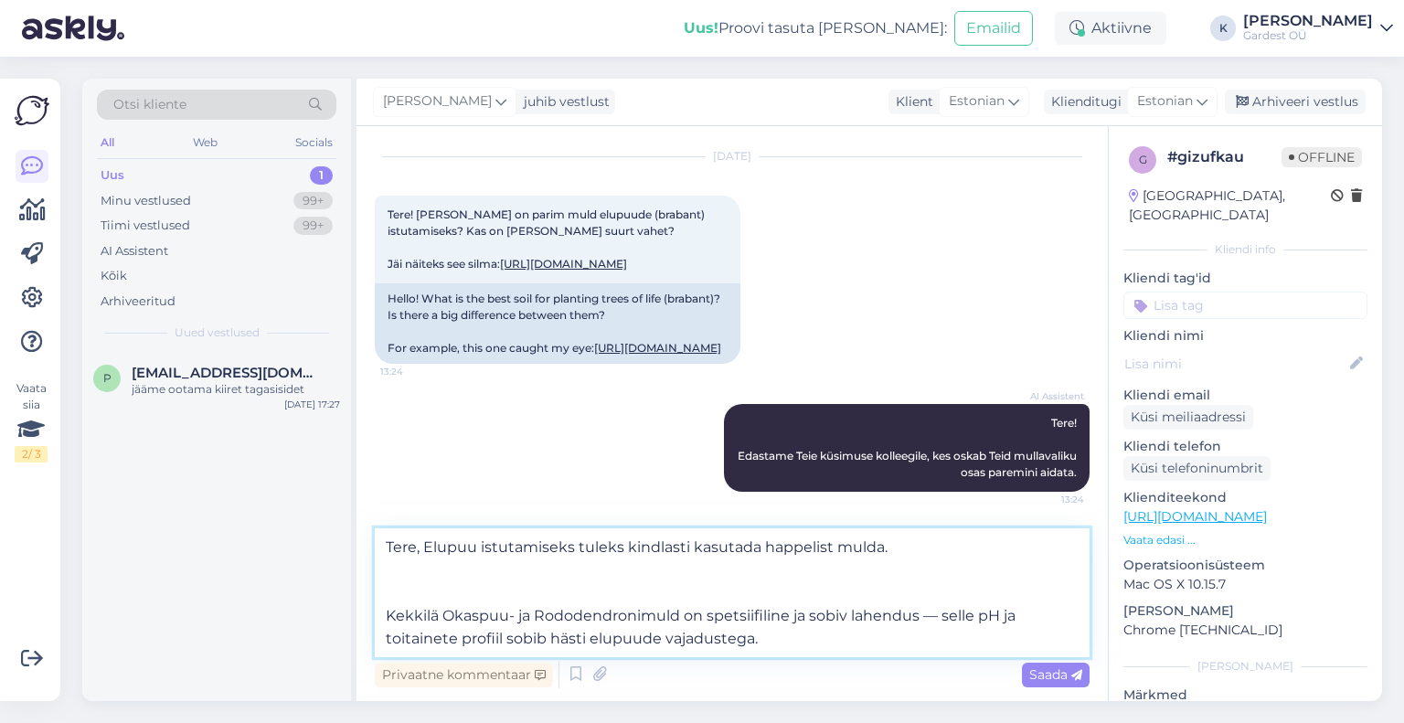
click at [384, 610] on textarea "Tere, Elupuu istutamiseks tuleks kindlasti kasutada happelist mulda. Kekkilä Ok…" at bounding box center [732, 592] width 715 height 129
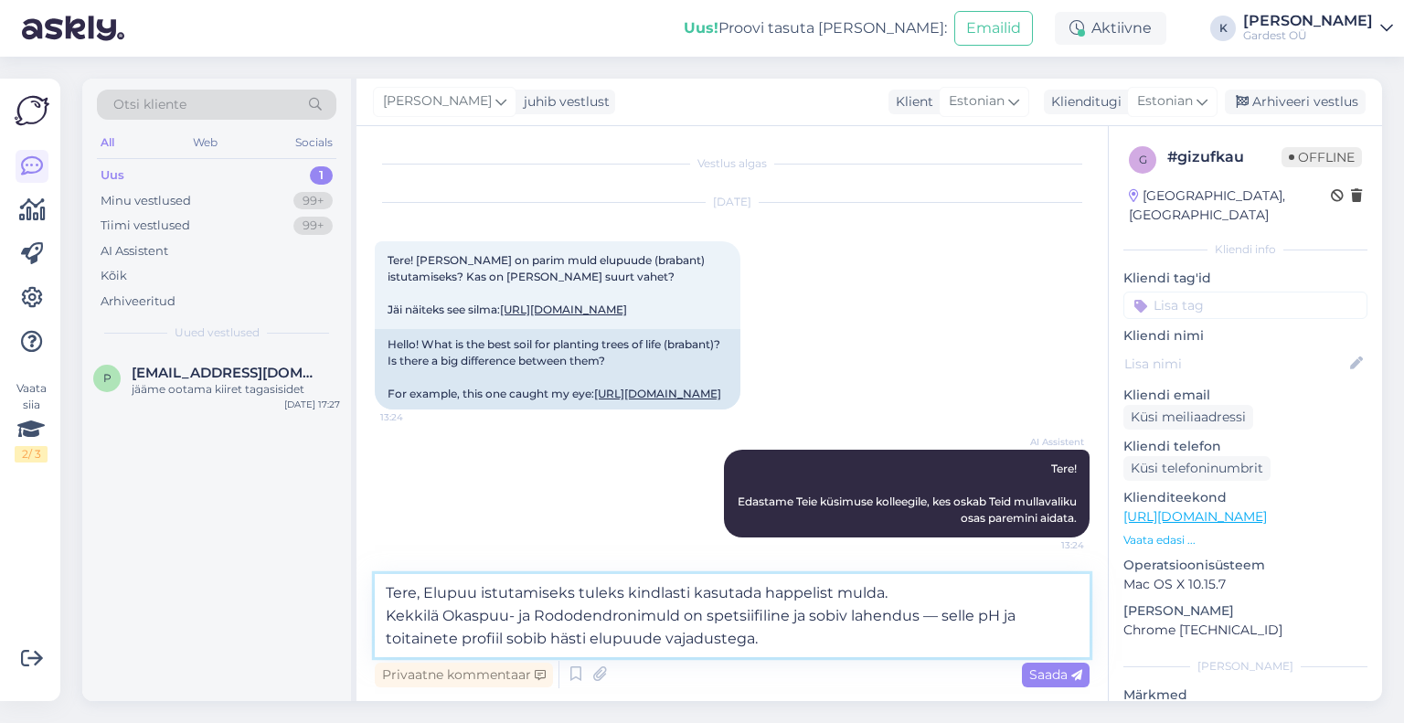
scroll to position [49, 0]
drag, startPoint x: 808, startPoint y: 613, endPoint x: 706, endPoint y: 614, distance: 102.4
click at [706, 614] on textarea "Tere, Elupuu istutamiseks tuleks kindlasti kasutada happelist mulda. Kekkilä Ok…" at bounding box center [732, 615] width 715 height 83
type textarea "Tere, Elupuu istutamiseks tuleks kindlasti kasutada happelist mulda. Kekkilä Ok…"
click at [1059, 675] on span "Saada" at bounding box center [1055, 674] width 53 height 16
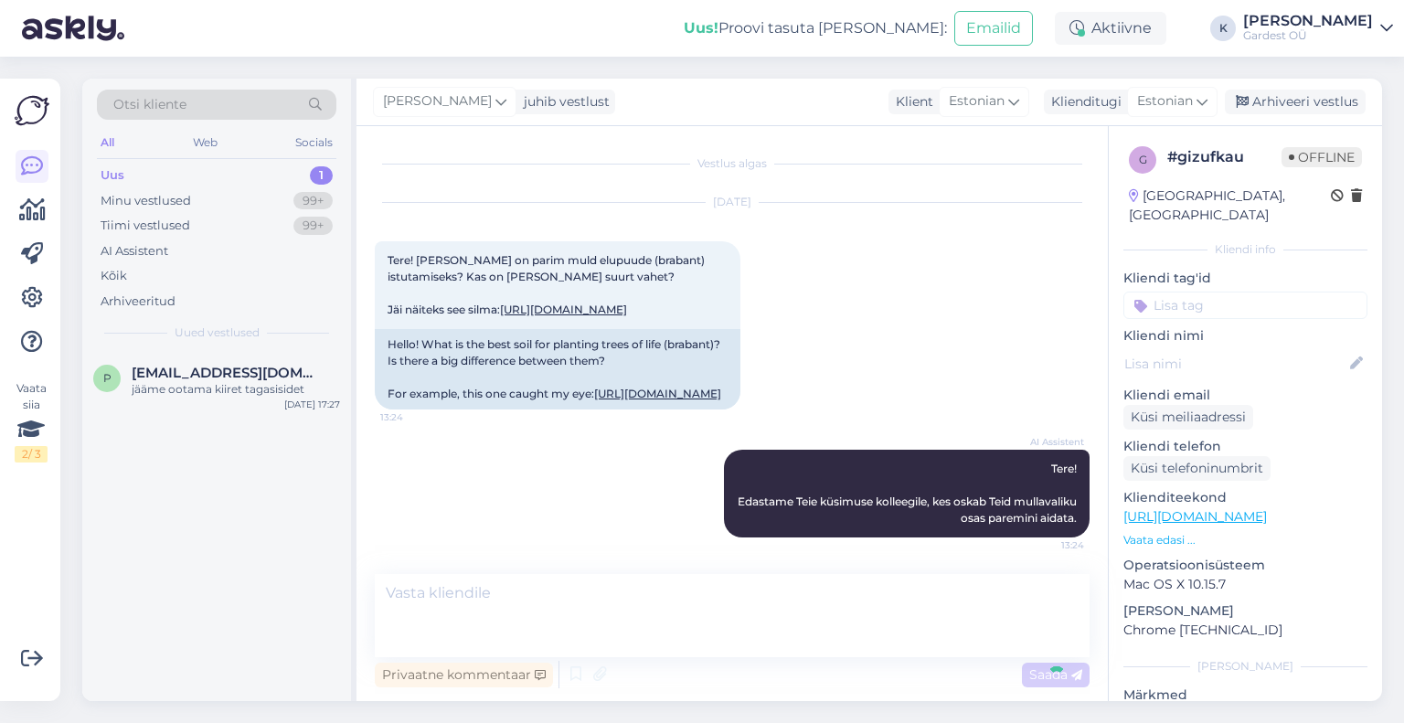
scroll to position [186, 0]
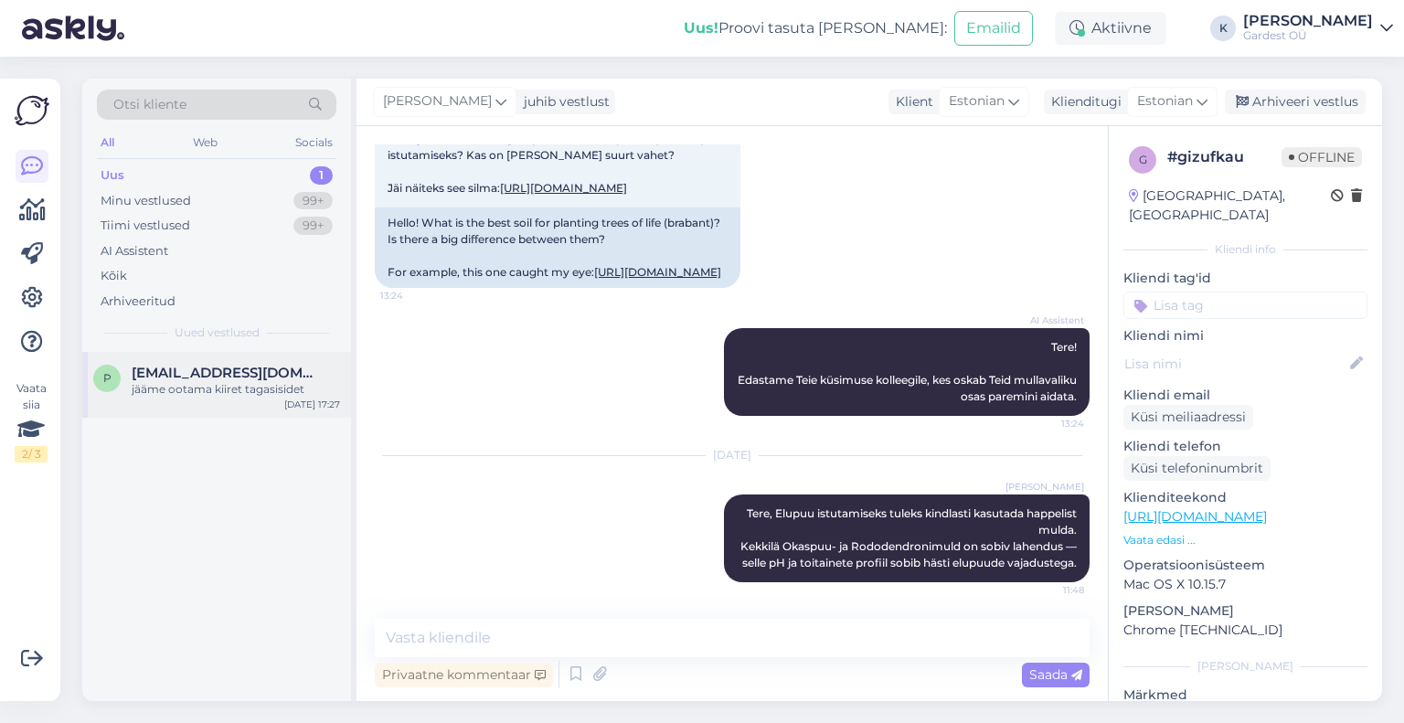
click at [196, 379] on span "[EMAIL_ADDRESS][DOMAIN_NAME]" at bounding box center [227, 373] width 190 height 16
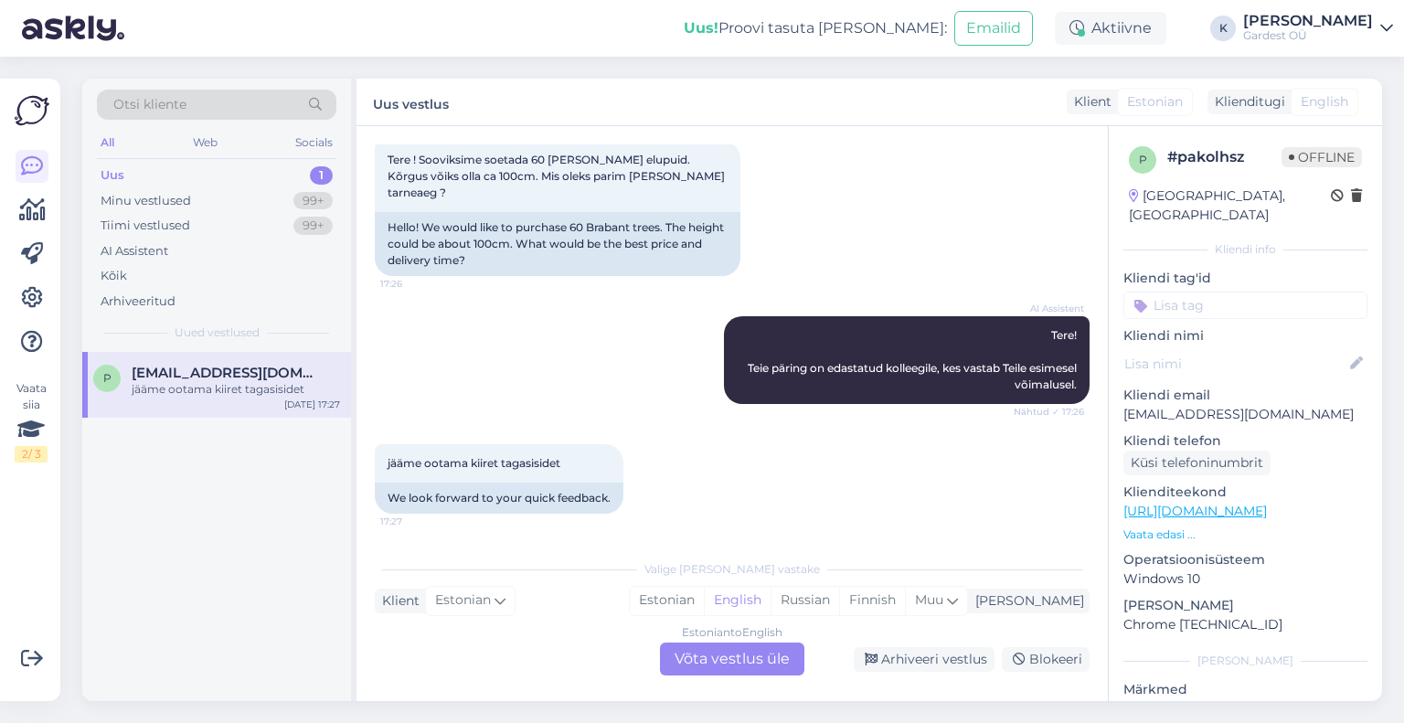
scroll to position [84, 0]
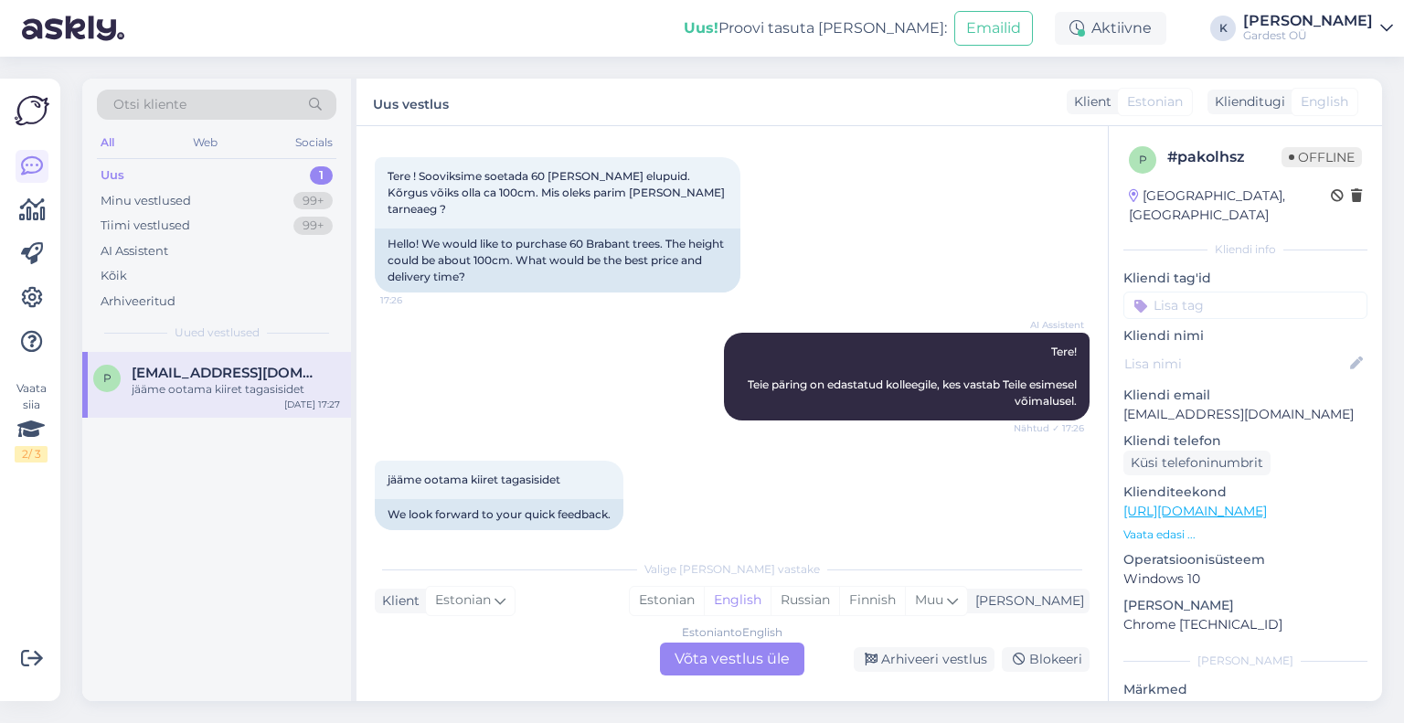
click at [735, 668] on div "Estonian to English Võta vestlus üle" at bounding box center [732, 659] width 144 height 33
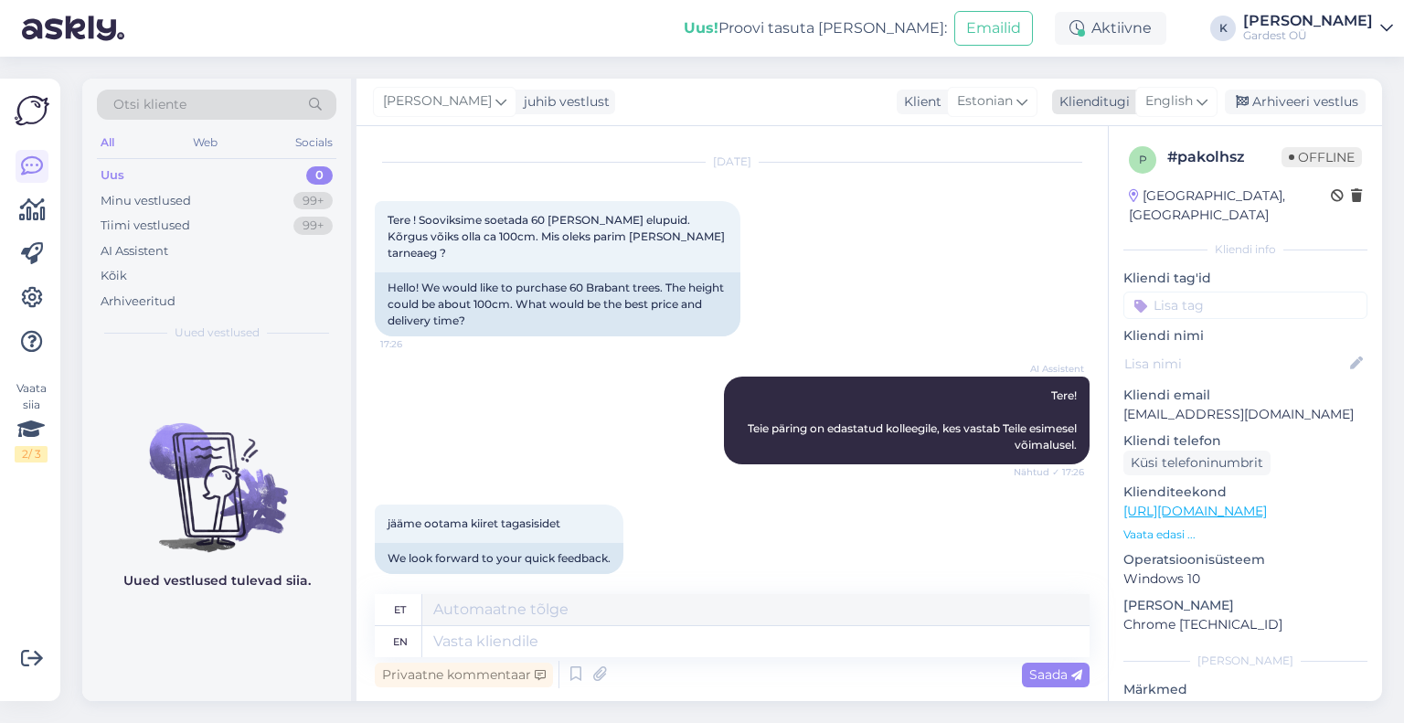
click at [1196, 103] on div "English" at bounding box center [1176, 101] width 82 height 29
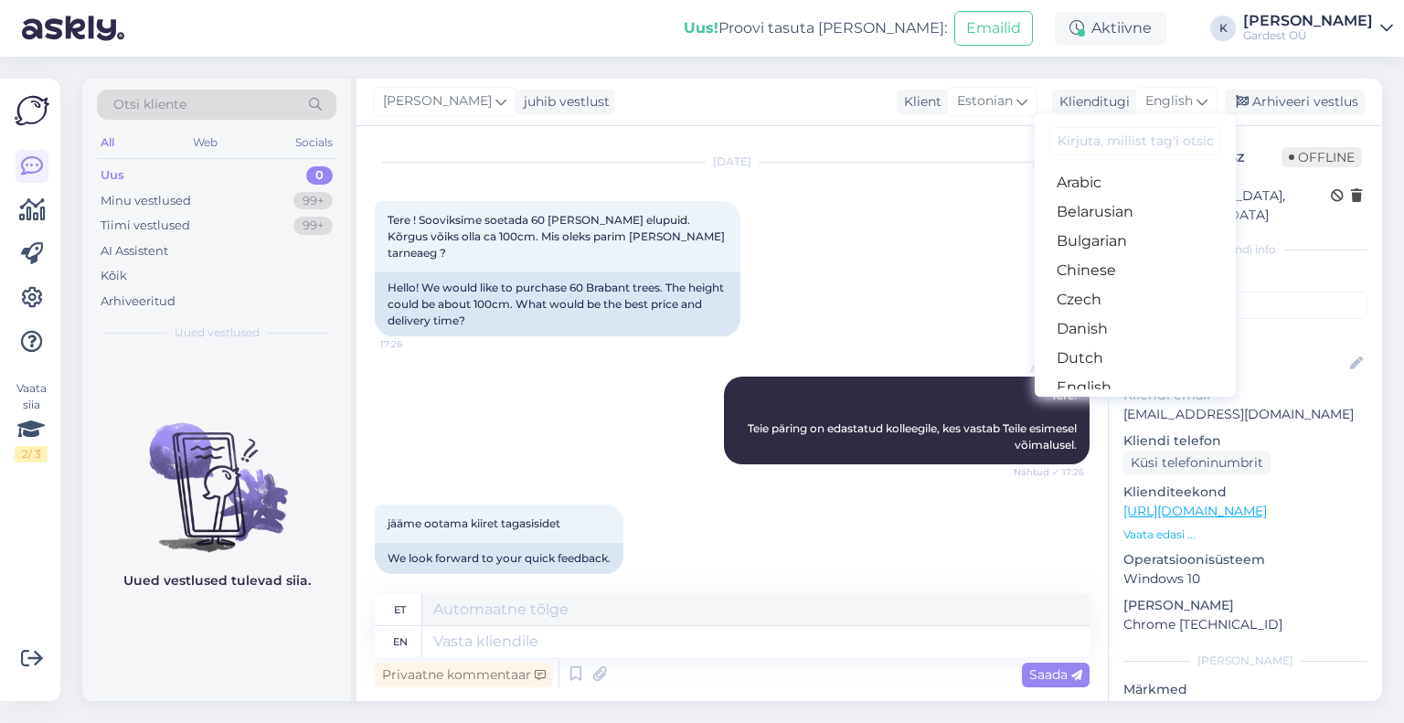
click at [1152, 402] on link "Estonian" at bounding box center [1135, 416] width 201 height 29
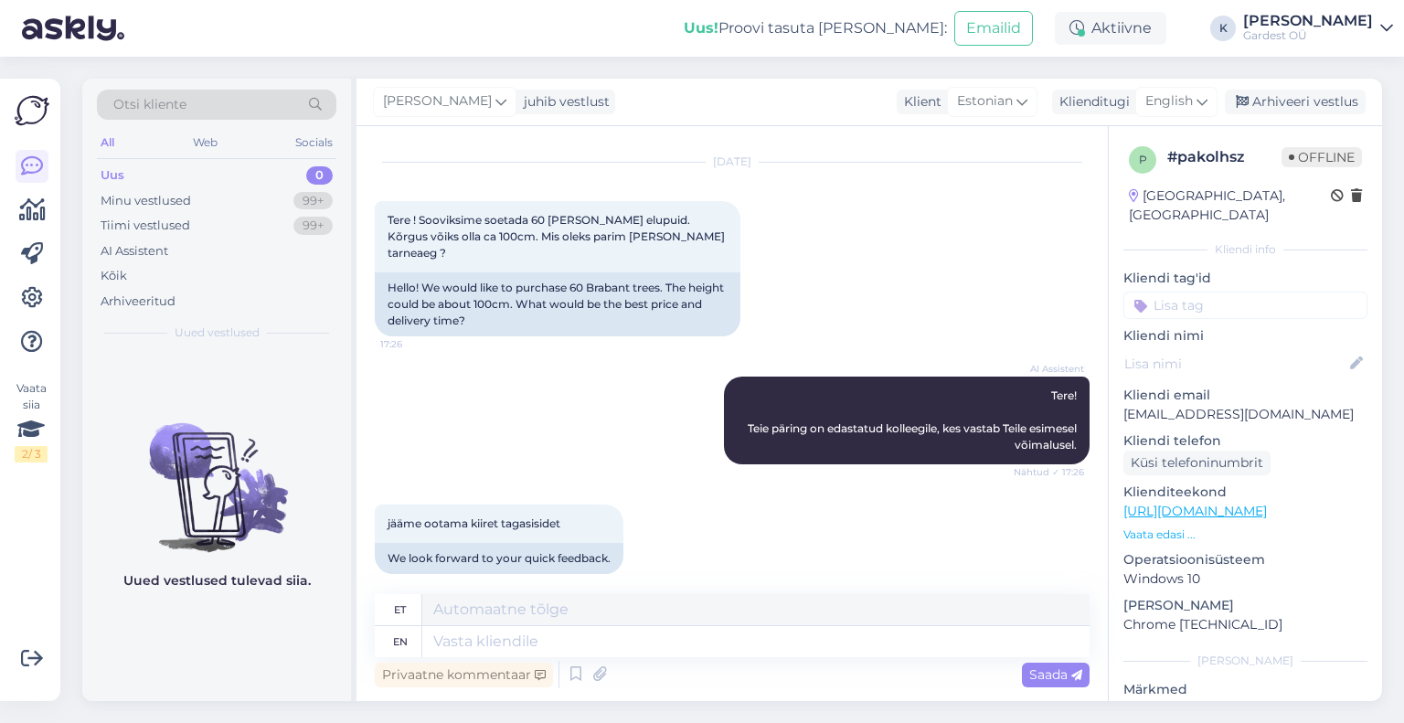
scroll to position [15, 0]
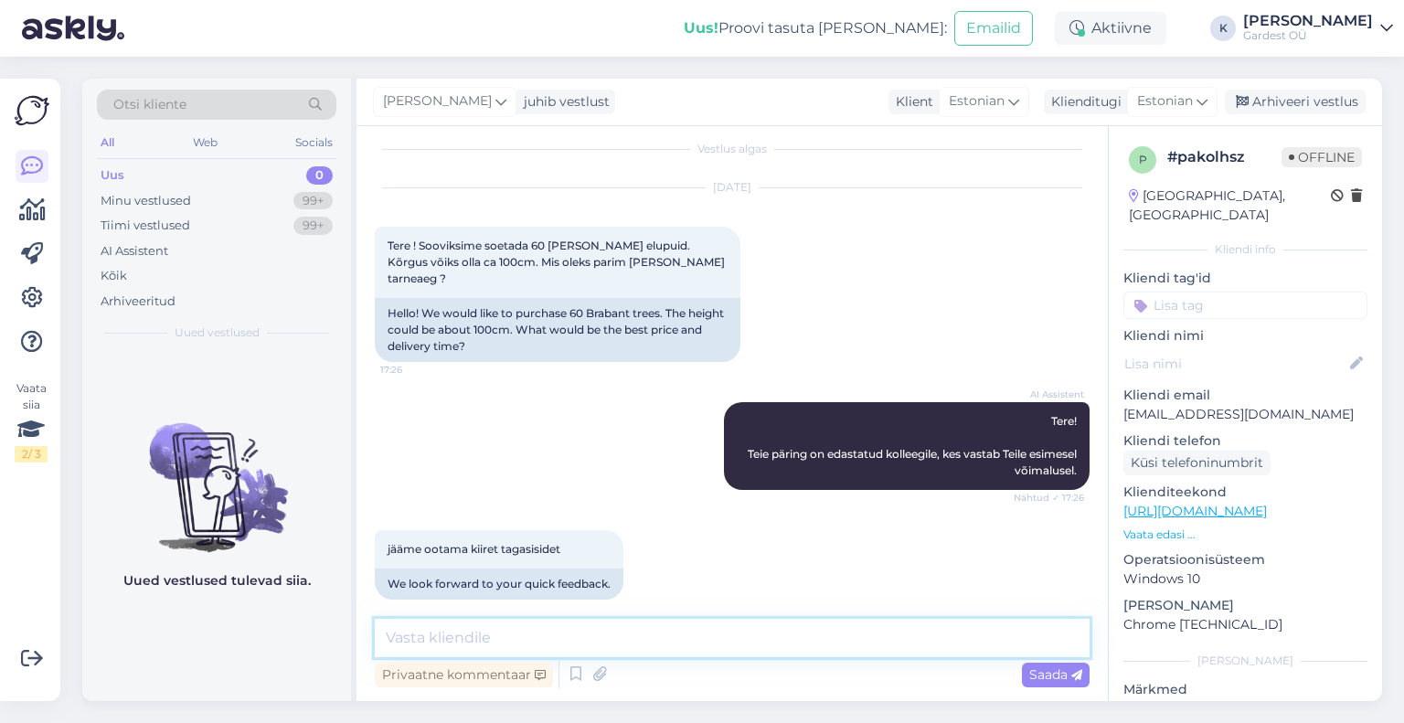
click at [549, 632] on textarea at bounding box center [732, 638] width 715 height 38
click at [738, 639] on textarea "Tere, oleme Teie päringu kätte saanud. Vastame Teile e-mailile." at bounding box center [732, 638] width 715 height 38
type textarea "Tere, oleme Teie päringu kätte saanud. Vastame Teile e-mailile."
click at [1055, 672] on span "Saada" at bounding box center [1055, 674] width 53 height 16
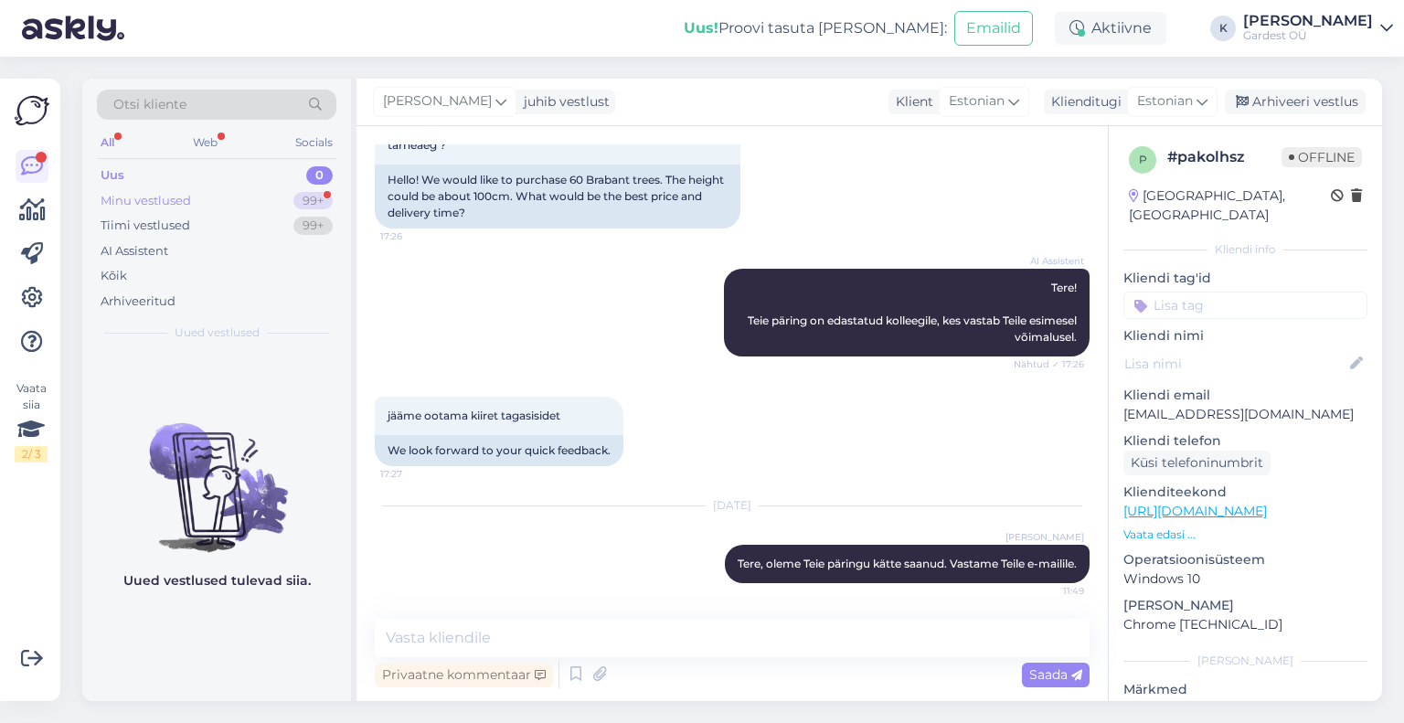
click at [189, 197] on div "Minu vestlused" at bounding box center [146, 201] width 90 height 18
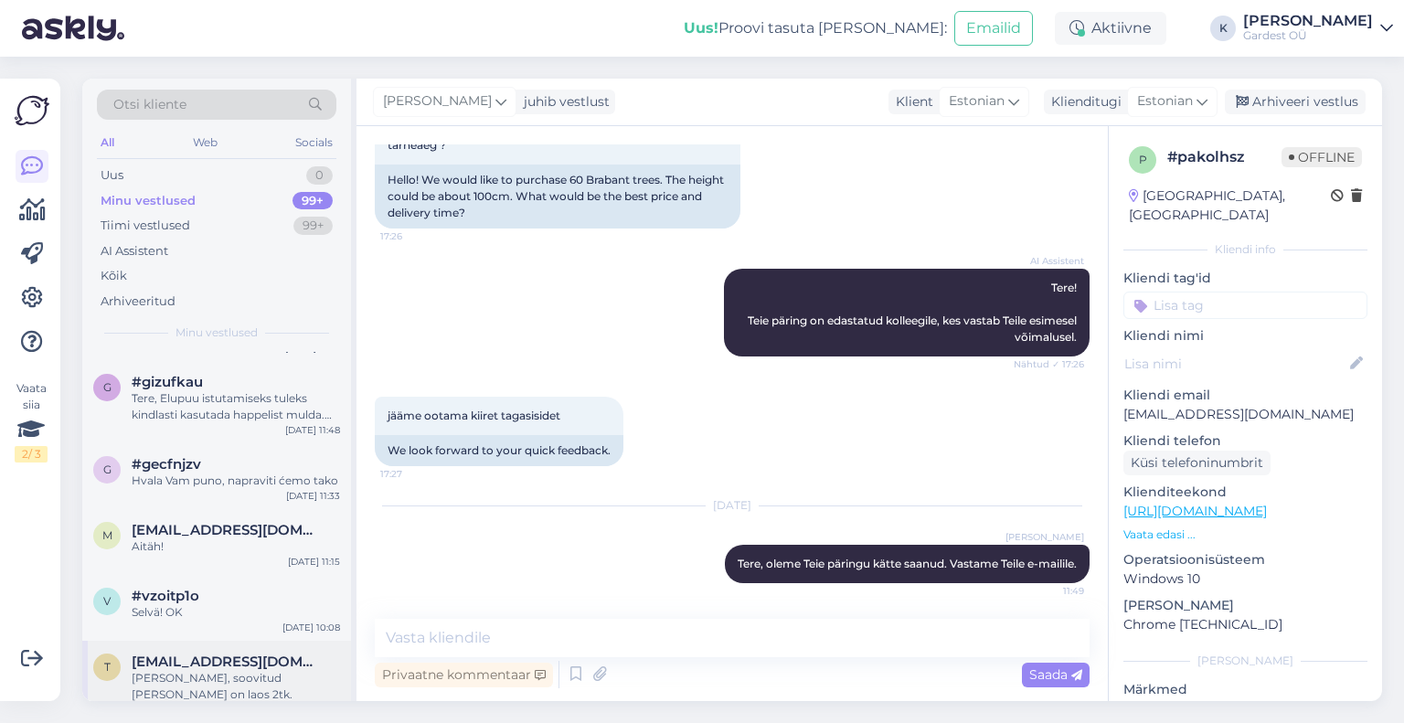
scroll to position [0, 0]
